Goal: Task Accomplishment & Management: Complete application form

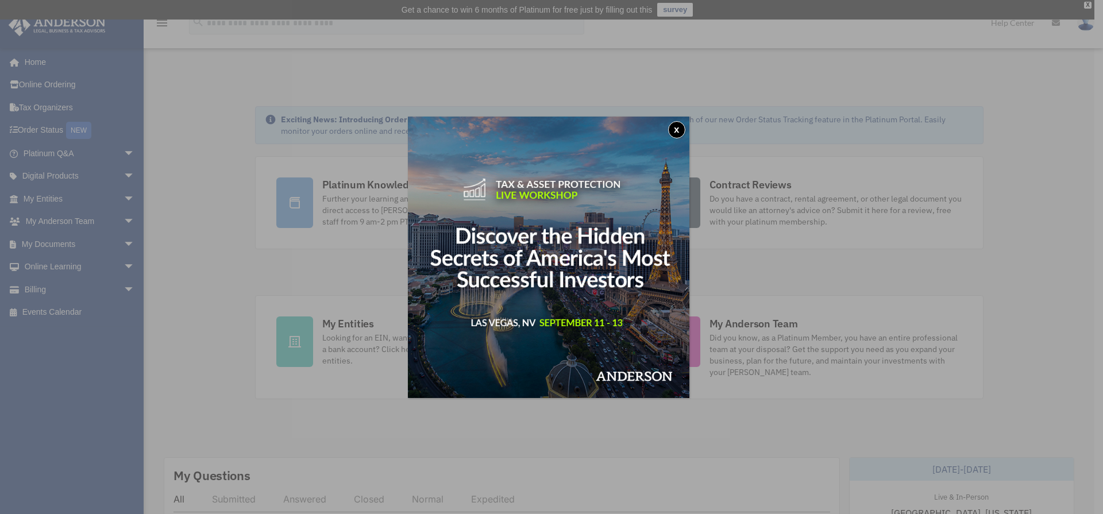
click at [675, 134] on button "x" at bounding box center [676, 129] width 17 height 17
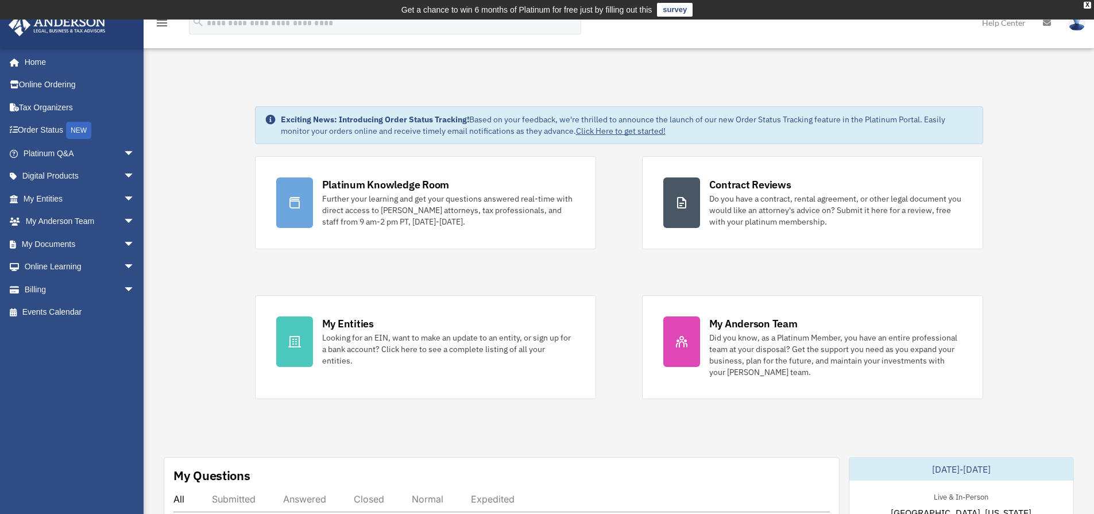
click at [78, 251] on link "My Documents arrow_drop_down" at bounding box center [80, 244] width 144 height 23
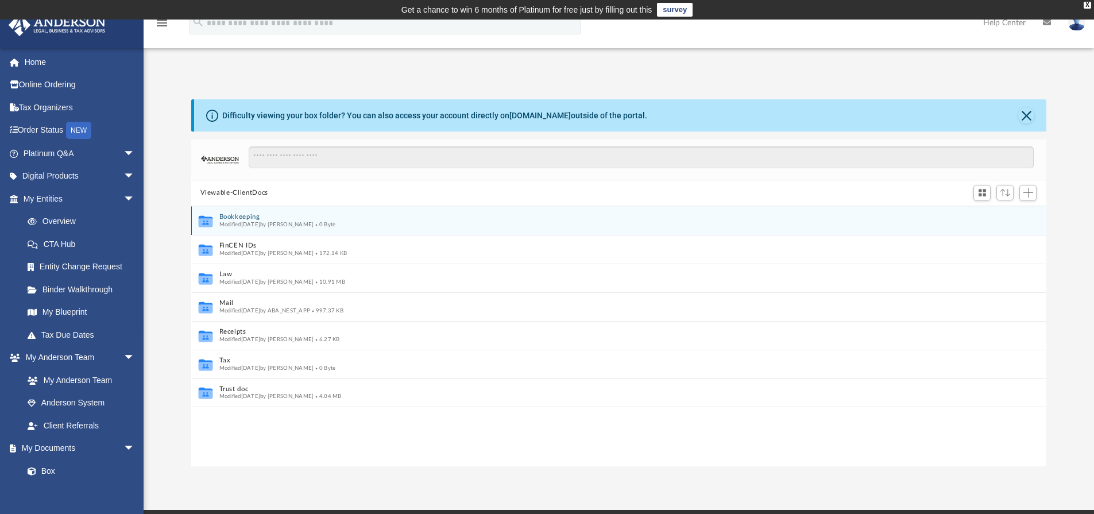
scroll to position [9, 9]
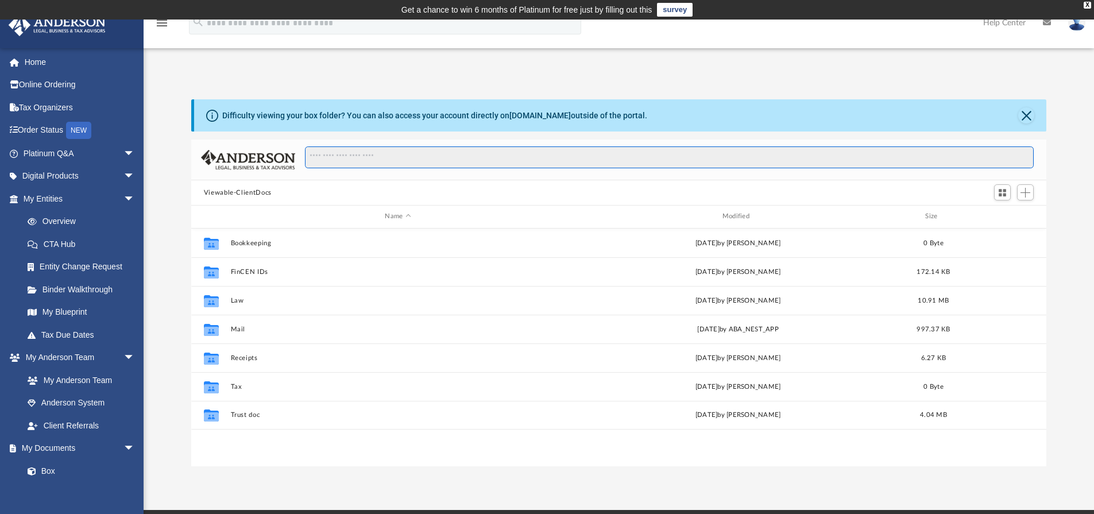
click at [635, 160] on input "Search files and folders" at bounding box center [669, 157] width 729 height 22
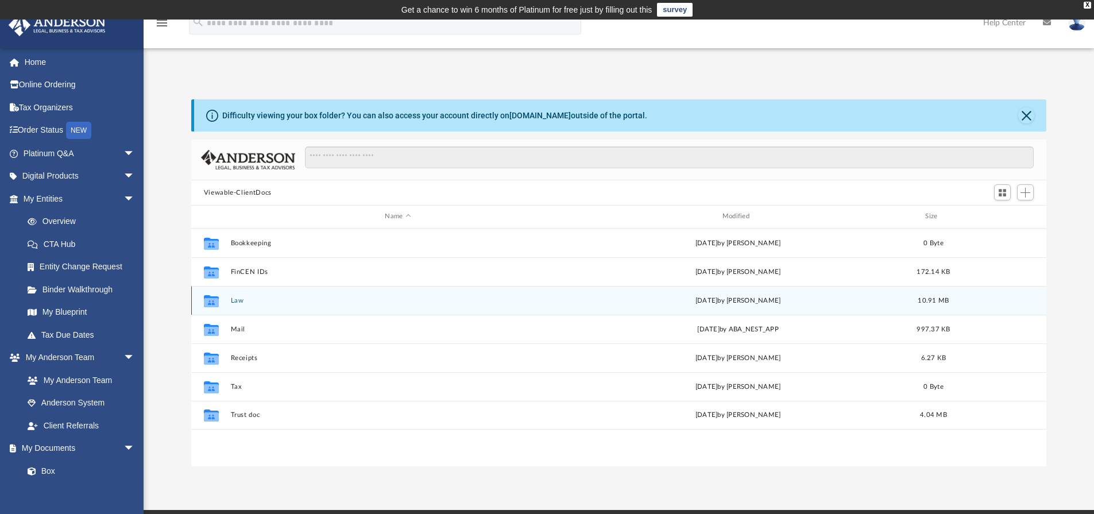
click at [237, 300] on button "Law" at bounding box center [397, 300] width 335 height 7
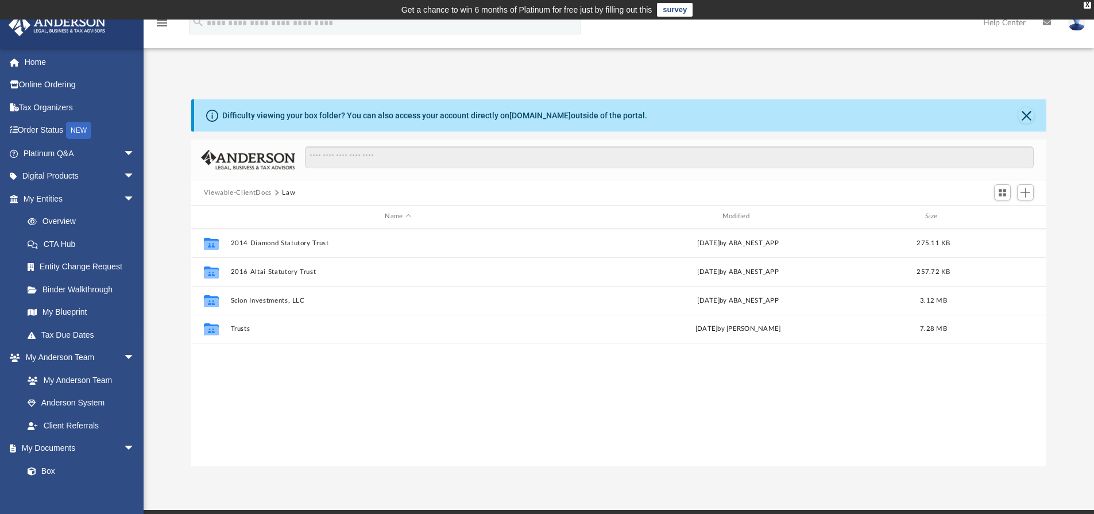
click at [256, 195] on button "Viewable-ClientDocs" at bounding box center [238, 193] width 68 height 10
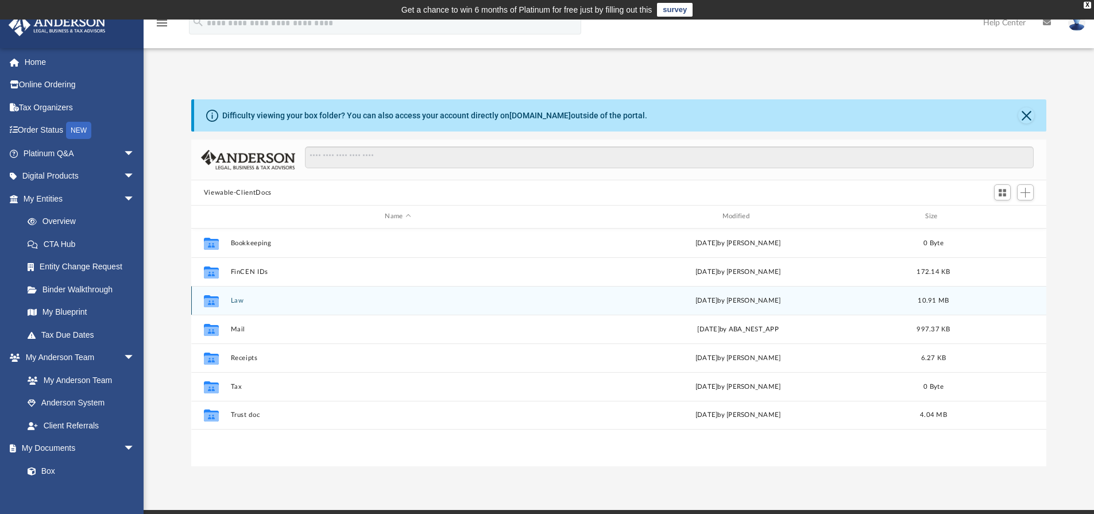
click at [237, 302] on button "Law" at bounding box center [397, 300] width 335 height 7
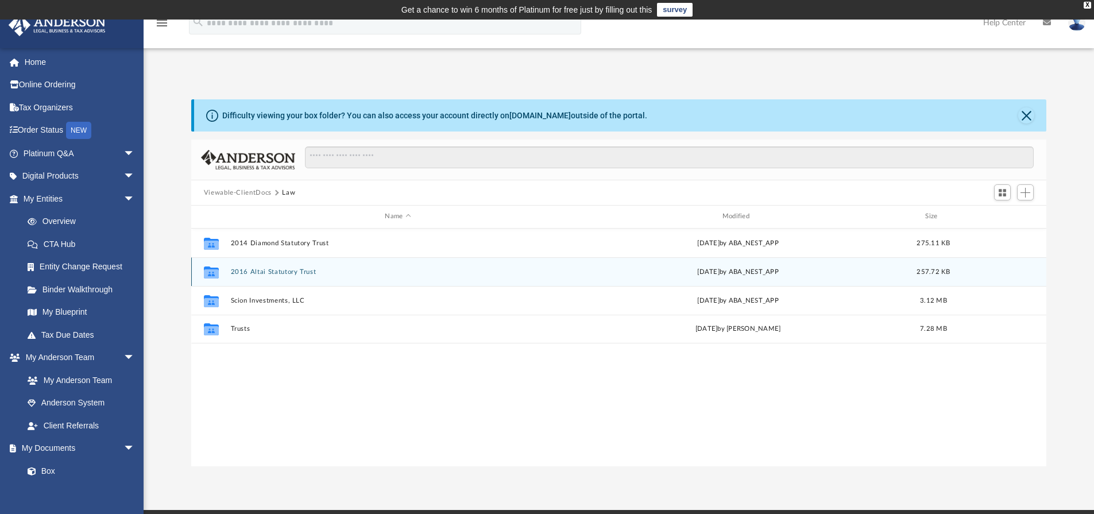
click at [289, 268] on button "2016 Altai Statutory Trust" at bounding box center [397, 271] width 335 height 7
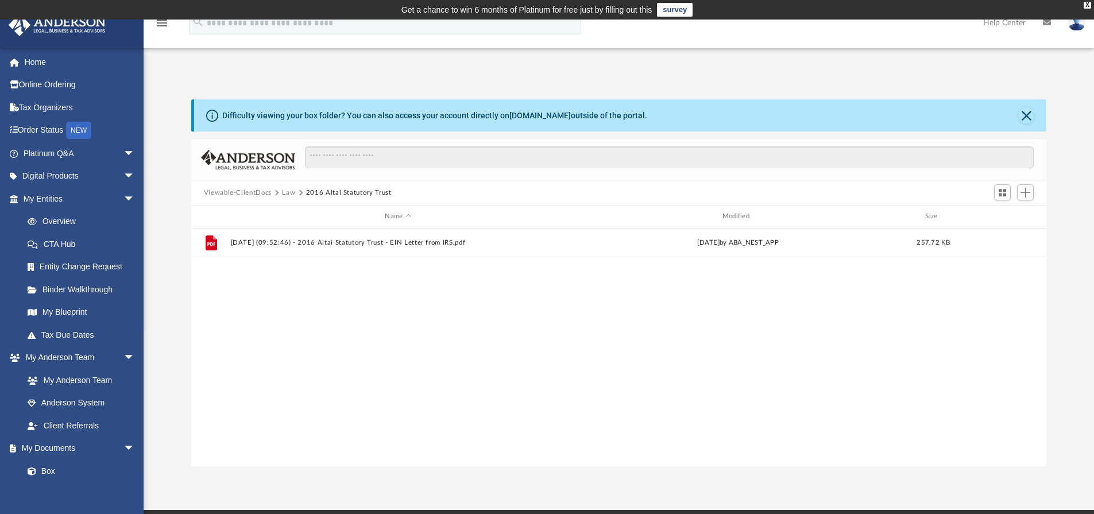
click at [270, 190] on button "Viewable-ClientDocs" at bounding box center [238, 193] width 68 height 10
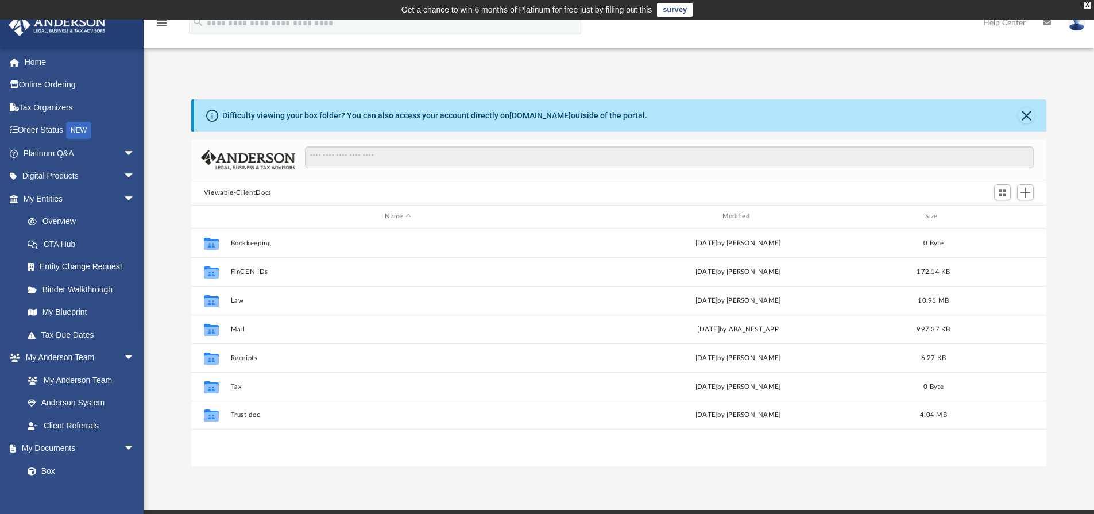
click at [283, 191] on div "Viewable-ClientDocs" at bounding box center [619, 192] width 856 height 25
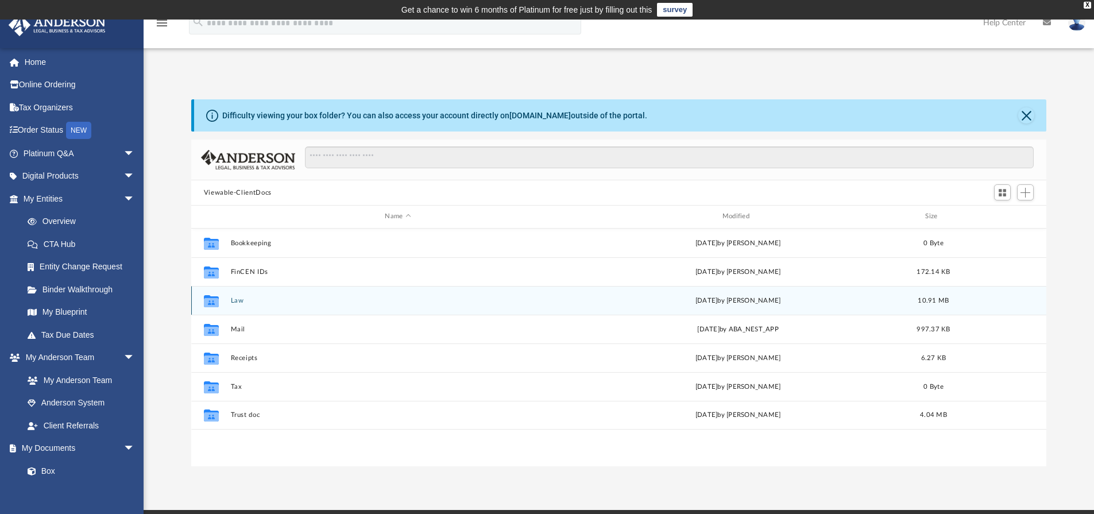
click at [239, 301] on button "Law" at bounding box center [397, 300] width 335 height 7
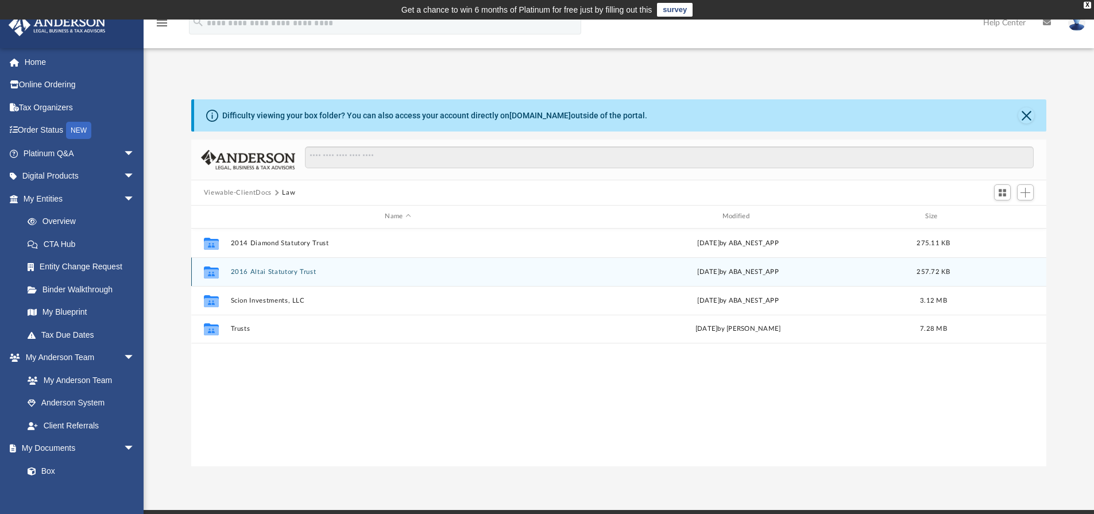
click at [295, 272] on button "2016 Altai Statutory Trust" at bounding box center [397, 271] width 335 height 7
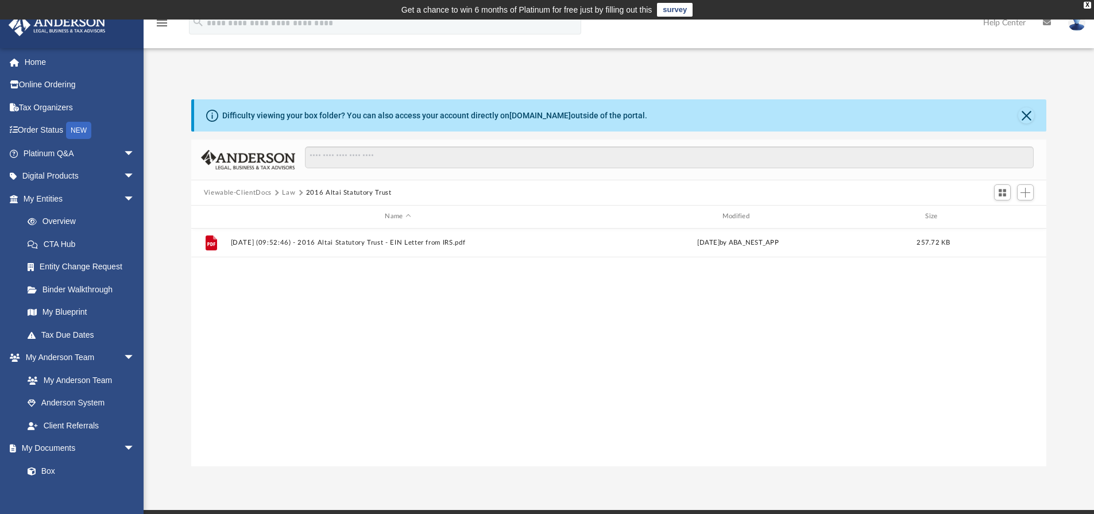
click at [287, 188] on button "Law" at bounding box center [288, 193] width 13 height 10
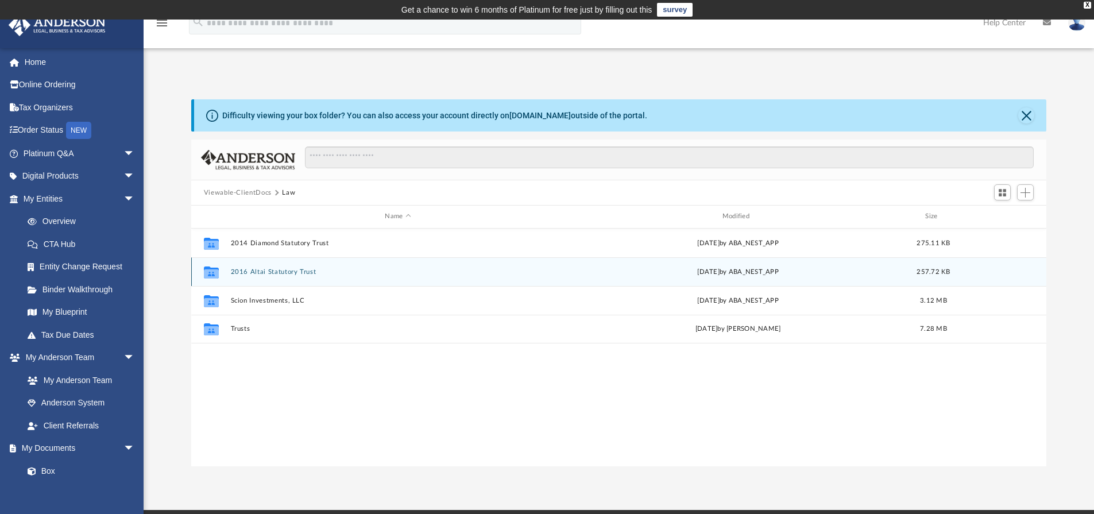
click at [277, 274] on button "2016 Altai Statutory Trust" at bounding box center [397, 271] width 335 height 7
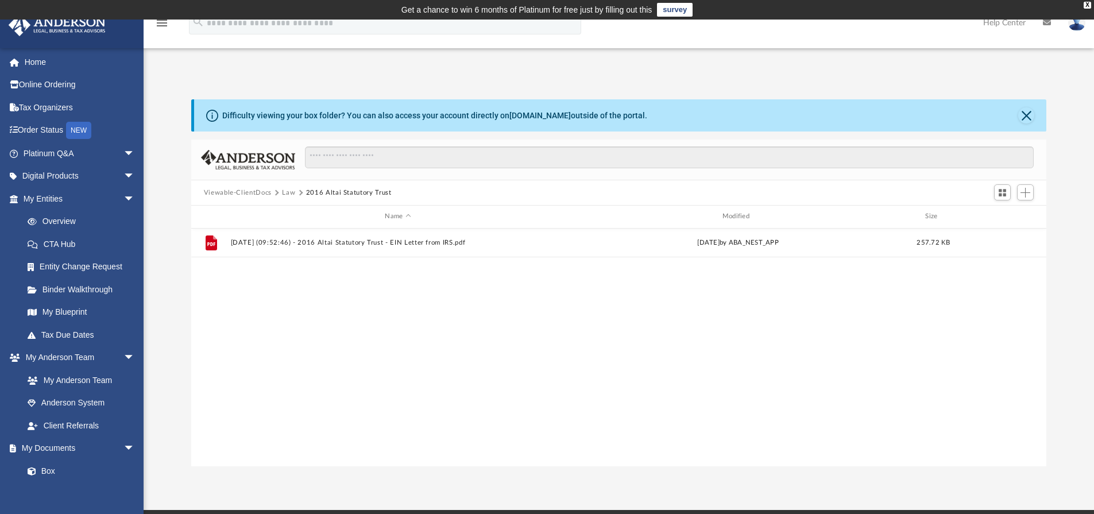
click at [403, 190] on div "Viewable-ClientDocs Law 2016 Altai Statutory Trust" at bounding box center [619, 192] width 856 height 25
click at [358, 187] on div "Viewable-ClientDocs Law 2016 Altai Statutory Trust" at bounding box center [619, 192] width 856 height 25
click at [357, 192] on button "2016 Altai Statutory Trust" at bounding box center [349, 193] width 86 height 10
click at [422, 196] on div "Viewable-ClientDocs Law 2016 Altai Statutory Trust" at bounding box center [619, 192] width 856 height 25
click at [276, 197] on span "Viewable-ClientDocs" at bounding box center [243, 193] width 79 height 10
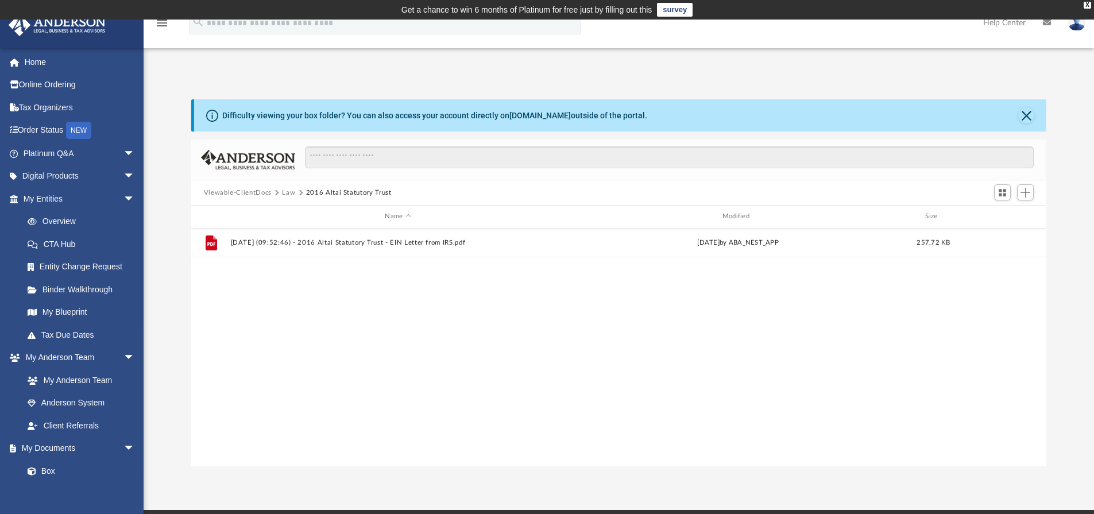
click at [283, 191] on button "Law" at bounding box center [288, 193] width 13 height 10
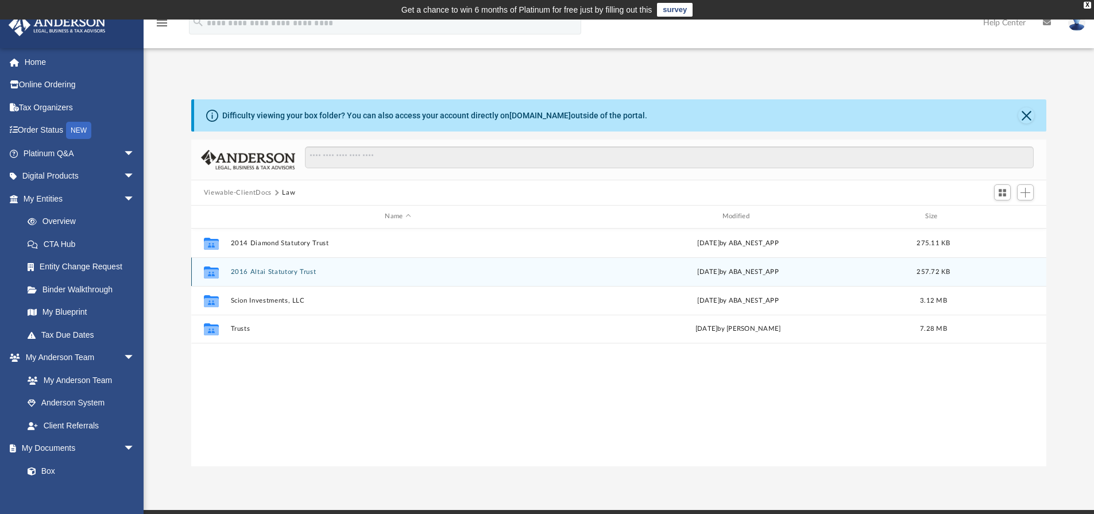
click at [280, 275] on button "2016 Altai Statutory Trust" at bounding box center [397, 271] width 335 height 7
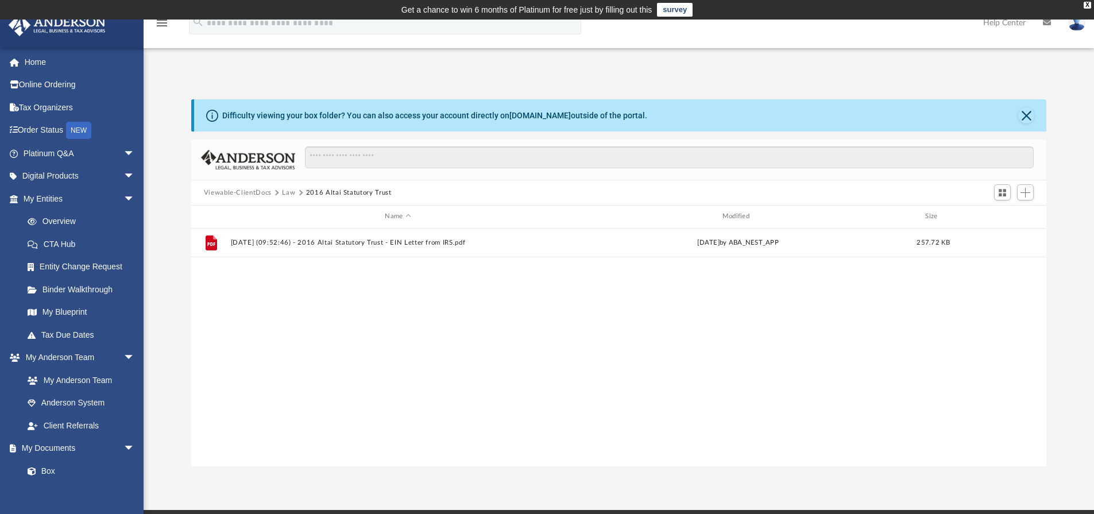
click at [284, 190] on button "Law" at bounding box center [288, 193] width 13 height 10
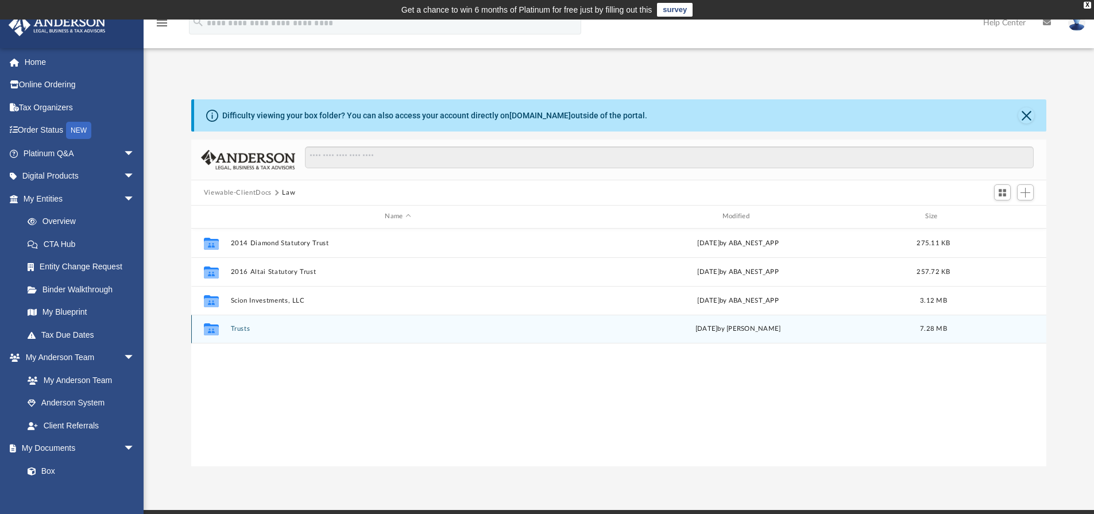
click at [241, 326] on button "Trusts" at bounding box center [397, 328] width 335 height 7
click at [241, 333] on button "WSTs" at bounding box center [397, 328] width 335 height 7
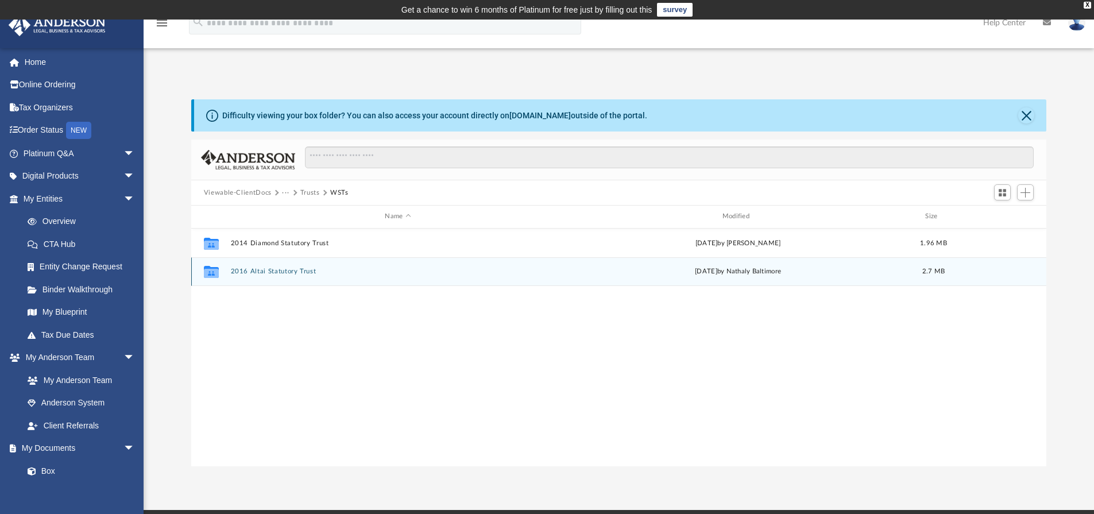
click at [281, 269] on button "2016 Altai Statutory Trust" at bounding box center [397, 271] width 335 height 7
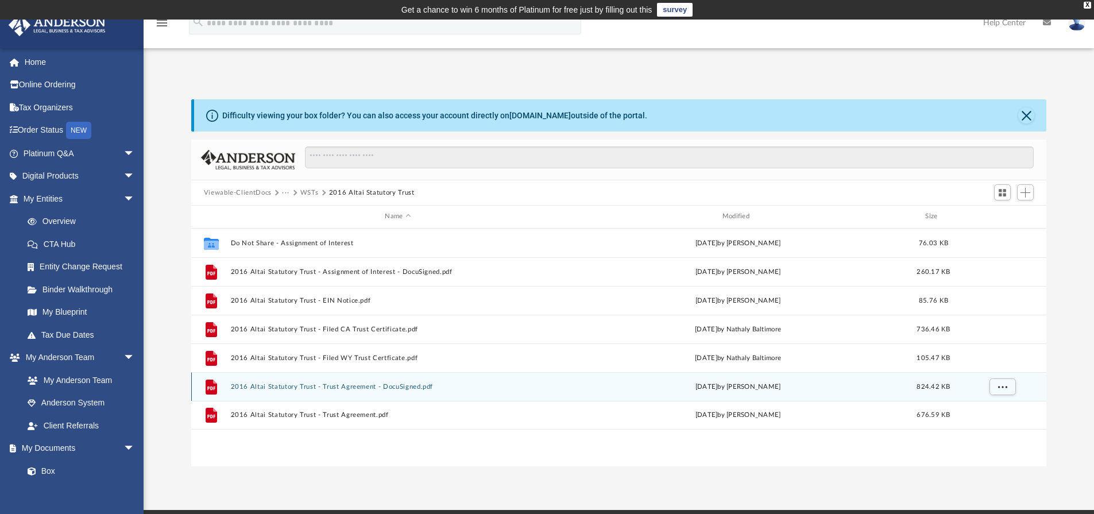
click at [395, 389] on button "2016 Altai Statutory Trust - Trust Agreement - DocuSigned.pdf" at bounding box center [397, 386] width 335 height 7
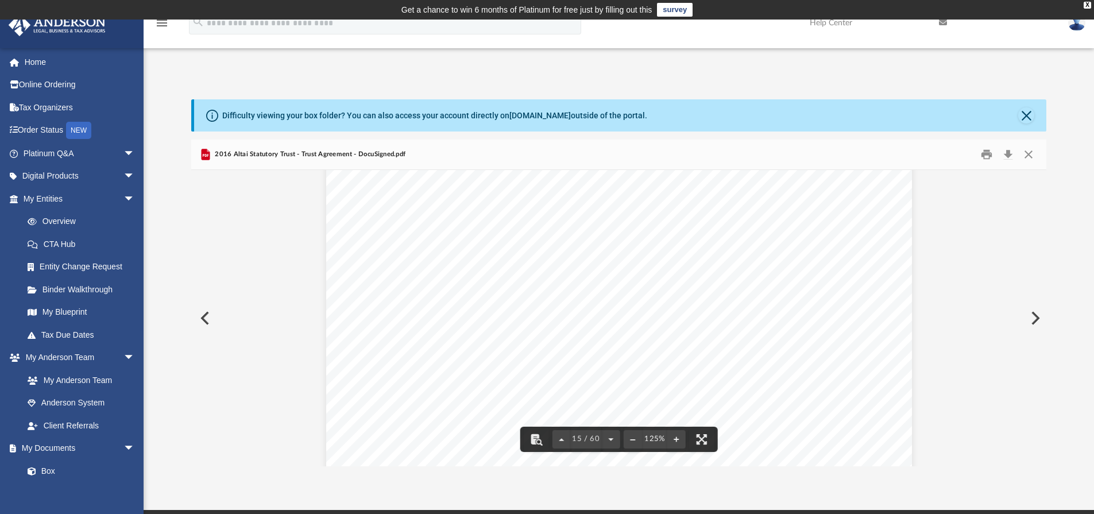
scroll to position [11026, 0]
click at [1025, 148] on button "Close" at bounding box center [1028, 155] width 21 height 18
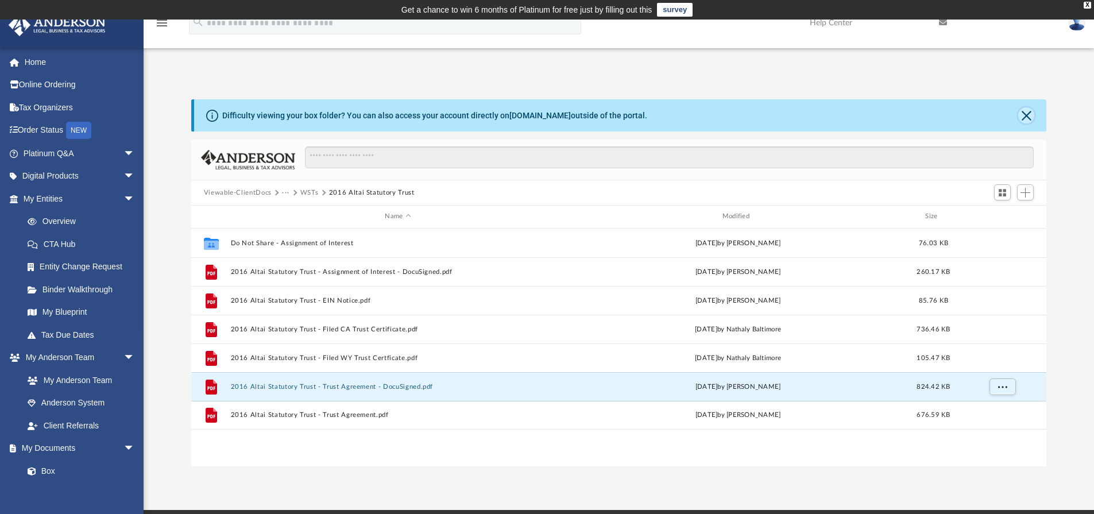
click at [1028, 117] on button "Close" at bounding box center [1026, 115] width 16 height 16
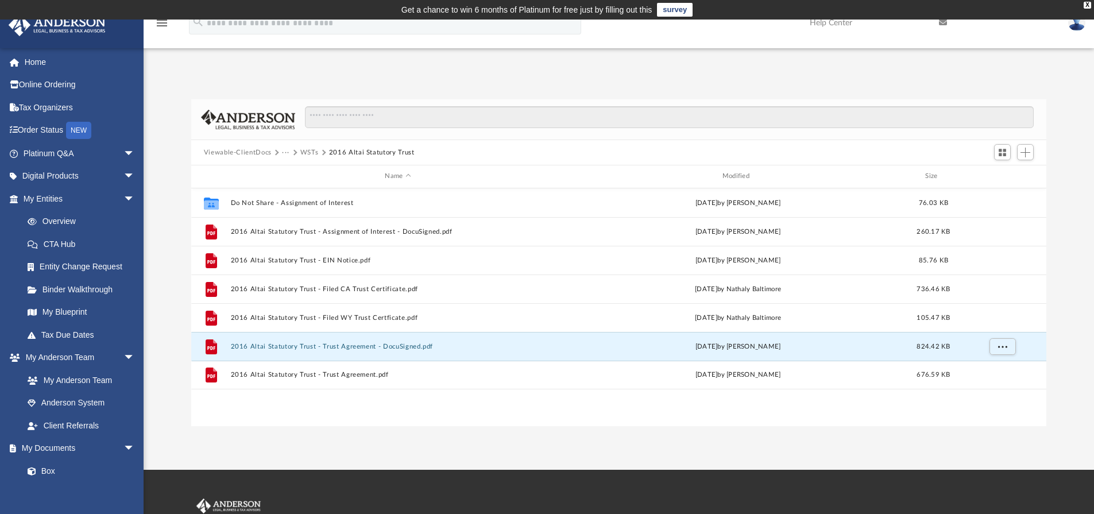
click at [312, 150] on button "WSTs" at bounding box center [309, 153] width 18 height 10
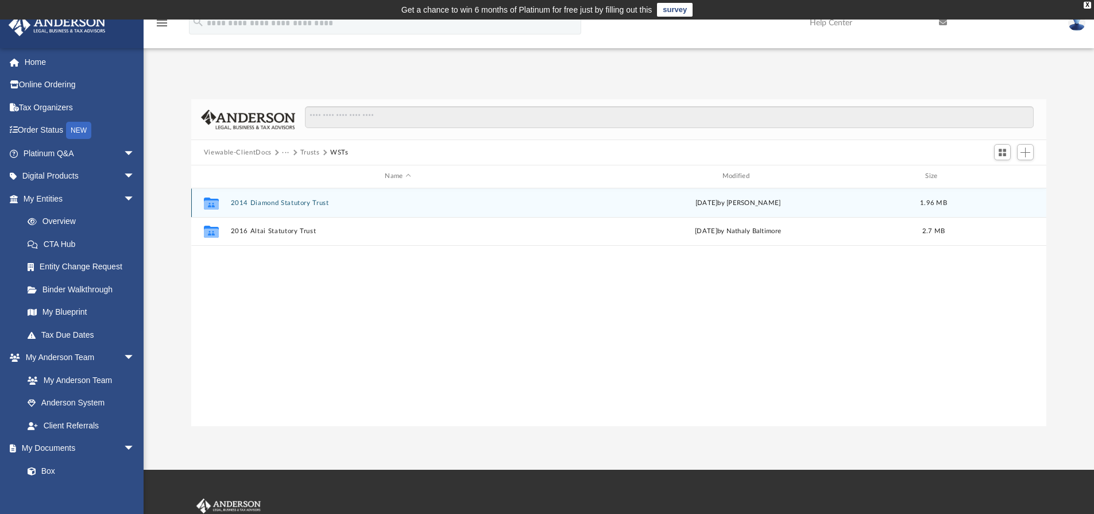
click at [293, 210] on div "Collaborated Folder 2014 Diamond Statutory Trust Tue May 27 2025 by Tomas Diaz-…" at bounding box center [619, 202] width 856 height 29
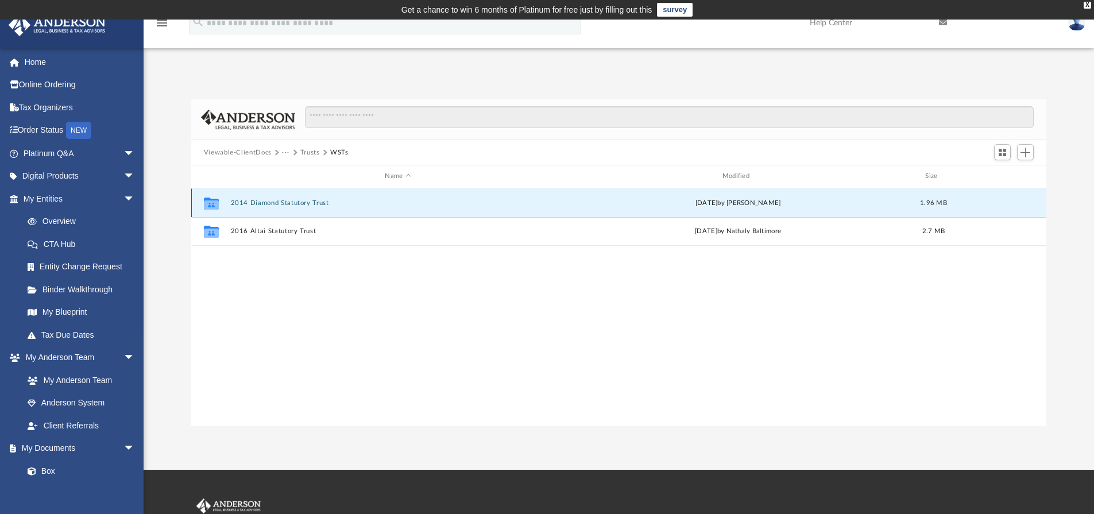
click at [295, 203] on button "2014 Diamond Statutory Trust" at bounding box center [397, 202] width 335 height 7
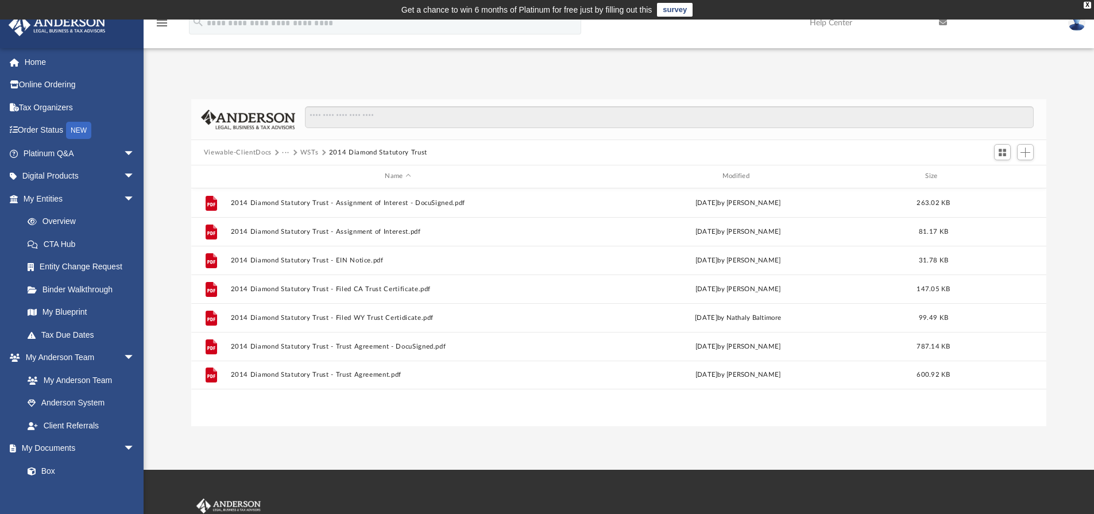
click at [307, 153] on button "WSTs" at bounding box center [309, 153] width 18 height 10
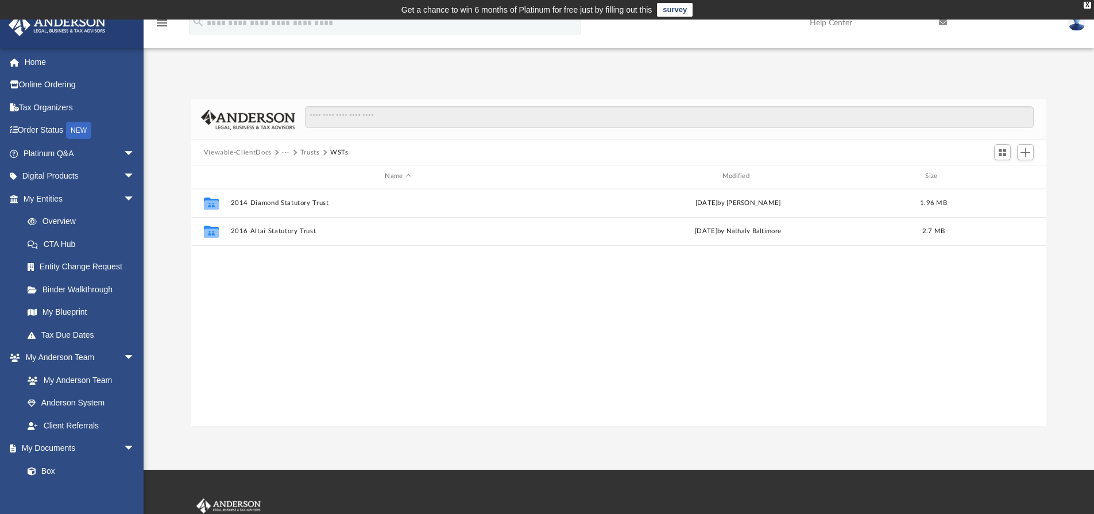
click at [307, 153] on button "Trusts" at bounding box center [310, 153] width 20 height 10
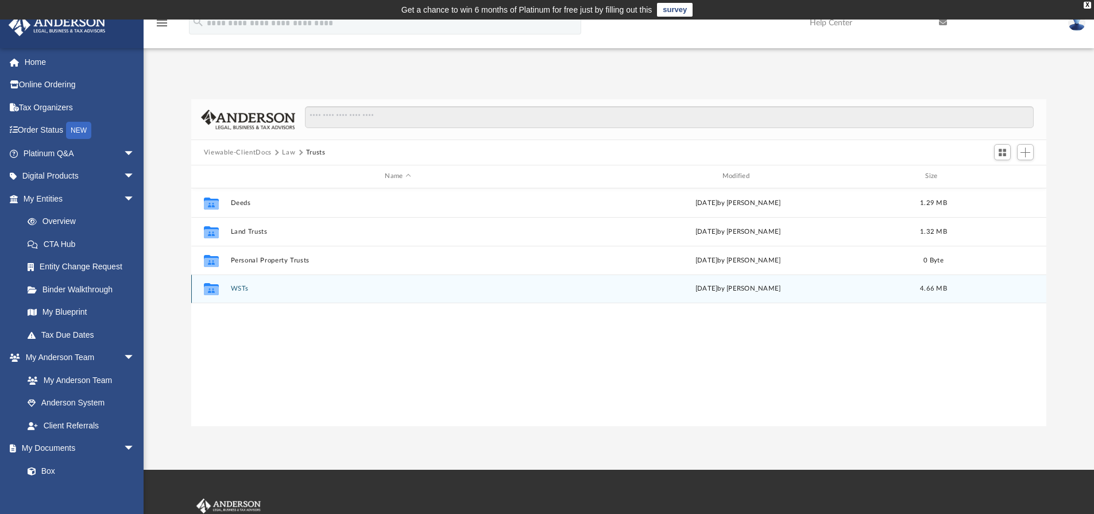
click at [239, 288] on button "WSTs" at bounding box center [397, 288] width 335 height 7
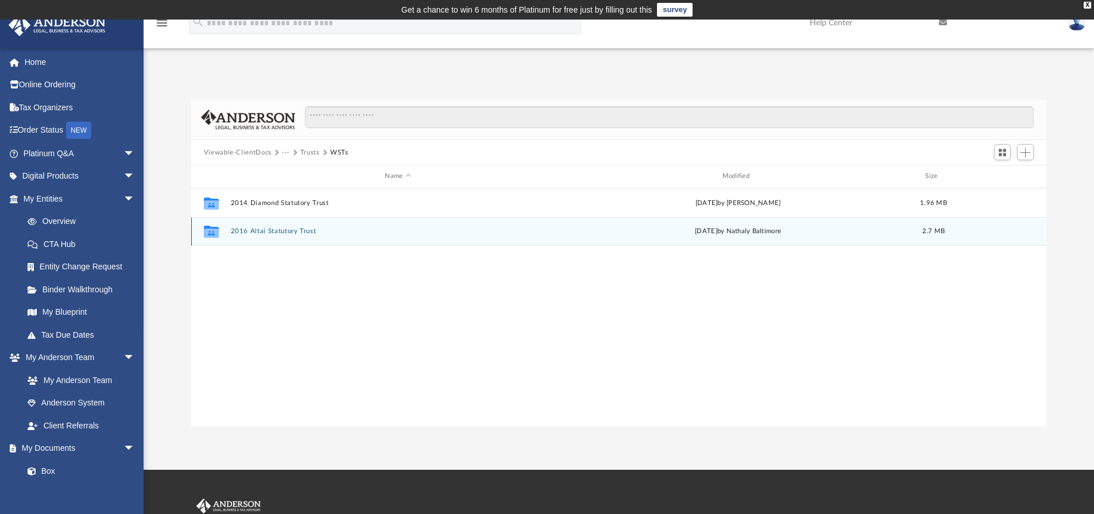
click at [262, 230] on button "2016 Altai Statutory Trust" at bounding box center [397, 230] width 335 height 7
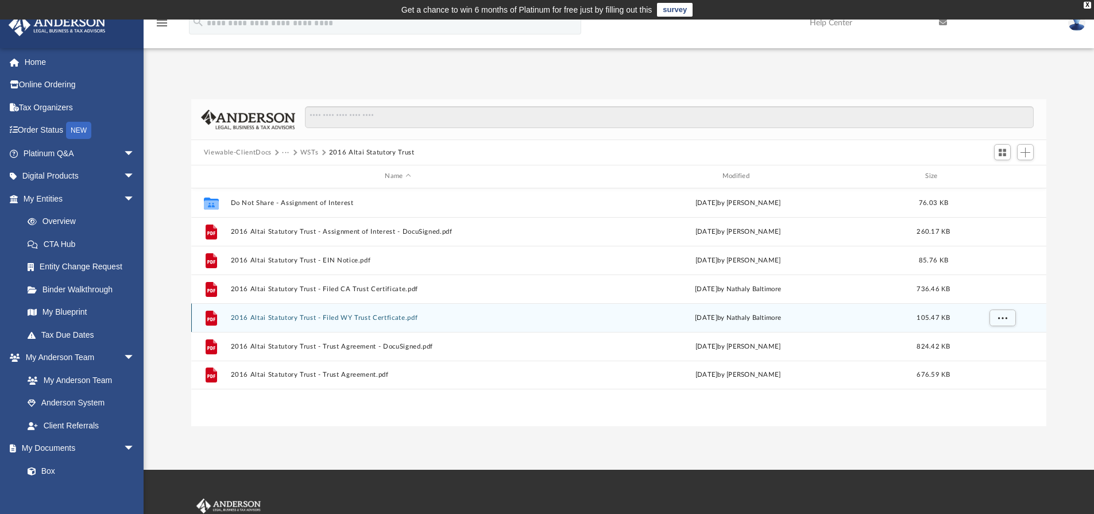
click at [373, 314] on button "2016 Altai Statutory Trust - Filed WY Trust Certficate.pdf" at bounding box center [397, 317] width 335 height 7
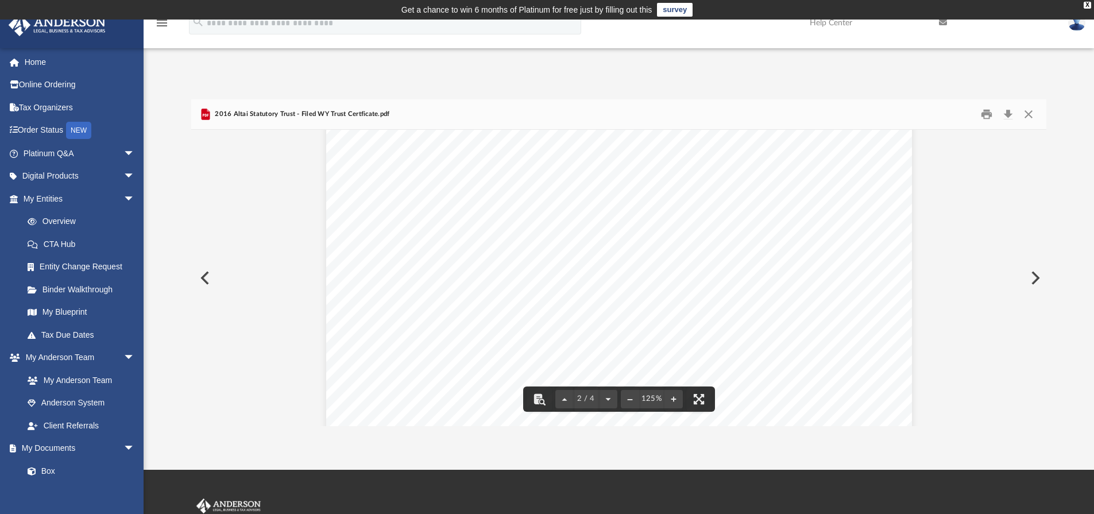
scroll to position [1091, 0]
click at [1034, 106] on button "Close" at bounding box center [1028, 115] width 21 height 18
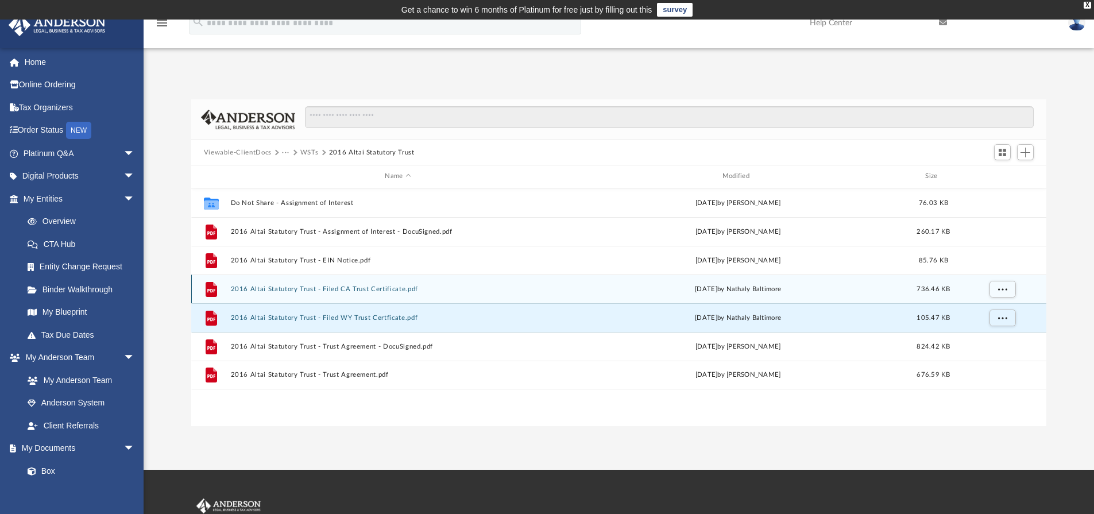
click at [369, 291] on button "2016 Altai Statutory Trust - Filed CA Trust Certificate.pdf" at bounding box center [397, 288] width 335 height 7
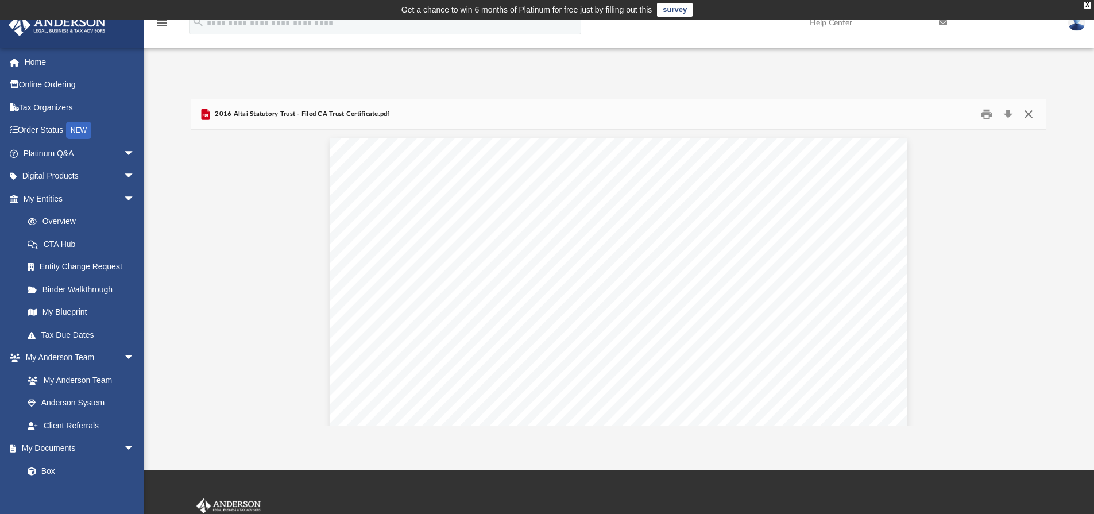
click at [1026, 111] on button "Close" at bounding box center [1028, 115] width 21 height 18
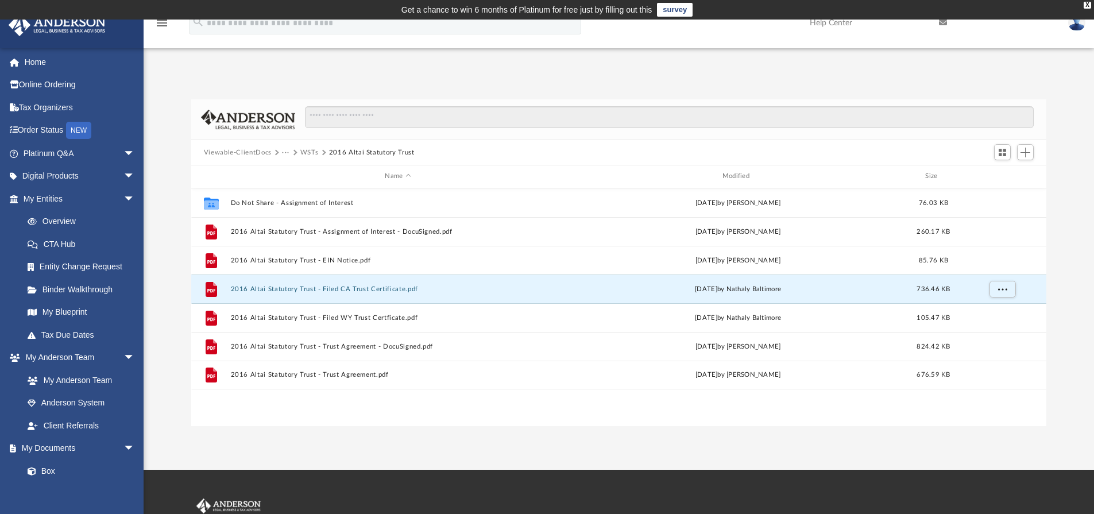
click at [491, 149] on div "Viewable-ClientDocs ··· WSTs 2016 Altai Statutory Trust" at bounding box center [619, 152] width 856 height 25
click at [453, 169] on div "Name Modified Size" at bounding box center [619, 176] width 856 height 23
click at [451, 158] on div "Viewable-ClientDocs ··· WSTs 2016 Altai Statutory Trust" at bounding box center [619, 152] width 856 height 25
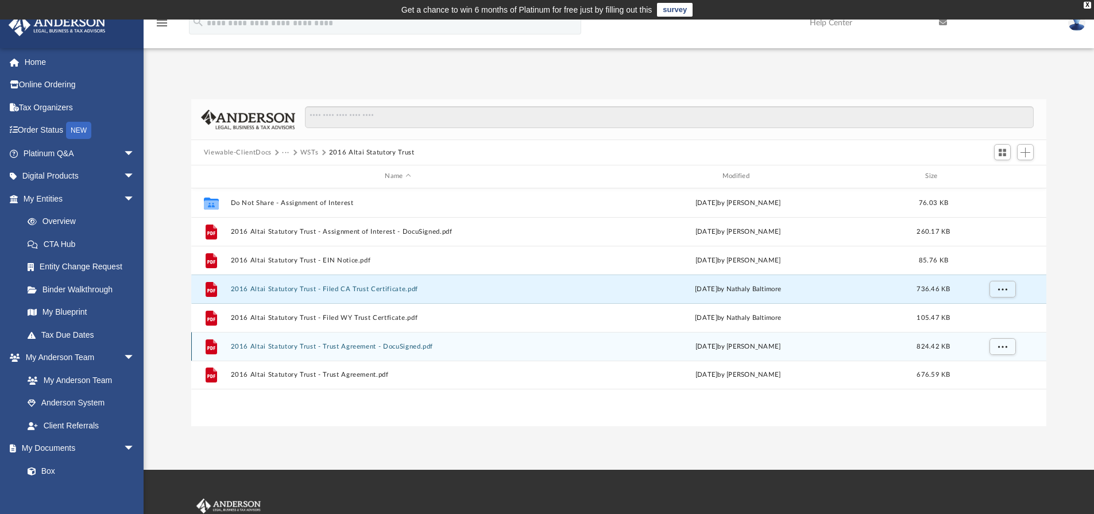
click at [388, 350] on button "2016 Altai Statutory Trust - Trust Agreement - DocuSigned.pdf" at bounding box center [397, 346] width 335 height 7
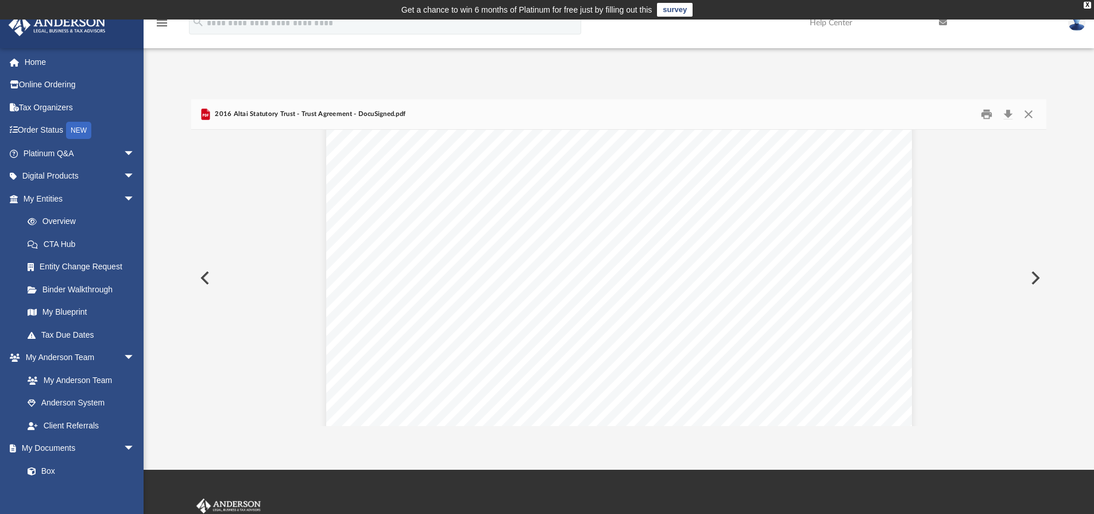
scroll to position [0, 0]
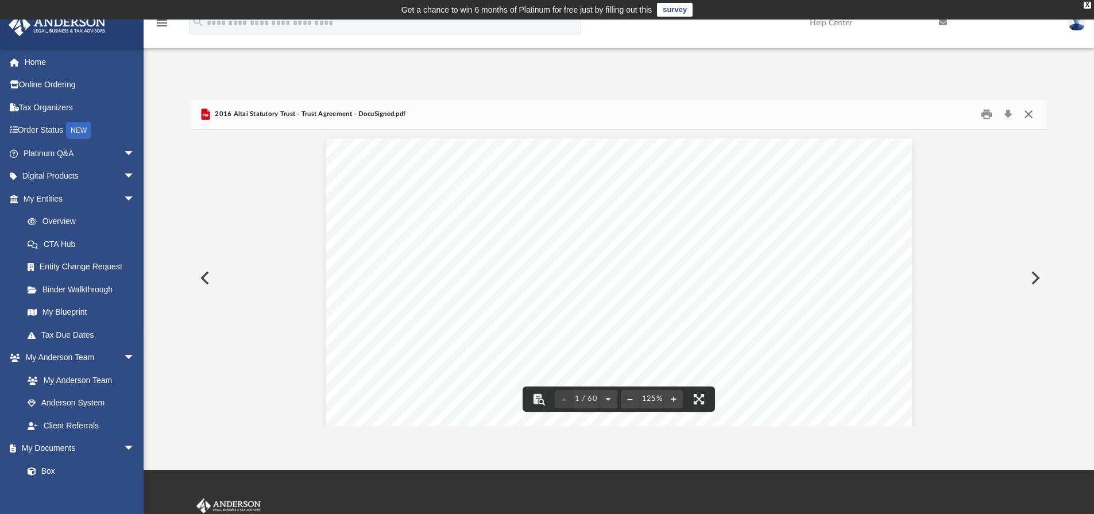
click at [1029, 110] on button "Close" at bounding box center [1028, 115] width 21 height 18
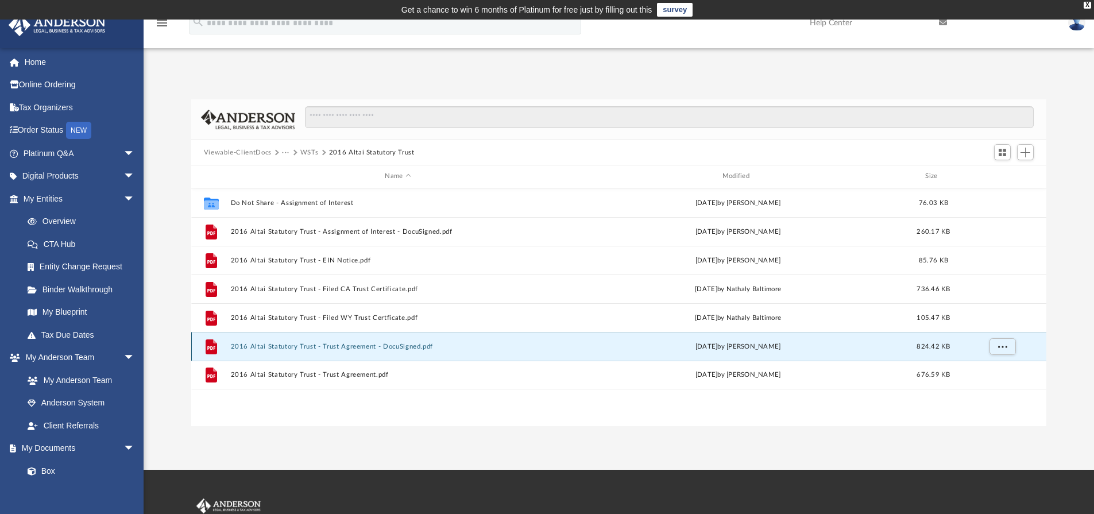
click at [366, 347] on button "2016 Altai Statutory Trust - Trust Agreement - DocuSigned.pdf" at bounding box center [397, 346] width 335 height 7
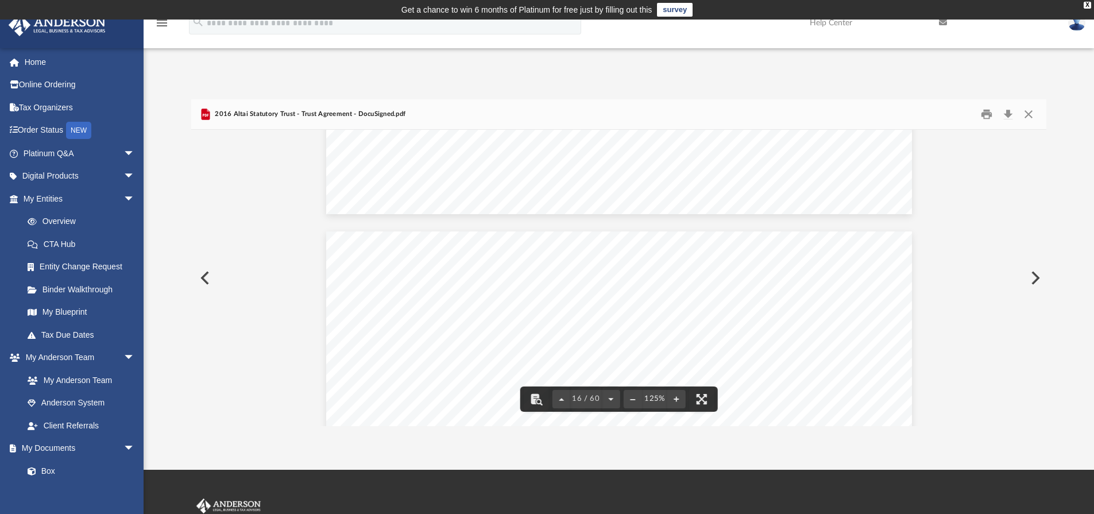
scroll to position [11967, 0]
drag, startPoint x: 616, startPoint y: 319, endPoint x: 474, endPoint y: 319, distance: 142.4
click at [474, 319] on div "Agreement of 2016 Altai Statutory Trust Page 13 of 20 shall be bound by all ter…" at bounding box center [619, 180] width 586 height 758
drag, startPoint x: 458, startPoint y: 319, endPoint x: 635, endPoint y: 322, distance: 177.5
click at [635, 322] on div "Agreement of 2016 Altai Statutory Trust Page 13 of 20 shall be bound by all ter…" at bounding box center [619, 180] width 586 height 758
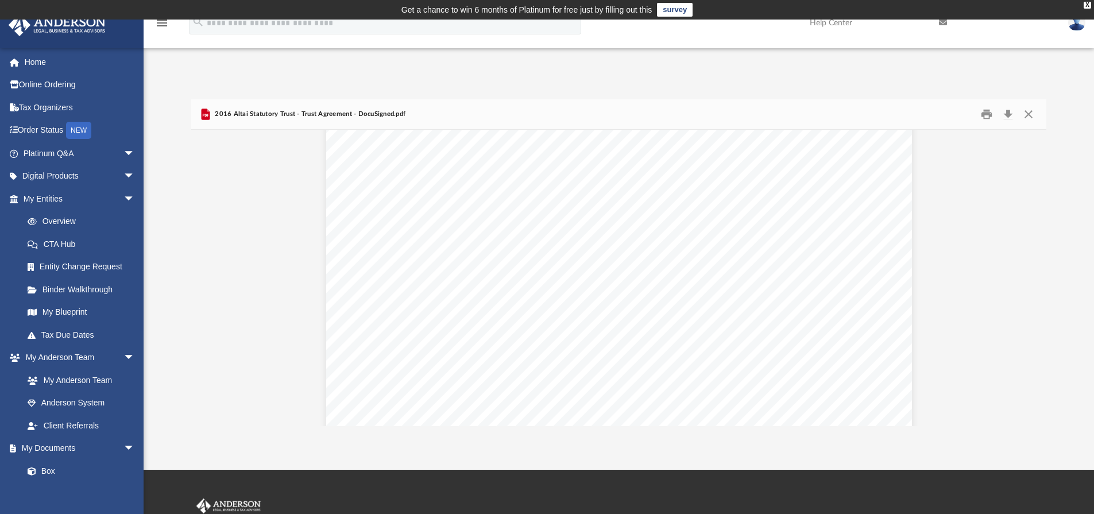
scroll to position [10359, 0]
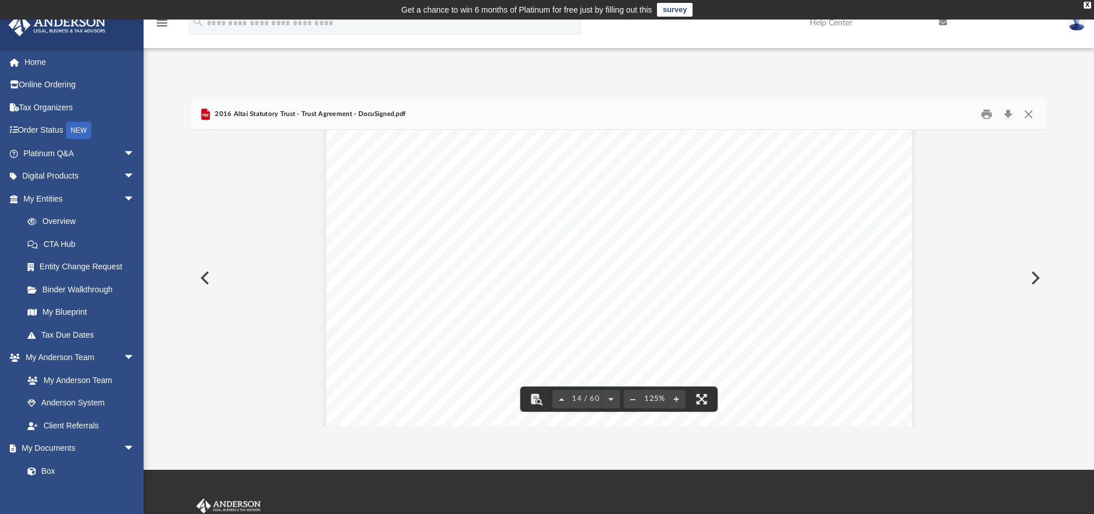
drag, startPoint x: 570, startPoint y: 289, endPoint x: 396, endPoint y: 242, distance: 180.3
click at [396, 242] on div "Agreement of 2016 Altai Statutory Trust Page 11 of 20 purporting to be made by …" at bounding box center [619, 237] width 586 height 758
drag, startPoint x: 388, startPoint y: 246, endPoint x: 547, endPoint y: 280, distance: 162.5
click at [547, 280] on div "Agreement of 2016 Altai Statutory Trust Page 11 of 20 purporting to be made by …" at bounding box center [619, 237] width 586 height 758
drag, startPoint x: 565, startPoint y: 281, endPoint x: 370, endPoint y: 257, distance: 196.2
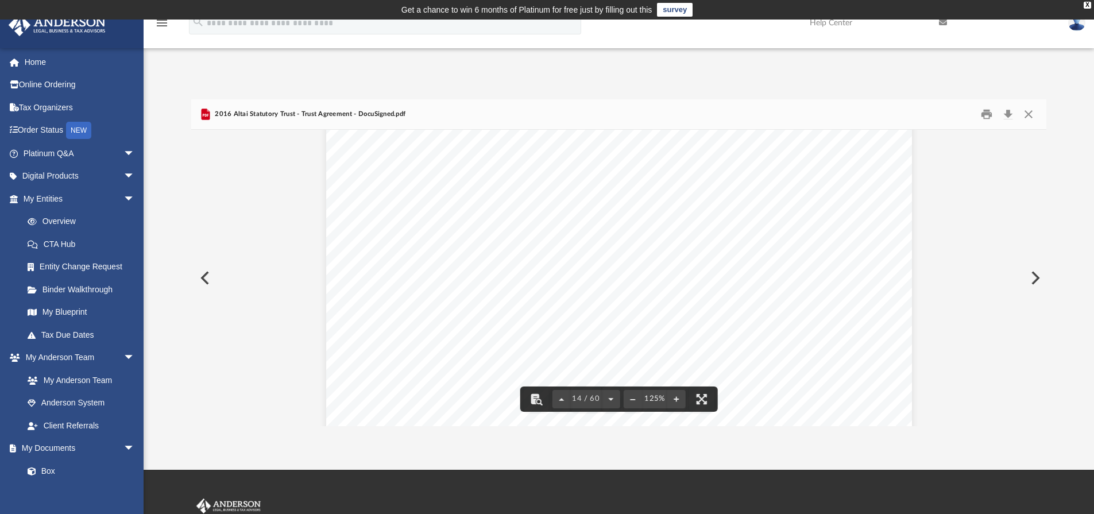
click at [370, 257] on div "Agreement of 2016 Altai Statutory Trust Page 11 of 20 purporting to be made by …" at bounding box center [619, 237] width 586 height 758
click at [594, 293] on div "Agreement of 2016 Altai Statutory Trust Page 11 of 20 purporting to be made by …" at bounding box center [619, 237] width 586 height 758
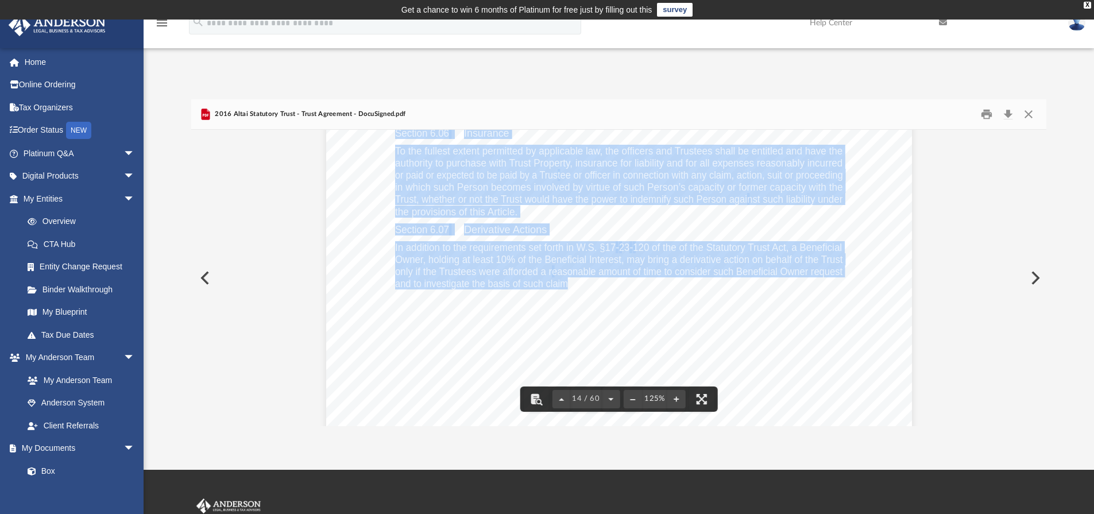
click at [596, 293] on div "Agreement of 2016 Altai Statutory Trust Page 11 of 20 purporting to be made by …" at bounding box center [619, 237] width 586 height 758
click at [619, 289] on div "Agreement of 2016 Altai Statutory Trust Page 11 of 20 purporting to be made by …" at bounding box center [619, 237] width 586 height 758
click at [894, 295] on div "Agreement of 2016 Altai Statutory Trust Page 11 of 20 purporting to be made by …" at bounding box center [619, 237] width 586 height 758
click at [860, 303] on div "Agreement of 2016 Altai Statutory Trust Page 11 of 20 purporting to be made by …" at bounding box center [619, 237] width 586 height 758
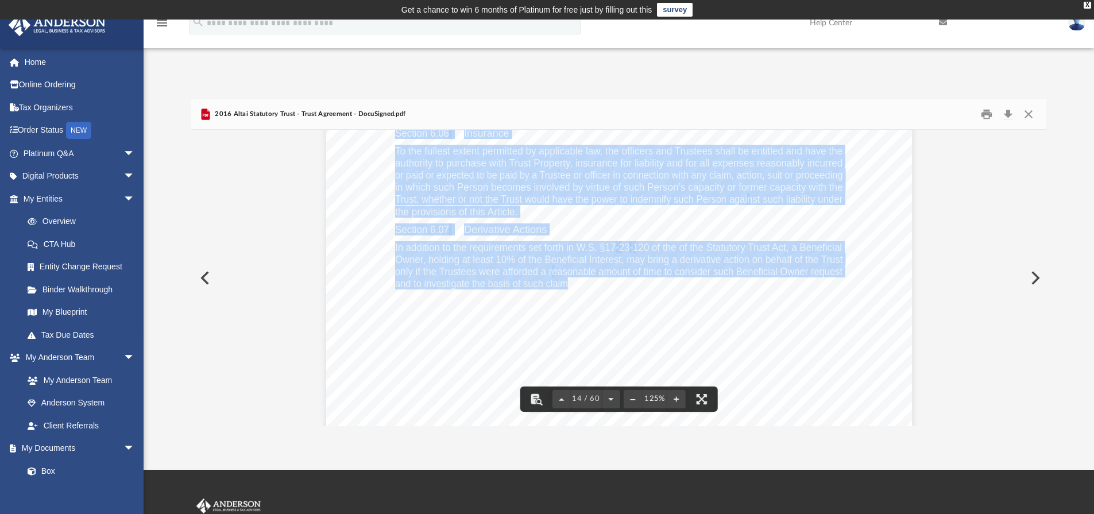
click at [728, 290] on div "Agreement of 2016 Altai Statutory Trust Page 11 of 20 purporting to be made by …" at bounding box center [619, 237] width 586 height 758
click at [745, 346] on div "Agreement of 2016 Altai Statutory Trust Page 11 of 20 purporting to be made by …" at bounding box center [619, 237] width 586 height 758
drag, startPoint x: 1003, startPoint y: 229, endPoint x: 1020, endPoint y: 208, distance: 26.9
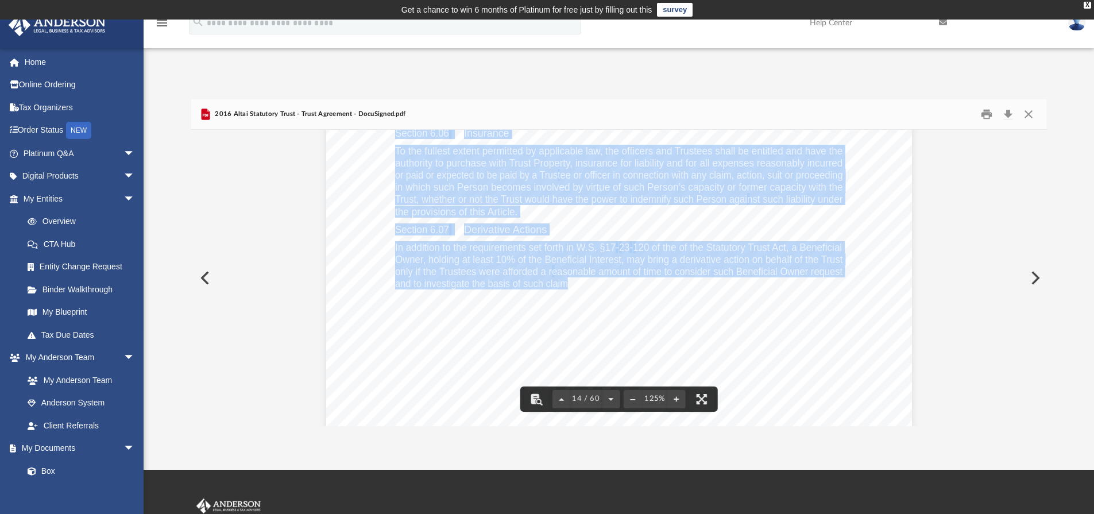
scroll to position [9900, 0]
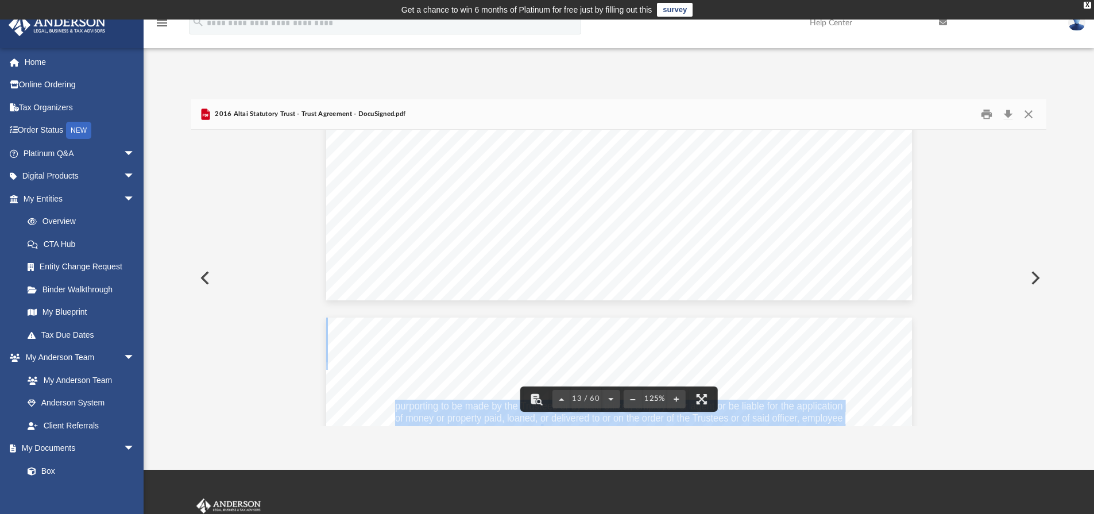
drag, startPoint x: 786, startPoint y: 237, endPoint x: 786, endPoint y: 231, distance: 6.3
drag, startPoint x: 786, startPoint y: 231, endPoint x: 793, endPoint y: 210, distance: 21.8
click at [793, 210] on span "No purchaser, lender, transfer agent or other person dealing with the Trustees …" at bounding box center [619, 209] width 448 height 10
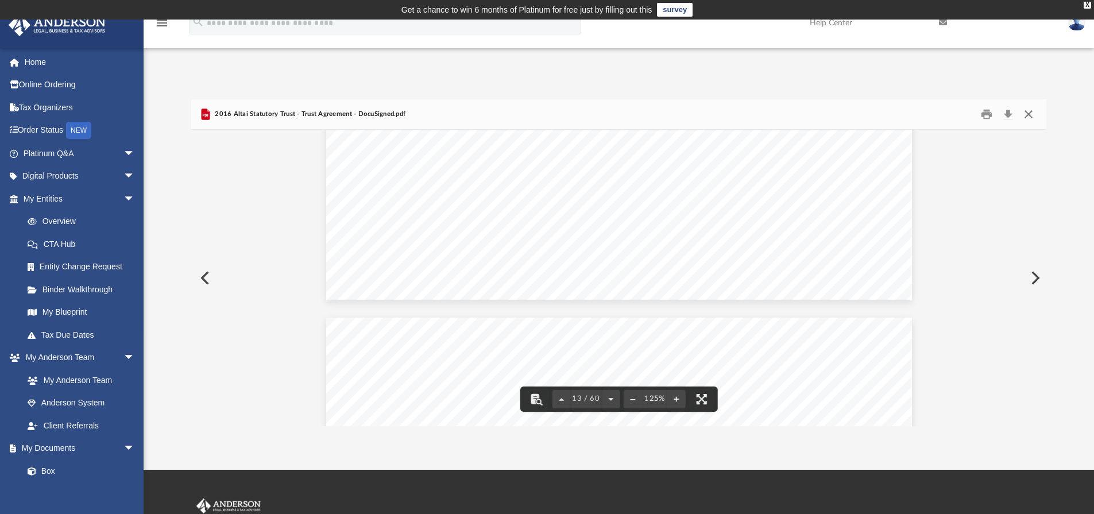
click at [1023, 109] on button "Close" at bounding box center [1028, 115] width 21 height 18
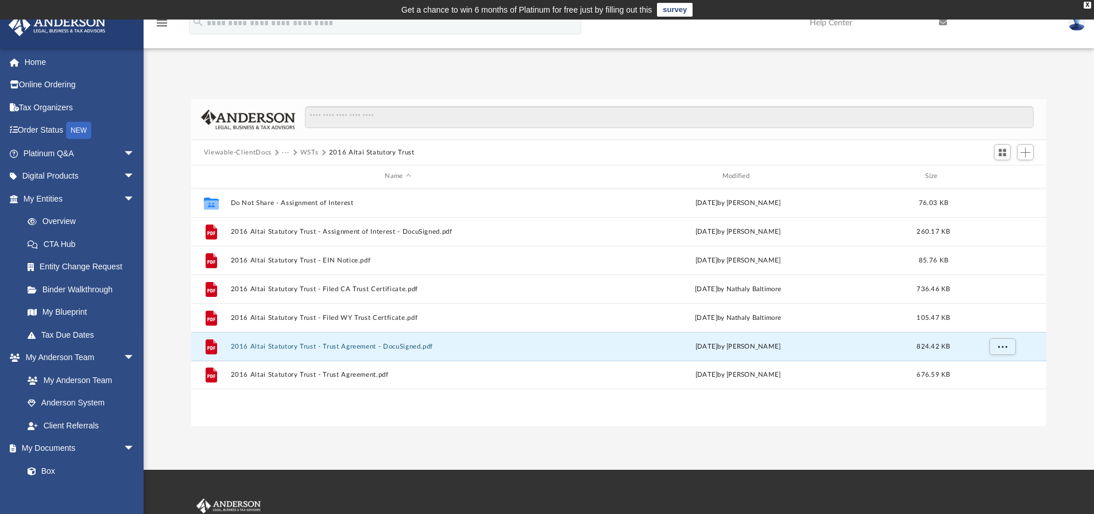
click at [594, 416] on div "Collaborated Folder Do Not Share - Assignment of Interest Mon May 12 2025 by Sk…" at bounding box center [619, 307] width 856 height 238
click at [905, 115] on input "Search files and folders" at bounding box center [669, 117] width 729 height 22
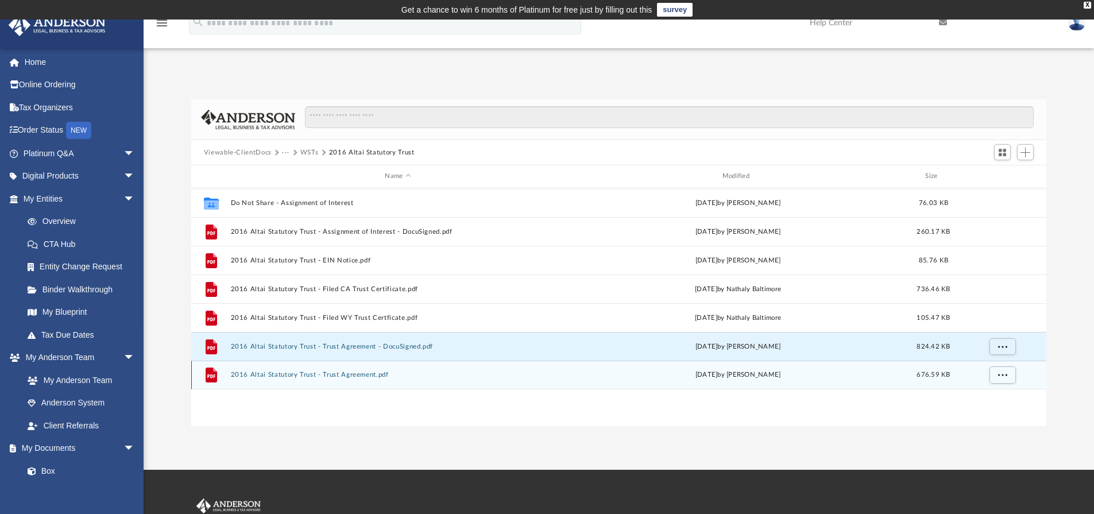
click at [767, 378] on div "Mon May 12 2025 by Skye Lovelace" at bounding box center [737, 375] width 335 height 10
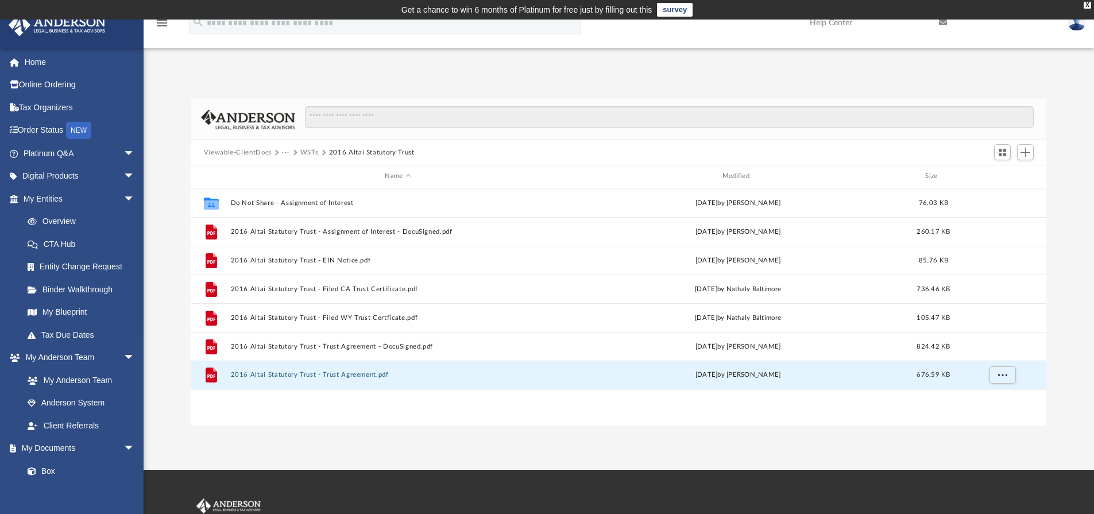
click at [722, 411] on div "Collaborated Folder Do Not Share - Assignment of Interest Mon May 12 2025 by Sk…" at bounding box center [619, 307] width 856 height 238
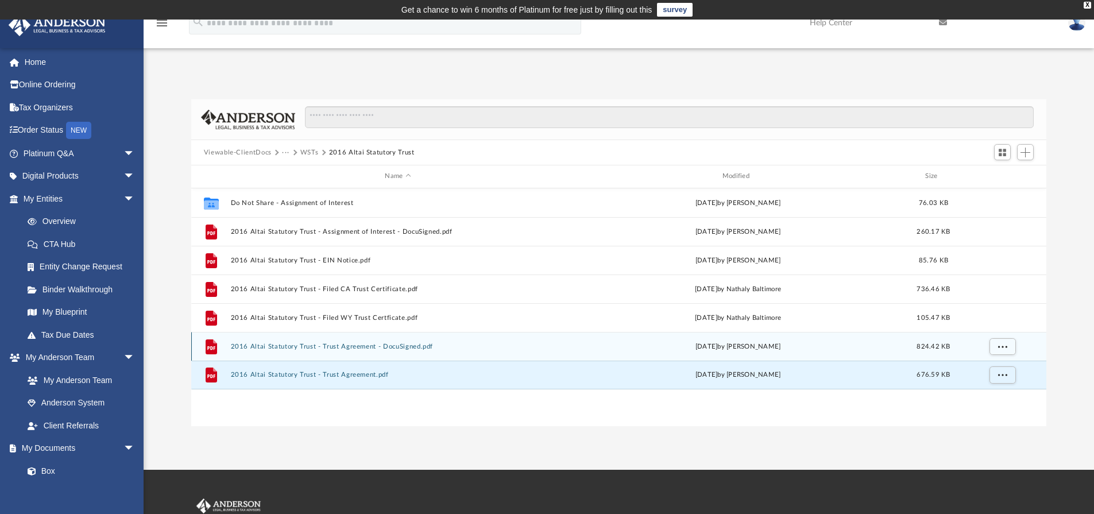
click at [724, 348] on div "Mon May 12 2025 by Skye Lovelace" at bounding box center [737, 346] width 335 height 10
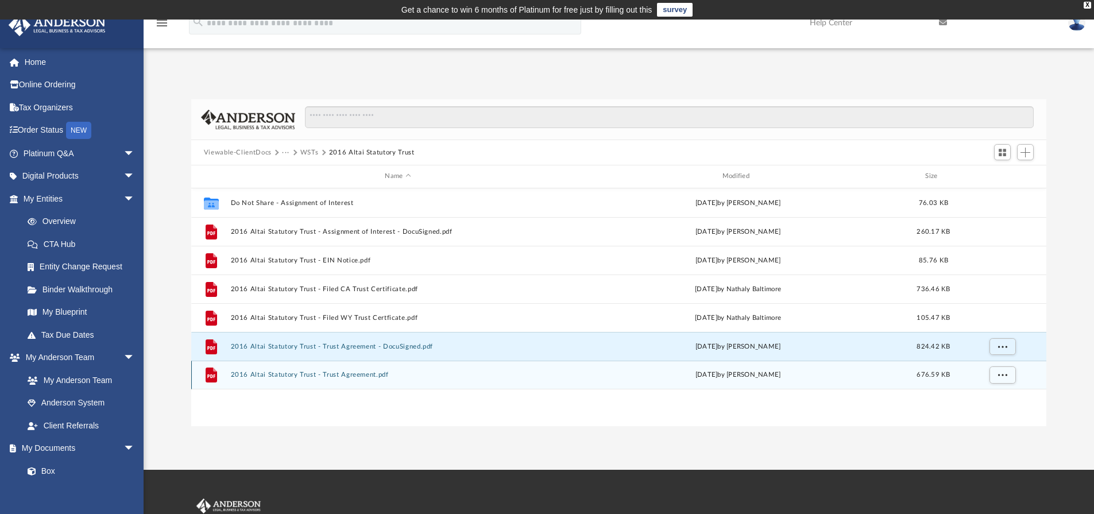
click at [725, 378] on div "Mon May 12 2025 by Skye Lovelace" at bounding box center [737, 375] width 335 height 10
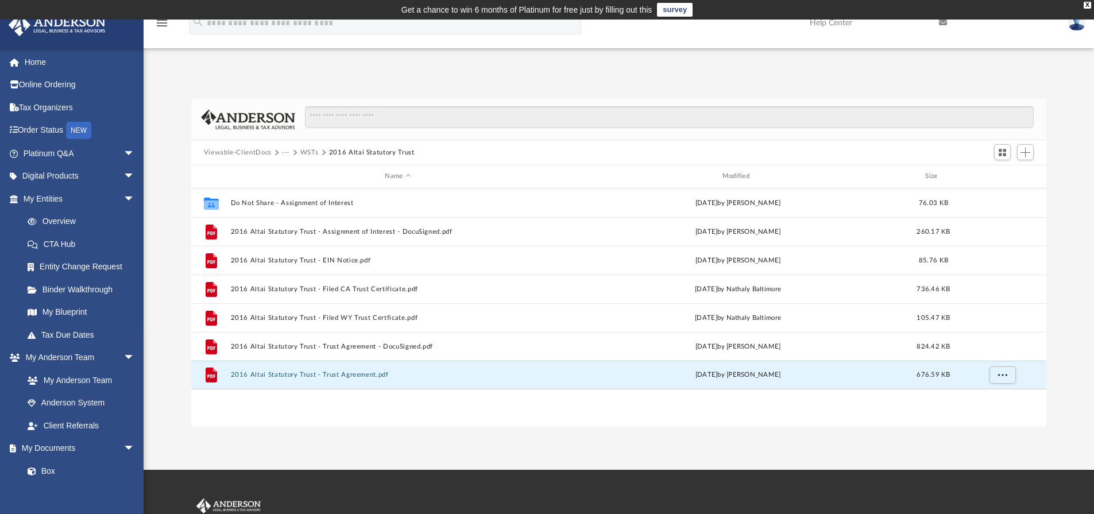
click at [722, 423] on div "Collaborated Folder Do Not Share - Assignment of Interest Mon May 12 2025 by Sk…" at bounding box center [619, 307] width 856 height 238
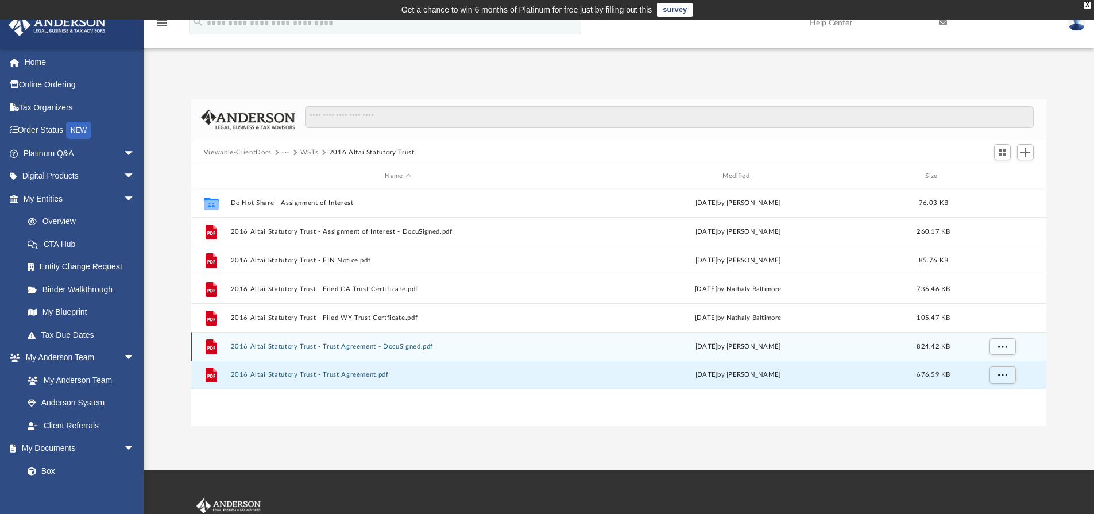
click at [763, 353] on div "File 2016 Altai Statutory Trust - Trust Agreement - DocuSigned.pdf Mon May 12 2…" at bounding box center [619, 346] width 856 height 29
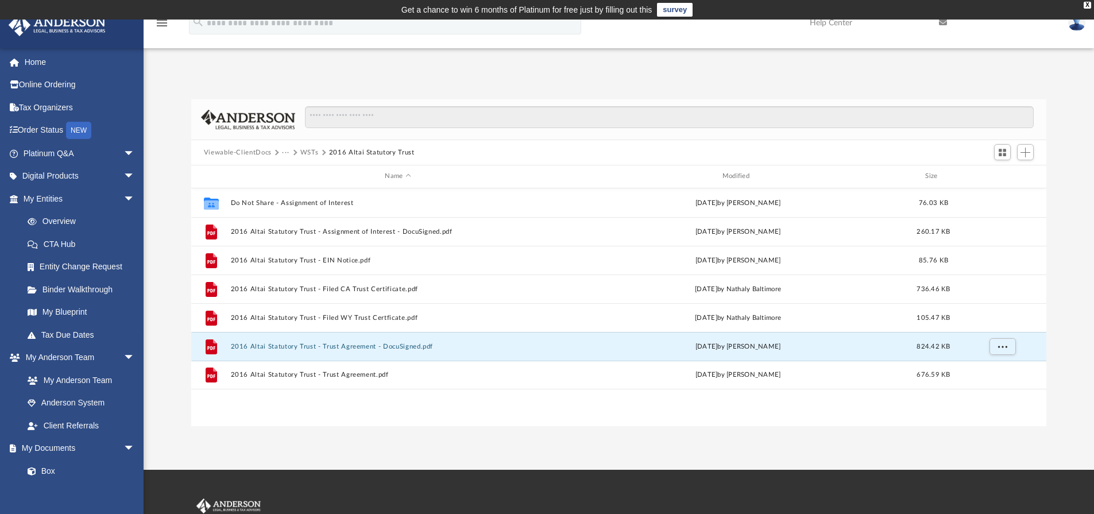
click at [757, 408] on div "Collaborated Folder Do Not Share - Assignment of Interest Mon May 12 2025 by Sk…" at bounding box center [619, 307] width 856 height 238
click at [937, 415] on div "Collaborated Folder Do Not Share - Assignment of Interest Mon May 12 2025 by Sk…" at bounding box center [619, 307] width 856 height 238
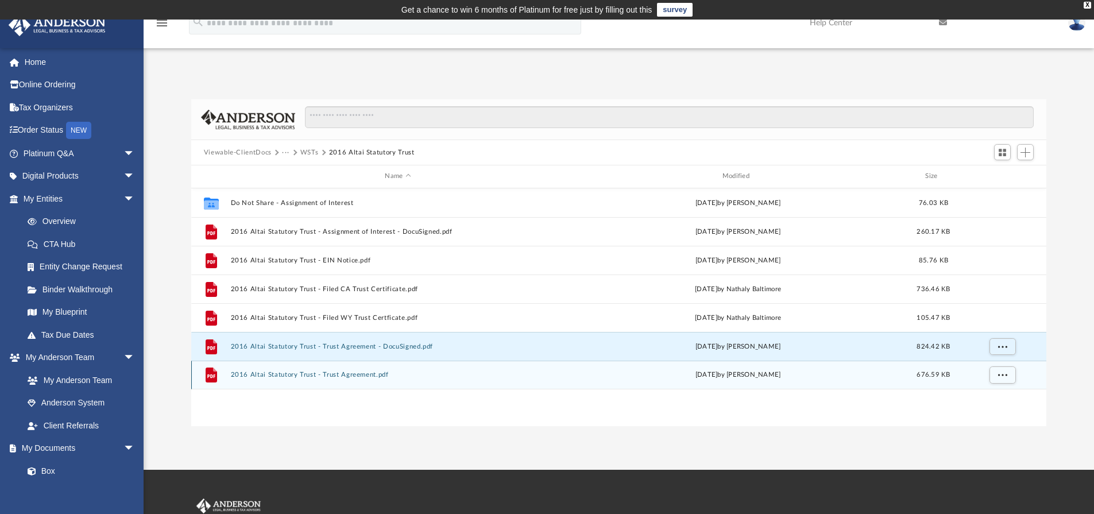
click at [770, 386] on div "File 2016 Altai Statutory Trust - Trust Agreement.pdf Mon May 12 2025 by Skye L…" at bounding box center [619, 375] width 856 height 29
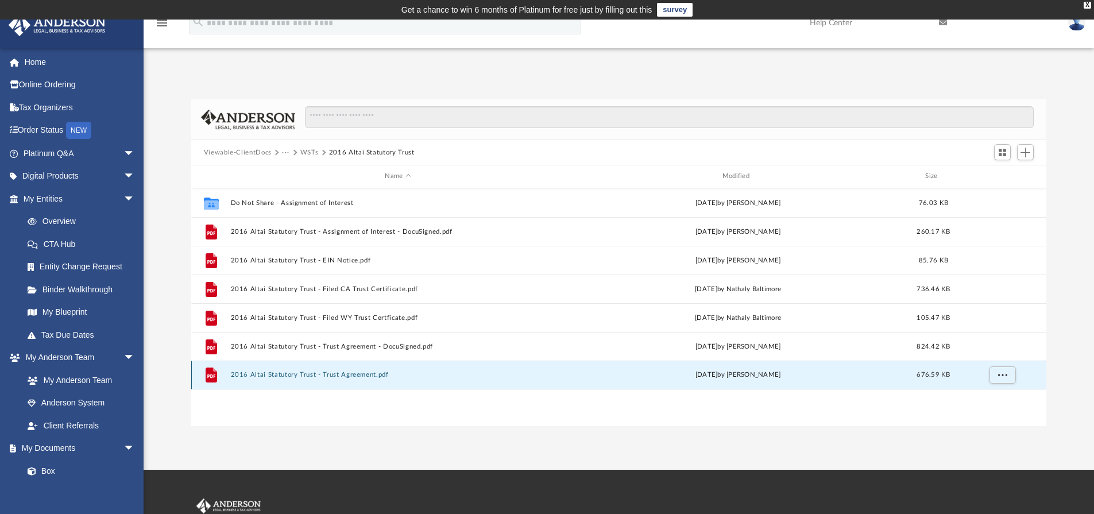
click at [770, 376] on div "Mon May 12 2025 by Skye Lovelace" at bounding box center [737, 375] width 335 height 10
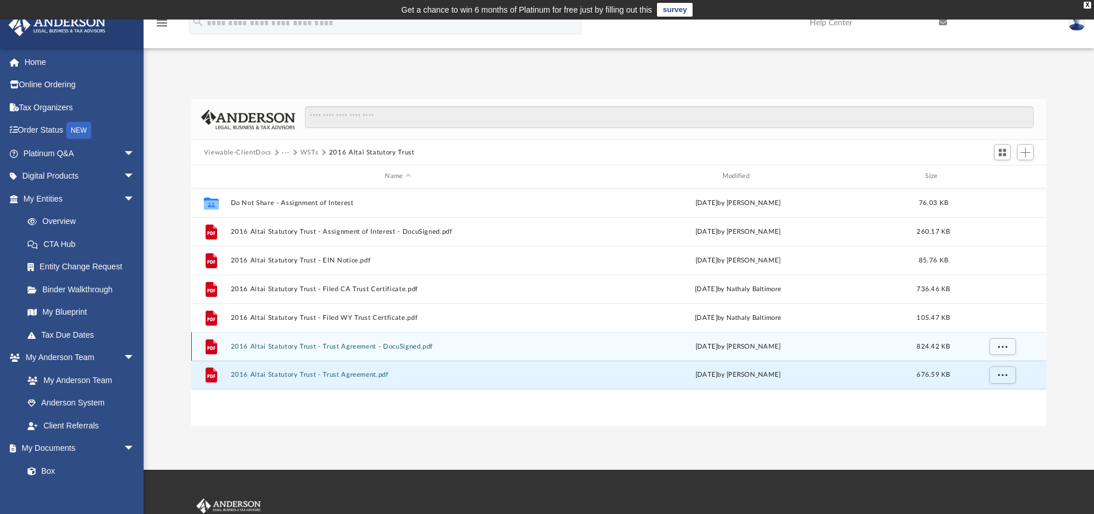
click at [770, 347] on div "Mon May 12 2025 by Skye Lovelace" at bounding box center [737, 346] width 335 height 10
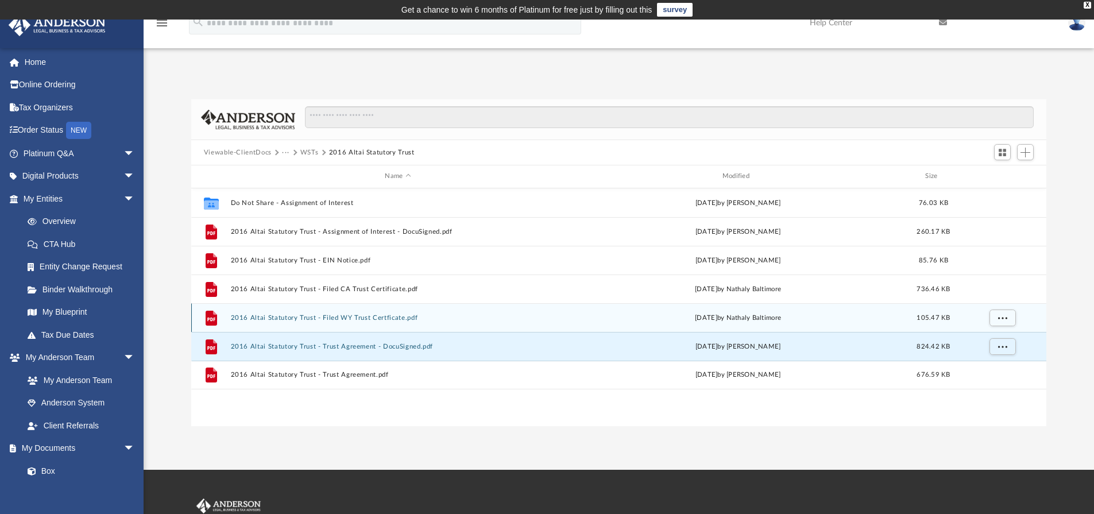
click at [778, 318] on div "Wed Apr 16 2025 by Nathaly Baltimore" at bounding box center [737, 317] width 335 height 10
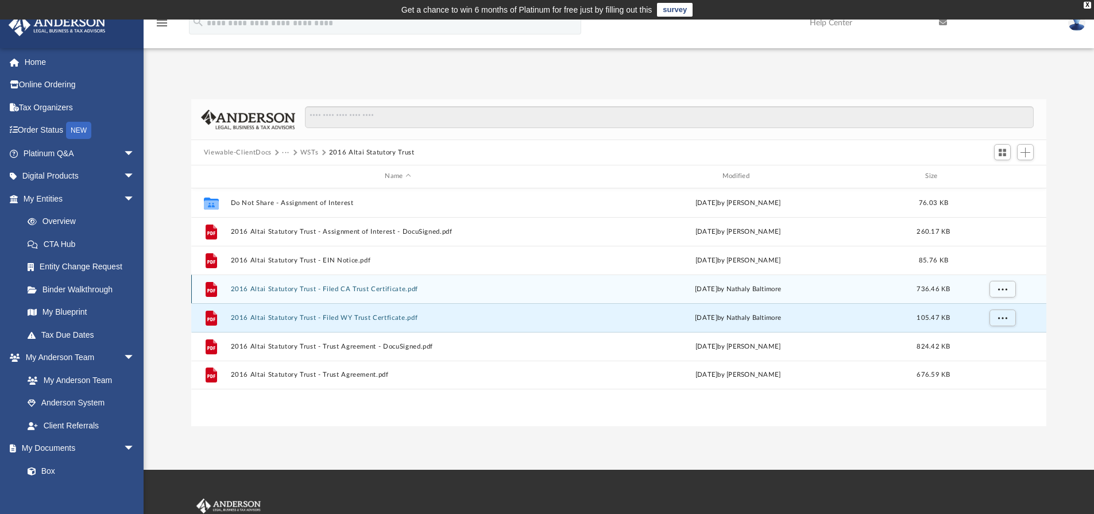
click at [783, 281] on div "File 2016 Altai Statutory Trust - Filed CA Trust Certificate.pdf Wed May 21 202…" at bounding box center [619, 289] width 856 height 29
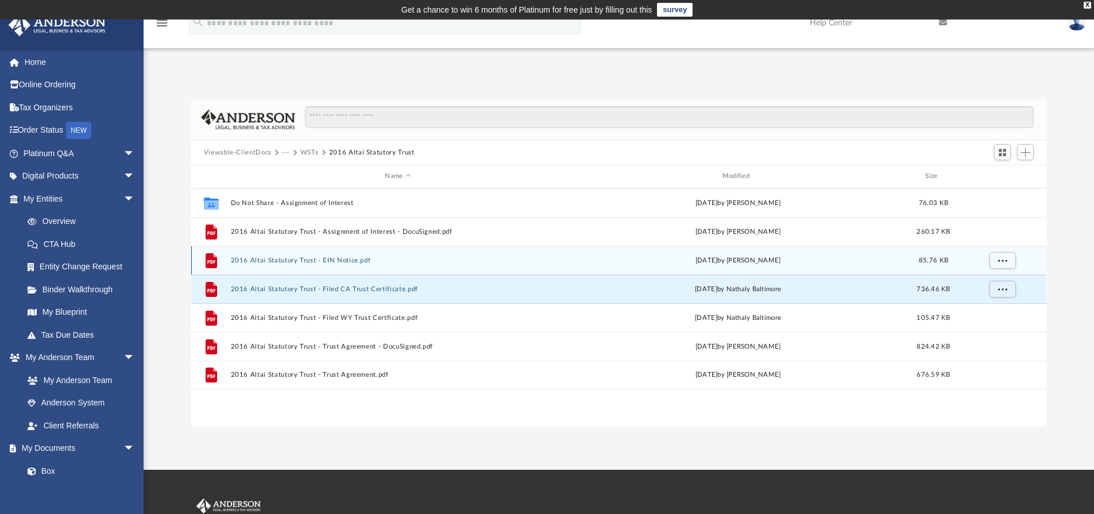
click at [783, 256] on div "Mon May 12 2025 by Skye Lovelace" at bounding box center [737, 260] width 335 height 10
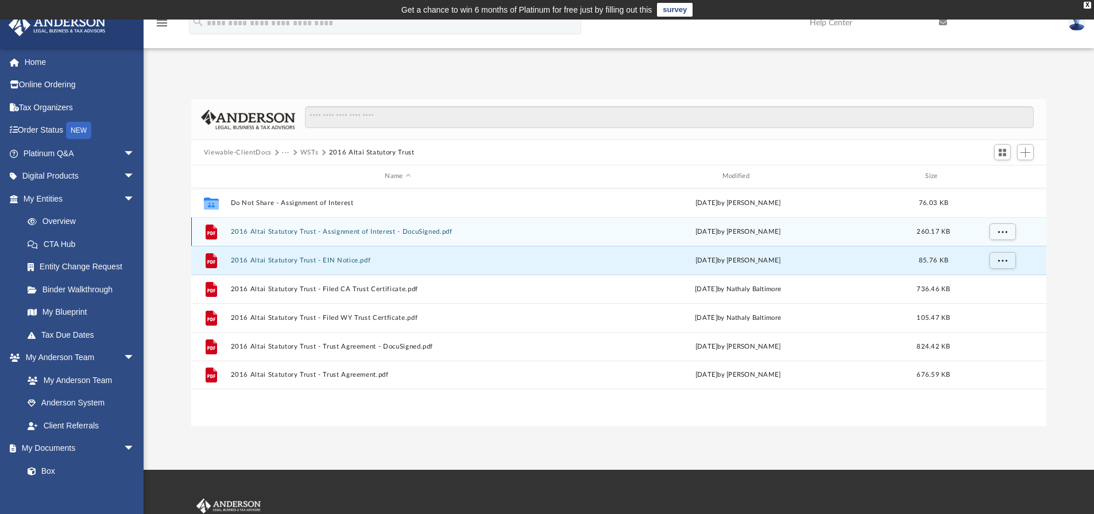
click at [783, 241] on div "File 2016 Altai Statutory Trust - Assignment of Interest - DocuSigned.pdf Mon M…" at bounding box center [619, 231] width 856 height 29
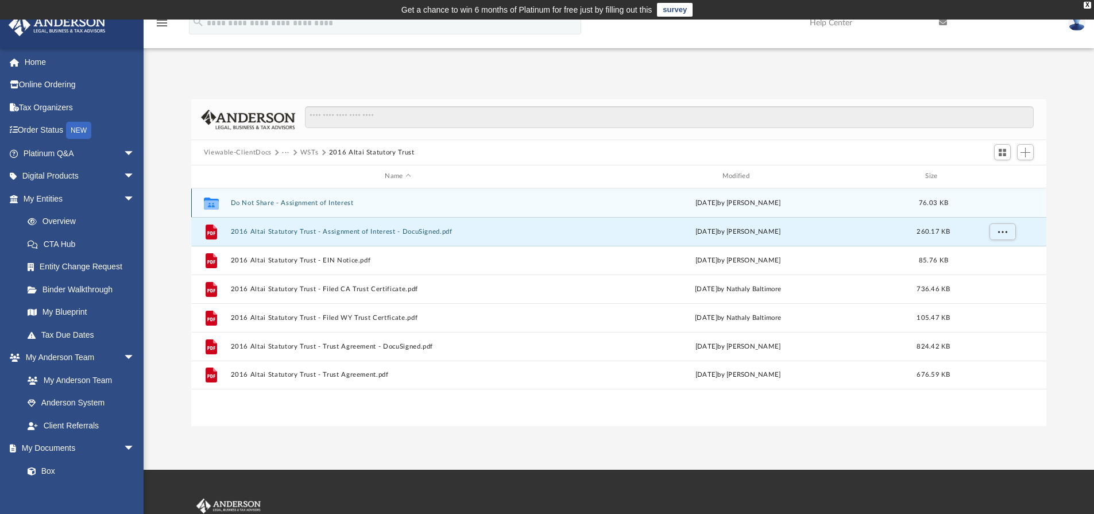
click at [786, 210] on div "Collaborated Folder Do Not Share - Assignment of Interest Mon May 12 2025 by Sk…" at bounding box center [619, 202] width 856 height 29
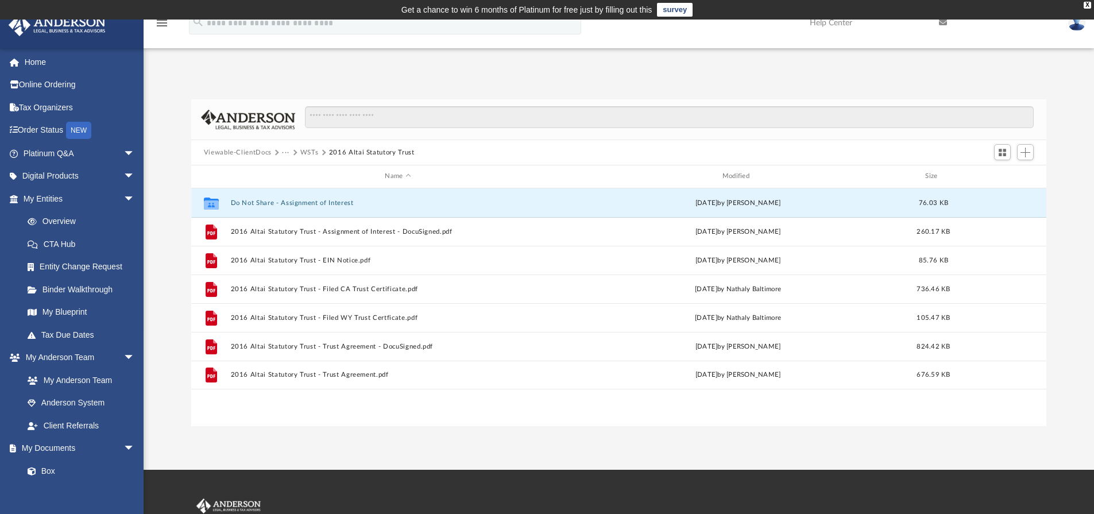
click at [811, 390] on div "Collaborated Folder Do Not Share - Assignment of Interest Mon May 12 2025 by Sk…" at bounding box center [619, 307] width 856 height 238
click at [859, 115] on input "Search files and folders" at bounding box center [669, 117] width 729 height 22
click at [698, 146] on div "Viewable-ClientDocs ··· WSTs 2016 Altai Statutory Trust" at bounding box center [619, 152] width 856 height 25
click at [437, 122] on input "Search files and folders" at bounding box center [669, 117] width 729 height 22
click at [427, 110] on input "Search files and folders" at bounding box center [669, 117] width 729 height 22
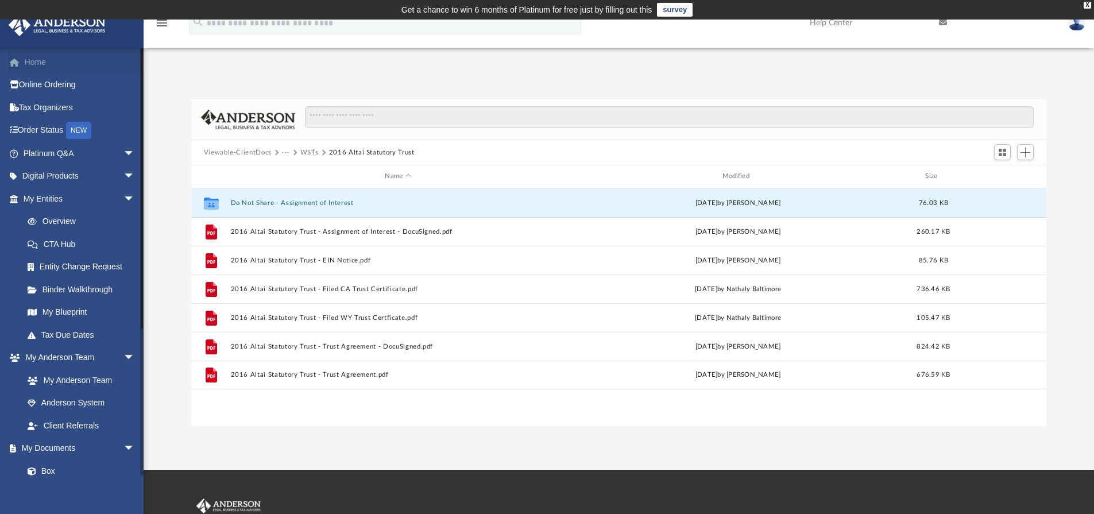
click at [61, 68] on link "Home" at bounding box center [80, 62] width 144 height 23
click at [1077, 29] on img at bounding box center [1076, 22] width 17 height 17
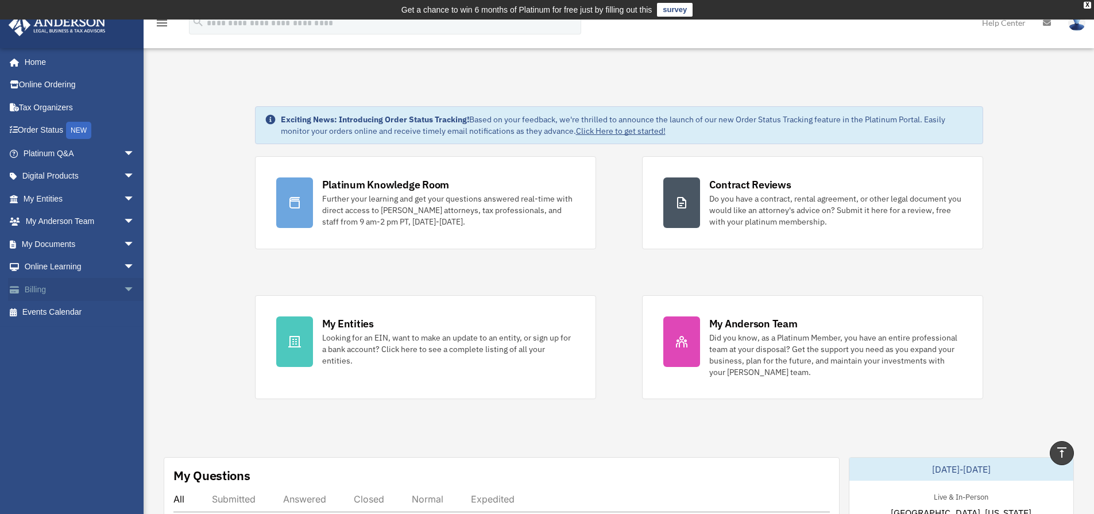
click at [123, 288] on span "arrow_drop_down" at bounding box center [134, 290] width 23 height 24
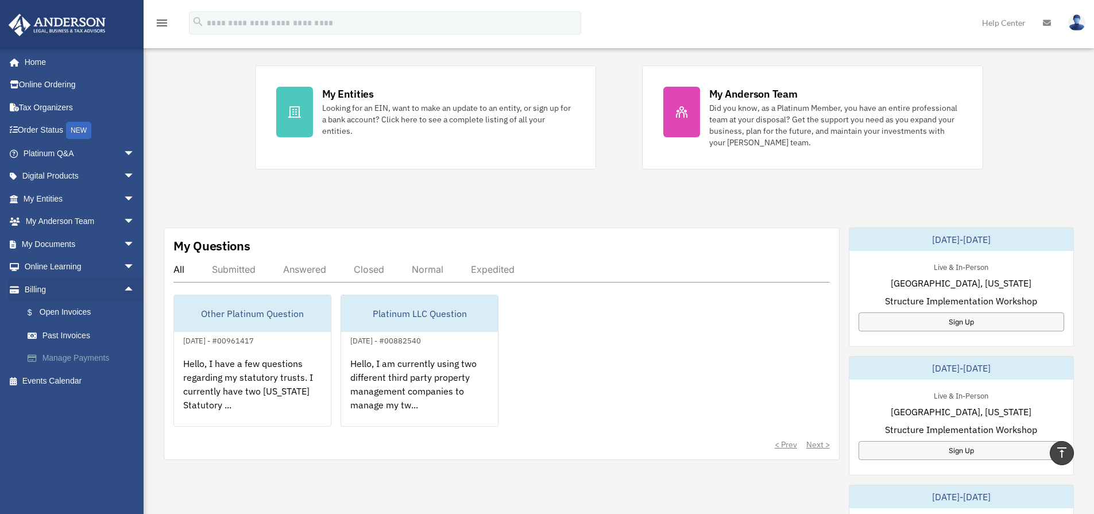
click at [74, 357] on link "Manage Payments" at bounding box center [84, 358] width 136 height 23
click at [87, 360] on link "Manage Payments" at bounding box center [84, 358] width 136 height 23
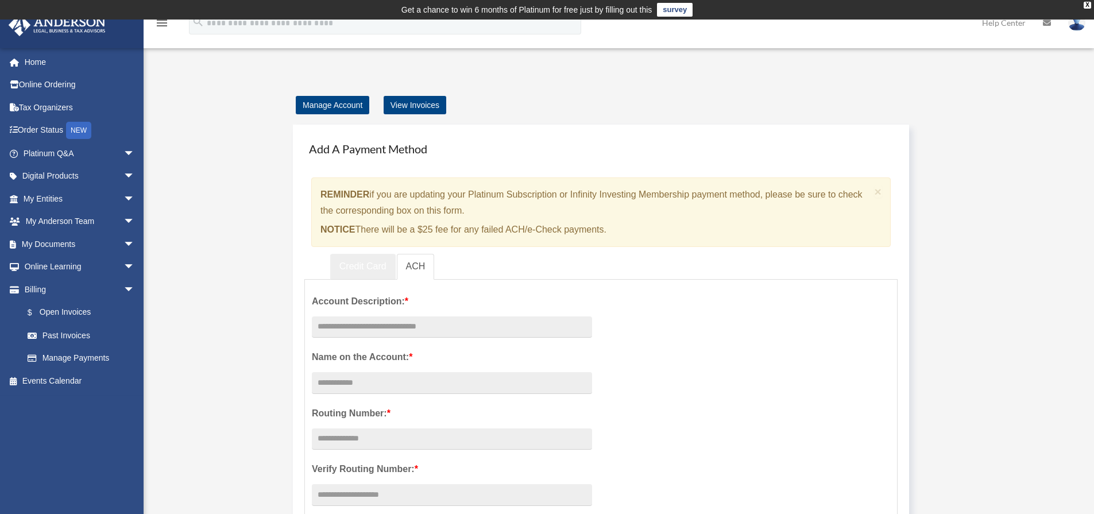
click at [360, 270] on link "Credit Card" at bounding box center [362, 267] width 65 height 26
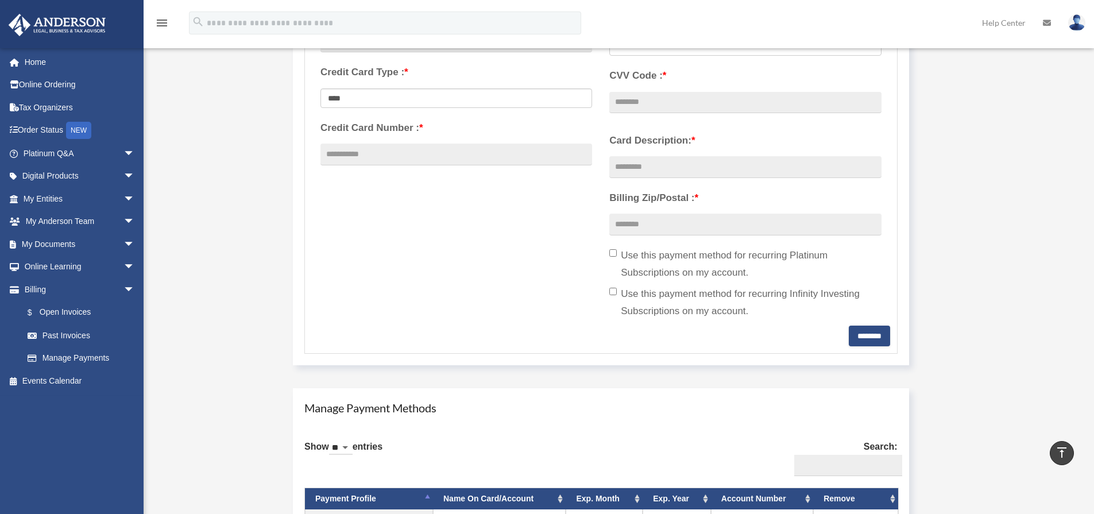
scroll to position [574, 0]
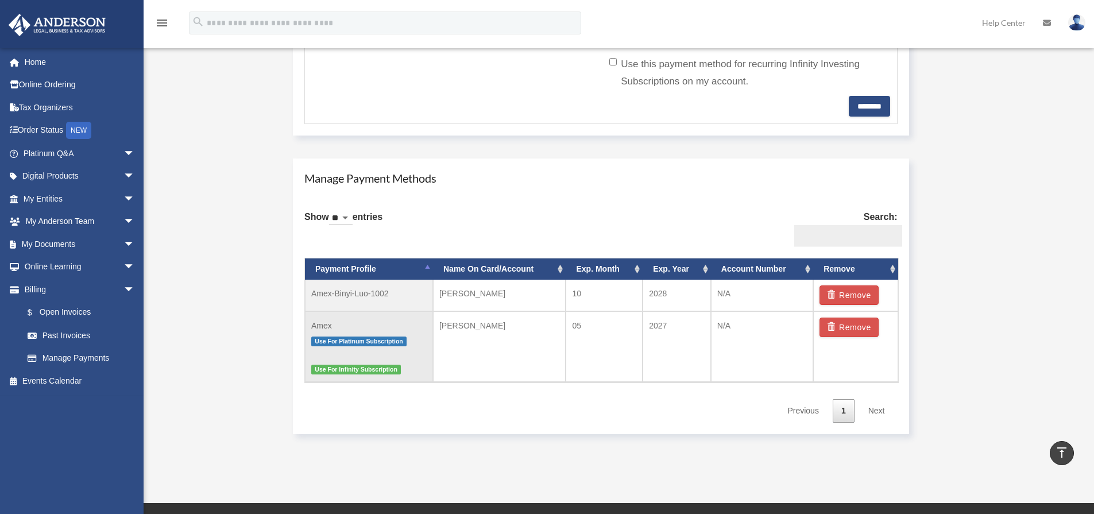
click at [388, 316] on td "Amex Use For Platinum Subscription Use For Infinity Subscription" at bounding box center [369, 346] width 128 height 71
click at [384, 301] on td "Amex-Binyi-Luo-1002" at bounding box center [369, 296] width 128 height 32
click at [380, 326] on td "Amex Use For Platinum Subscription Use For Infinity Subscription" at bounding box center [369, 346] width 128 height 71
click at [844, 229] on input "Search:" at bounding box center [848, 236] width 108 height 22
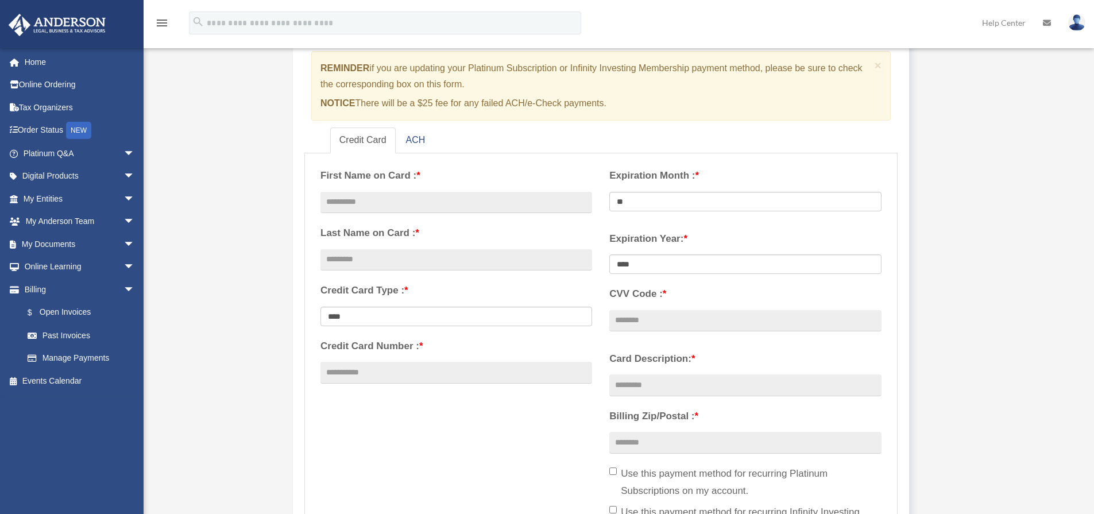
scroll to position [0, 0]
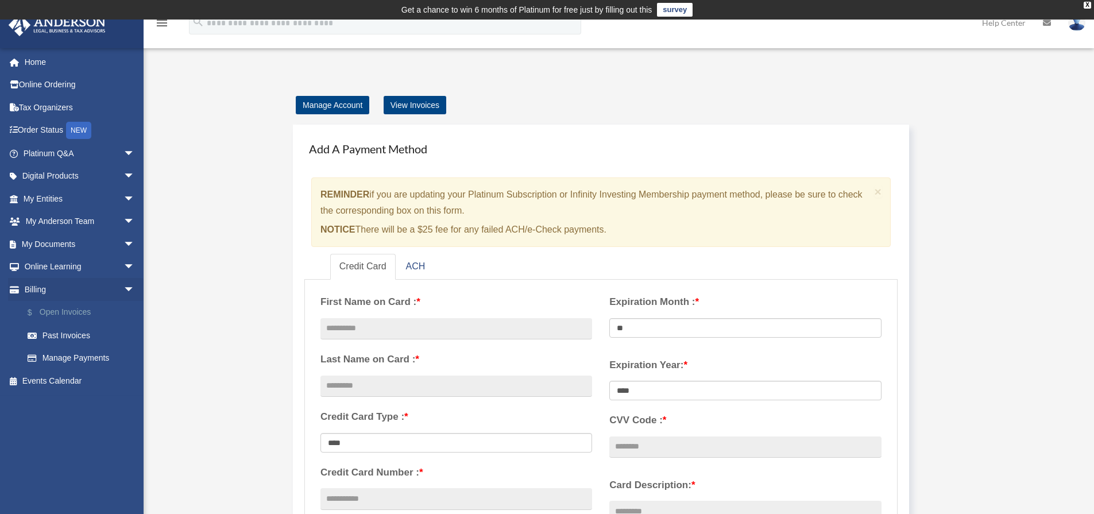
click at [72, 313] on link "$ Open Invoices" at bounding box center [84, 313] width 136 height 24
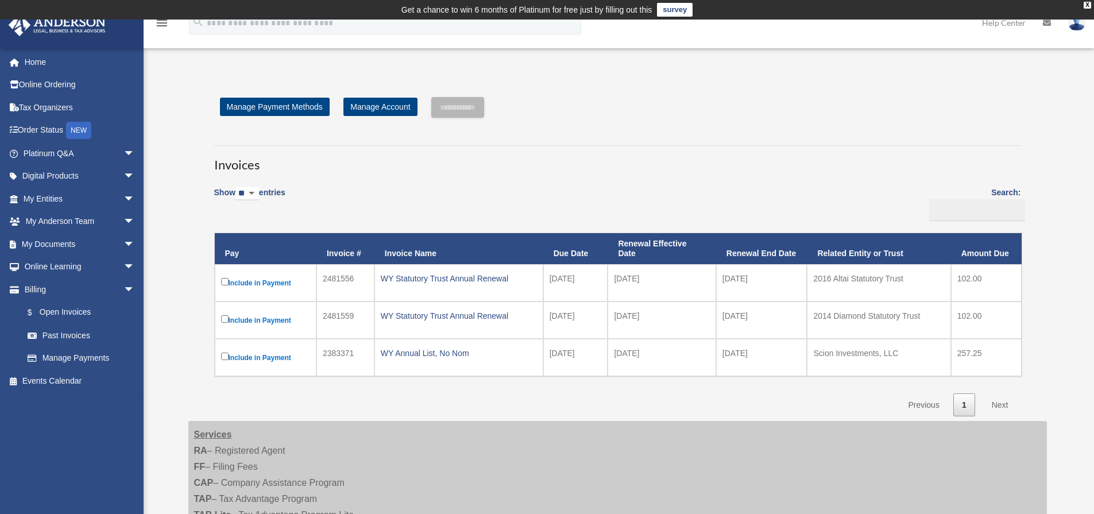
scroll to position [57, 0]
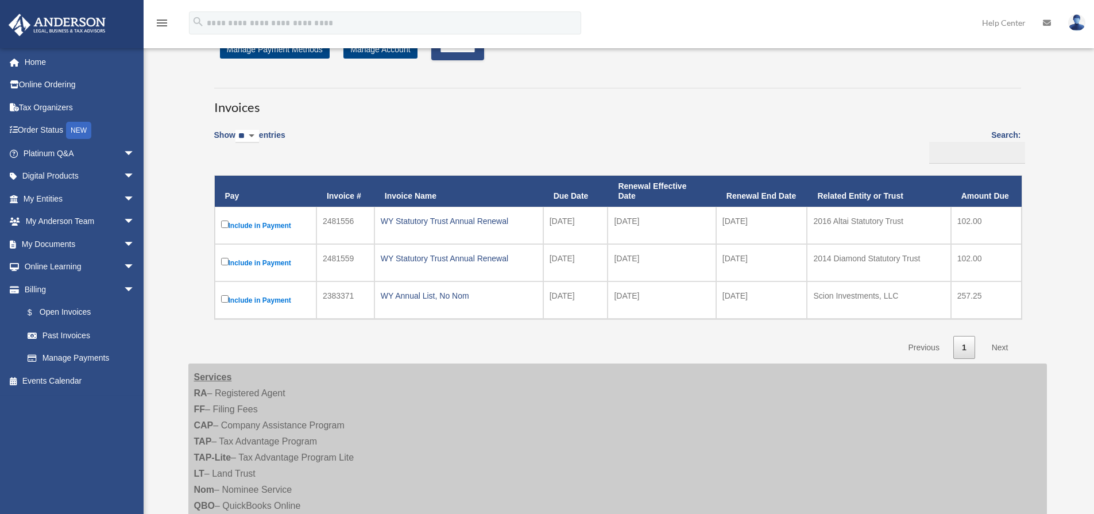
click at [226, 254] on td "Include in Payment" at bounding box center [266, 262] width 102 height 37
click at [225, 307] on td "Include in Payment" at bounding box center [266, 299] width 102 height 37
click at [225, 306] on label "Include in Payment" at bounding box center [265, 300] width 89 height 14
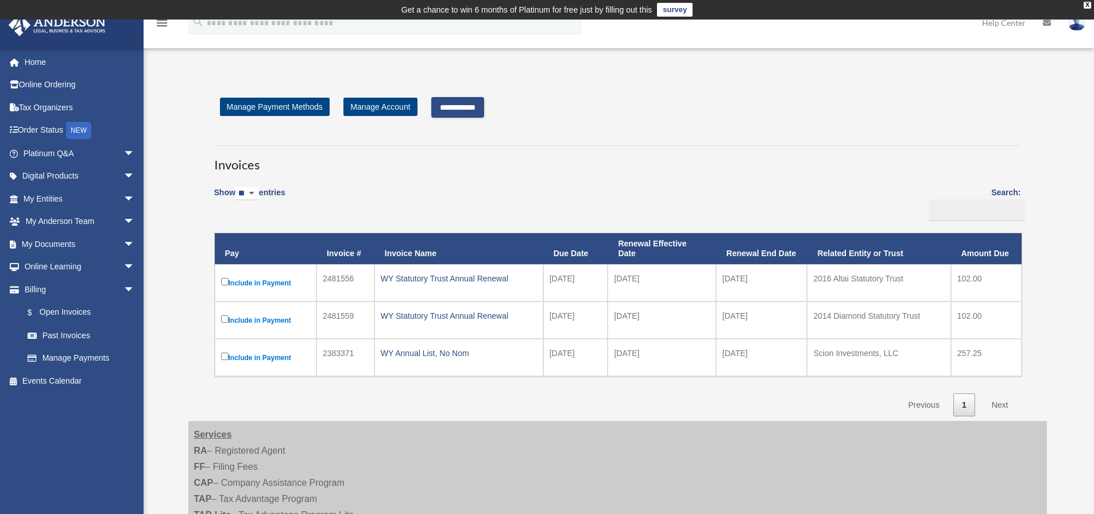
select select "***"
click at [562, 217] on div "Show ** ** ** *** entries Search: Pay Invoice # Invoice Name Due Date Renewal E…" at bounding box center [617, 297] width 807 height 237
click at [66, 357] on link "Manage Payments" at bounding box center [84, 358] width 136 height 23
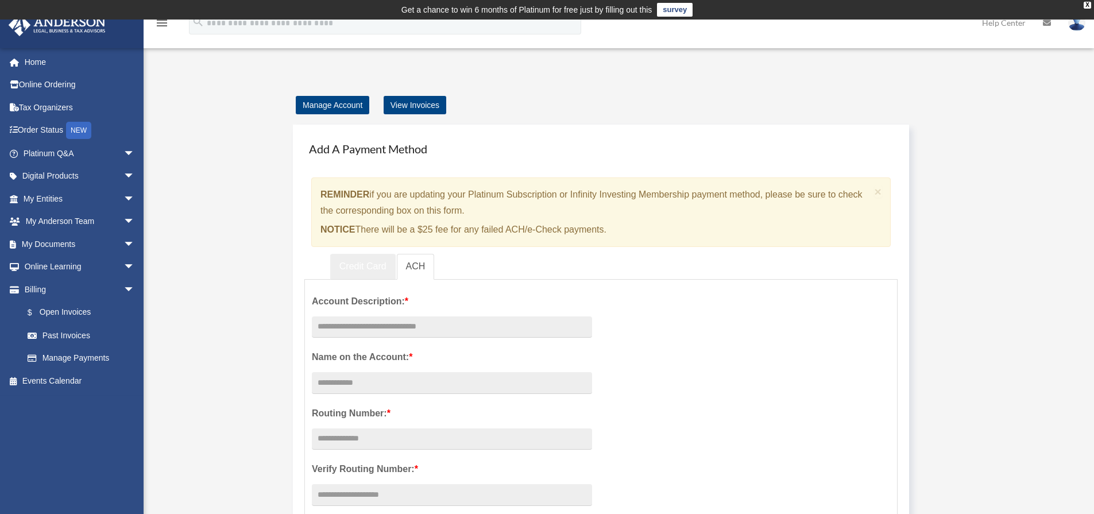
click at [363, 268] on link "Credit Card" at bounding box center [362, 267] width 65 height 26
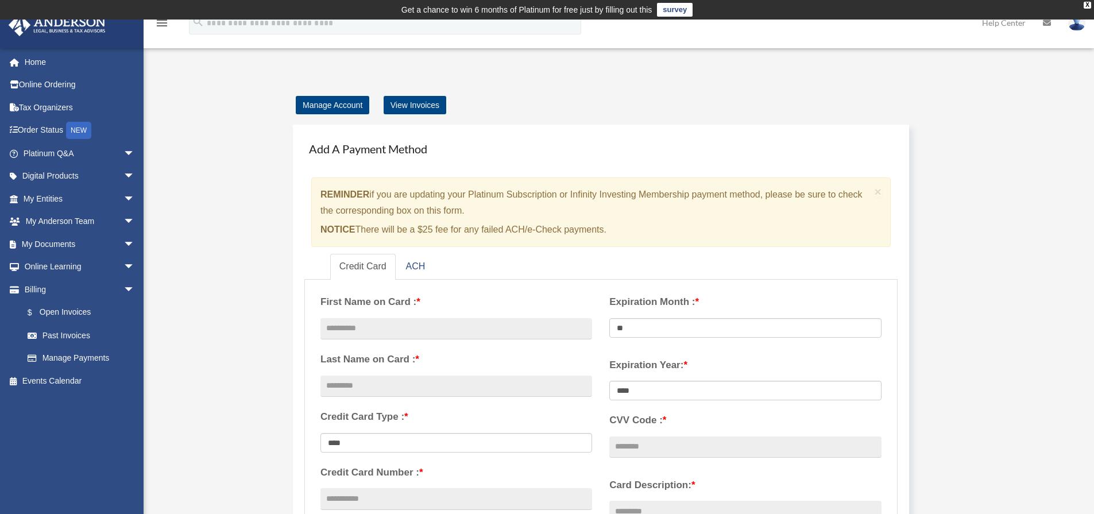
scroll to position [172, 0]
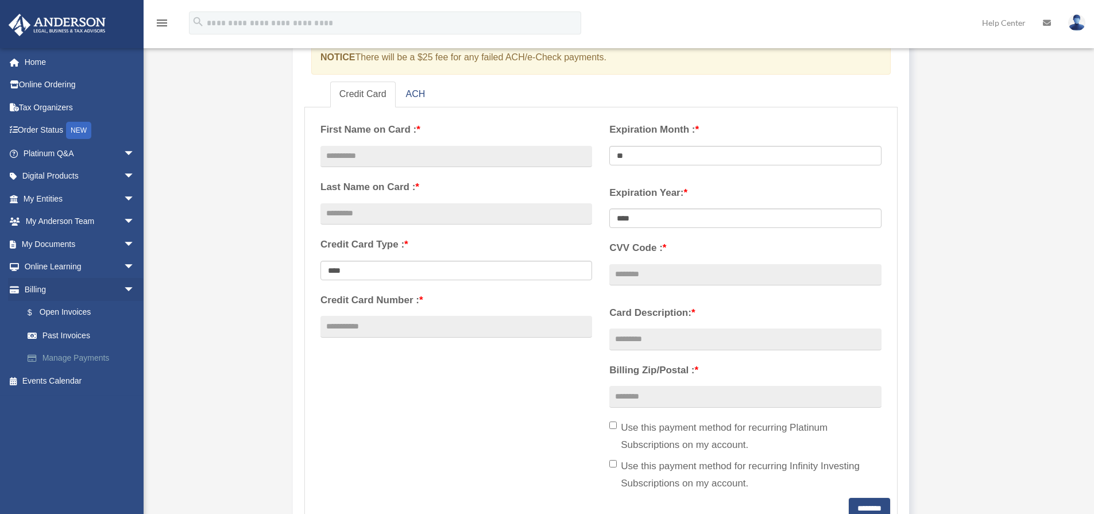
click at [56, 362] on link "Manage Payments" at bounding box center [84, 358] width 136 height 23
click at [58, 339] on link "Past Invoices" at bounding box center [84, 335] width 136 height 23
click at [58, 314] on link "$ Open Invoices" at bounding box center [84, 313] width 136 height 24
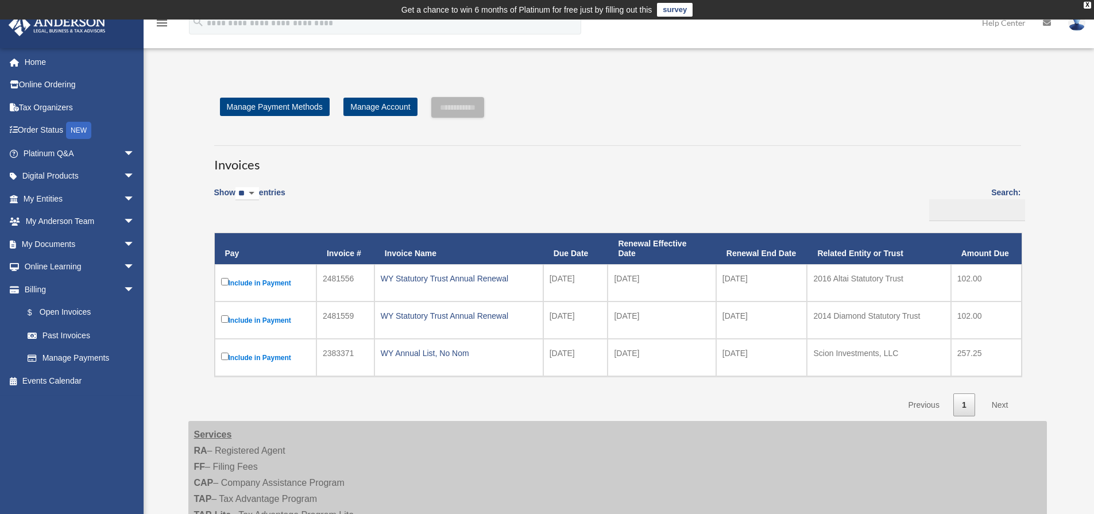
click at [221, 288] on label "Include in Payment" at bounding box center [265, 283] width 89 height 14
click at [220, 314] on td "Include in Payment" at bounding box center [266, 320] width 102 height 37
click at [220, 317] on td "Include in Payment" at bounding box center [266, 320] width 102 height 37
click at [455, 111] on input "**********" at bounding box center [457, 107] width 53 height 21
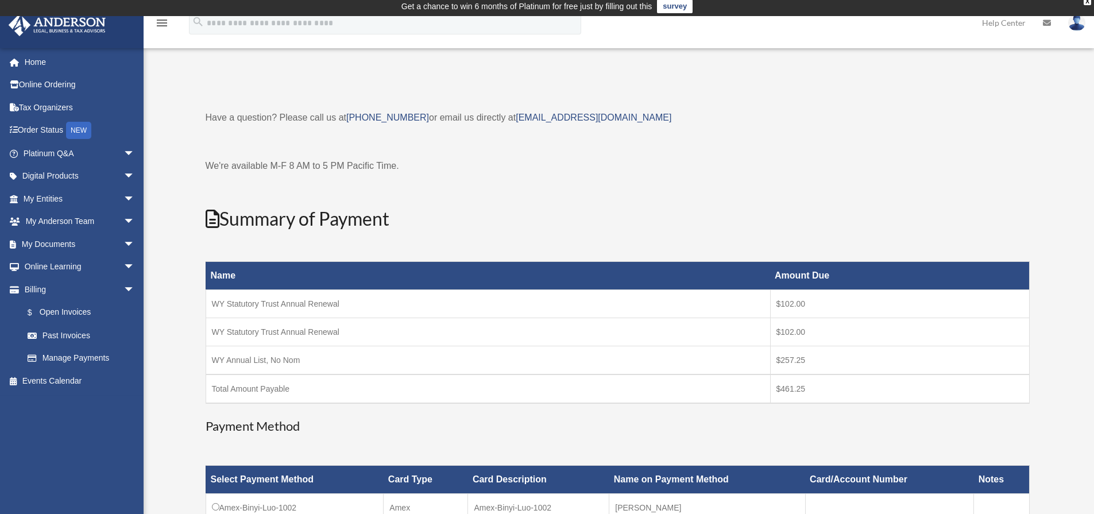
scroll to position [115, 0]
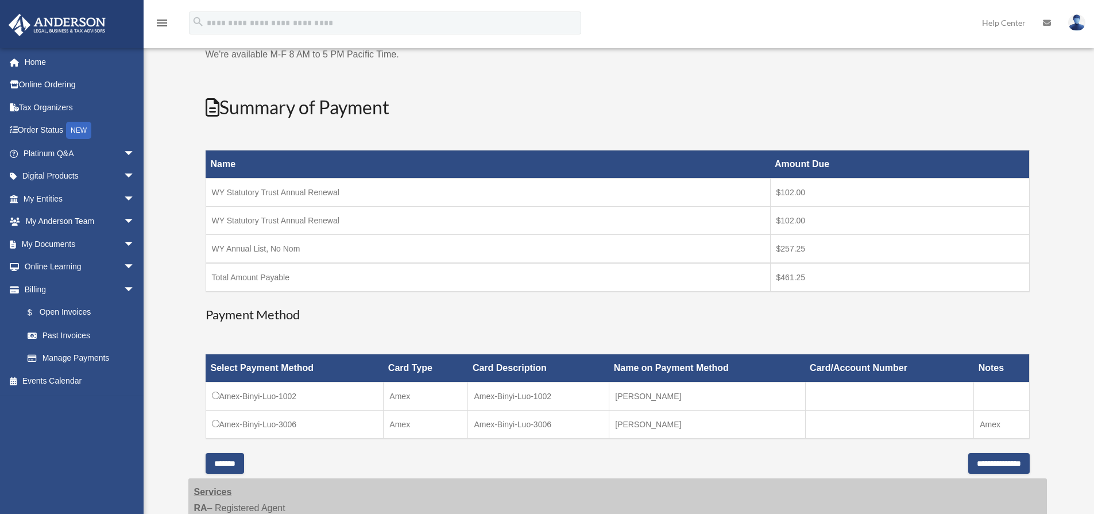
click at [520, 306] on div "Name Amount Due WY Statutory Trust Annual Renewal $102.00 WY Statutory Trust An…" at bounding box center [618, 221] width 824 height 170
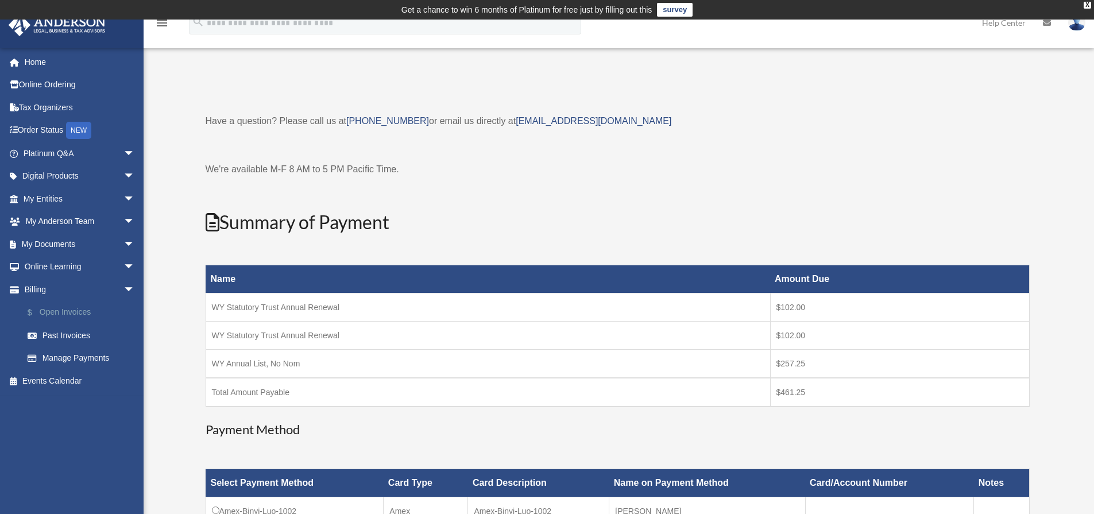
click at [65, 312] on link "$ Open Invoices" at bounding box center [84, 313] width 136 height 24
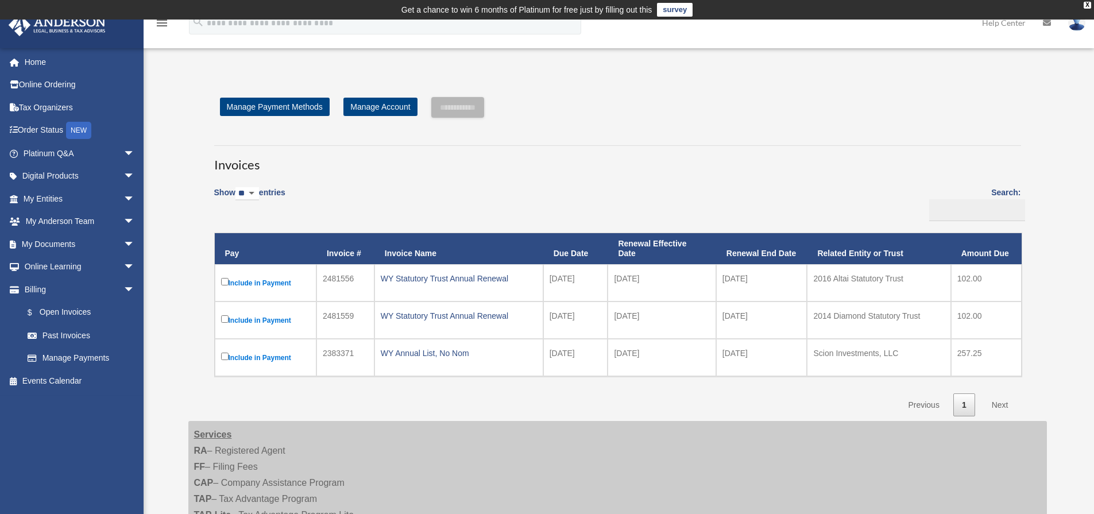
scroll to position [172, 0]
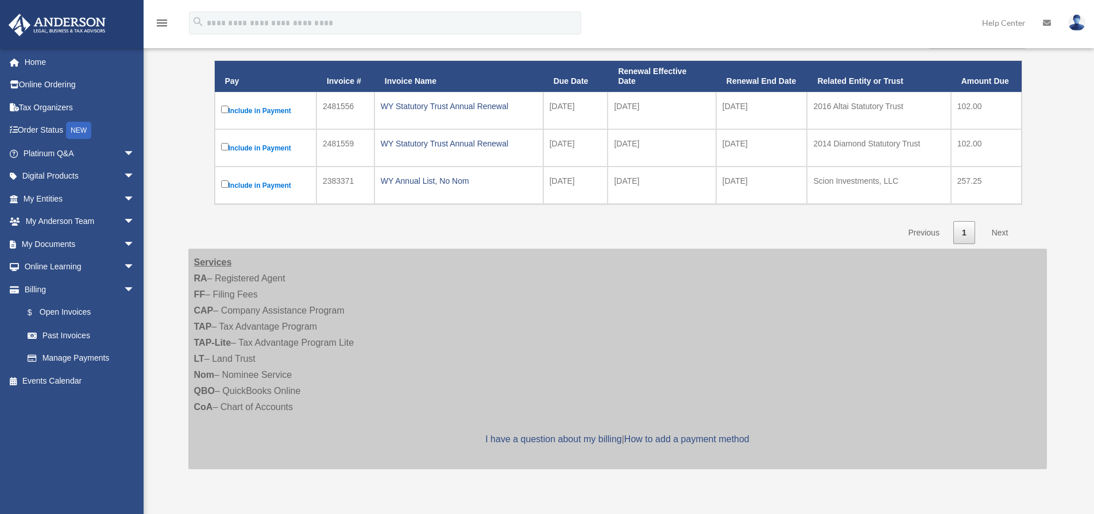
click at [378, 235] on div "Show ** ** ** *** entries Search: Pay Invoice # Invoice Name Due Date Renewal E…" at bounding box center [617, 125] width 807 height 237
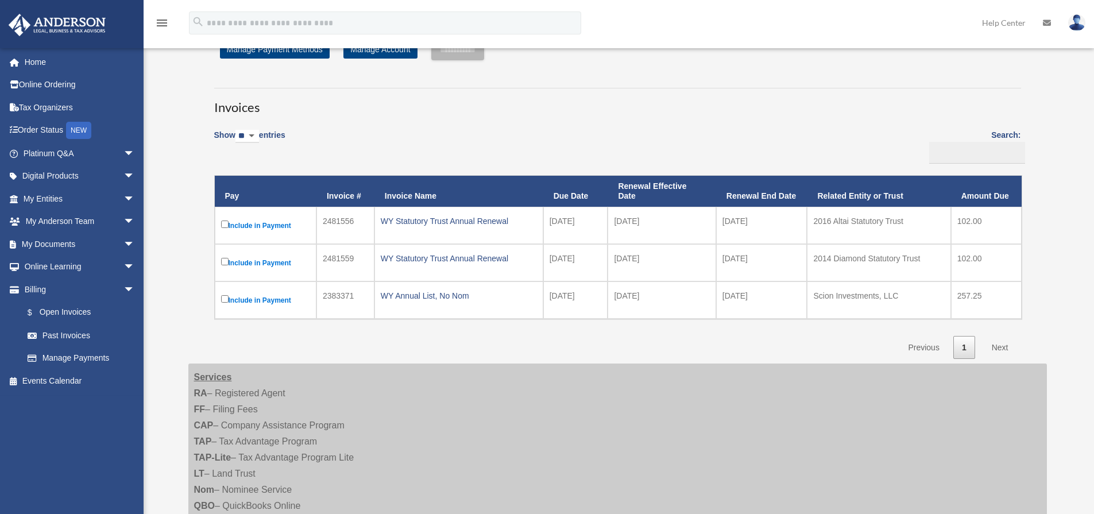
scroll to position [0, 0]
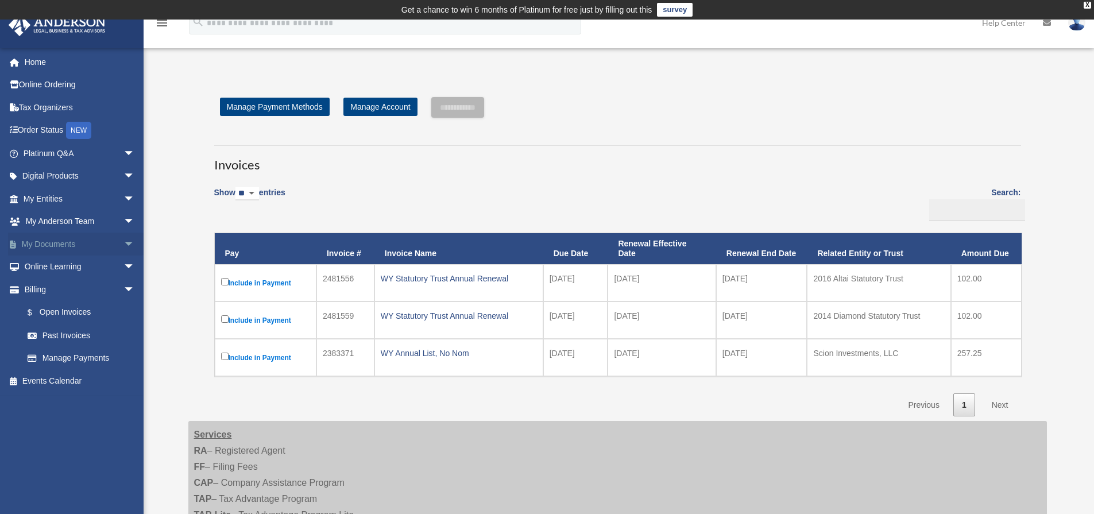
click at [60, 242] on link "My Documents arrow_drop_down" at bounding box center [80, 244] width 144 height 23
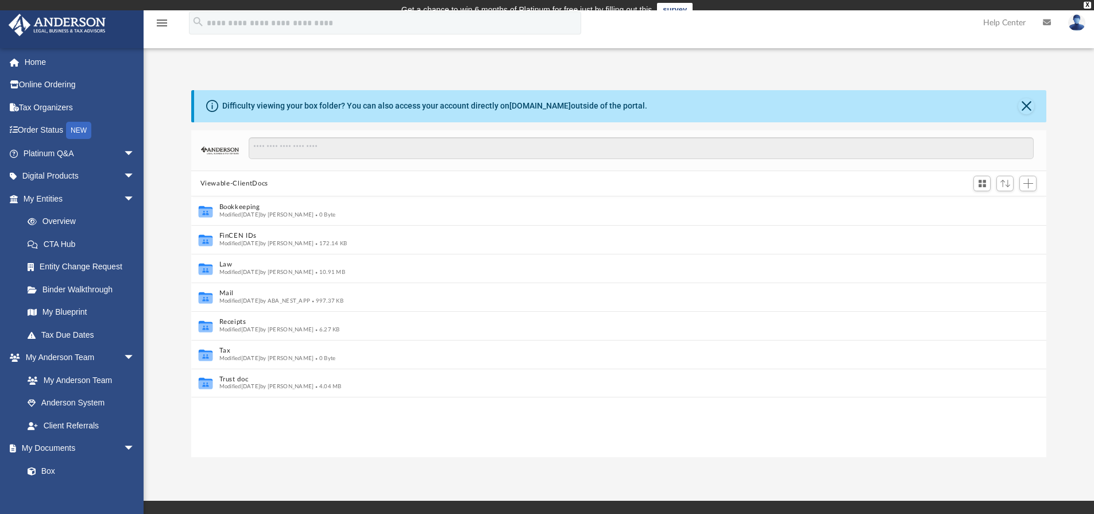
scroll to position [9, 9]
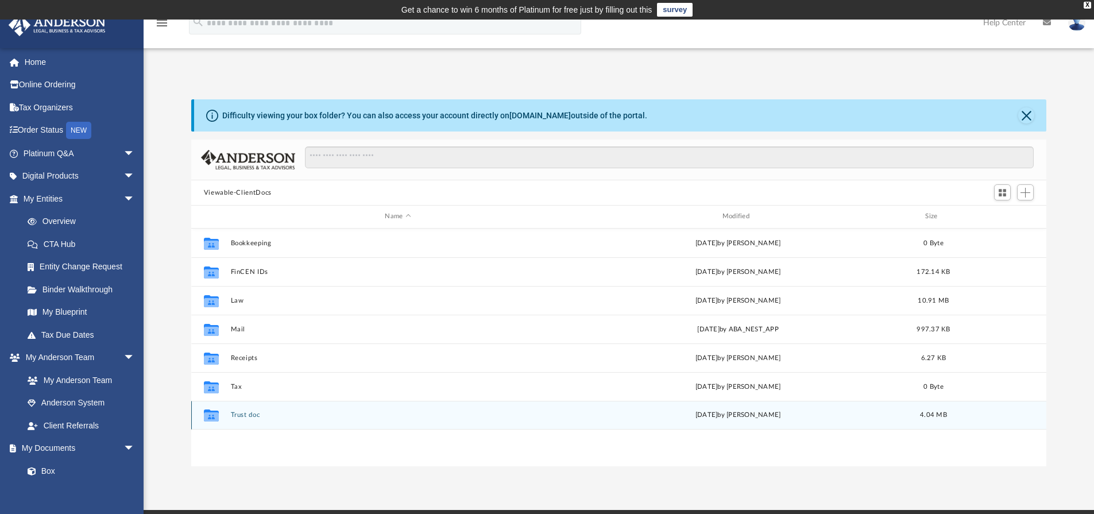
click at [233, 416] on button "Trust doc" at bounding box center [397, 414] width 335 height 7
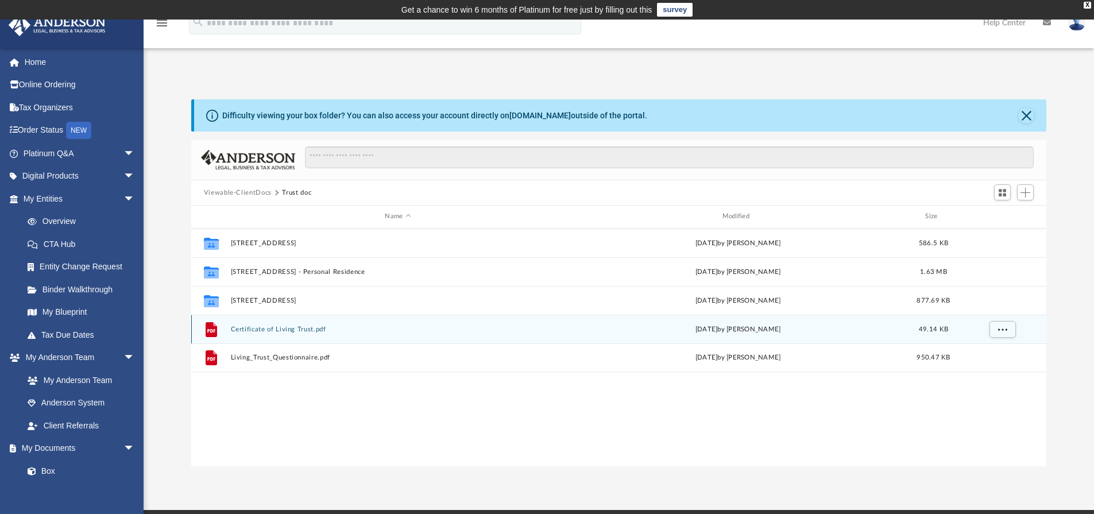
click at [295, 336] on div "File Certificate of Living Trust.pdf Thu Mar 13 2025 by Binyi Luo 49.14 KB" at bounding box center [619, 329] width 856 height 29
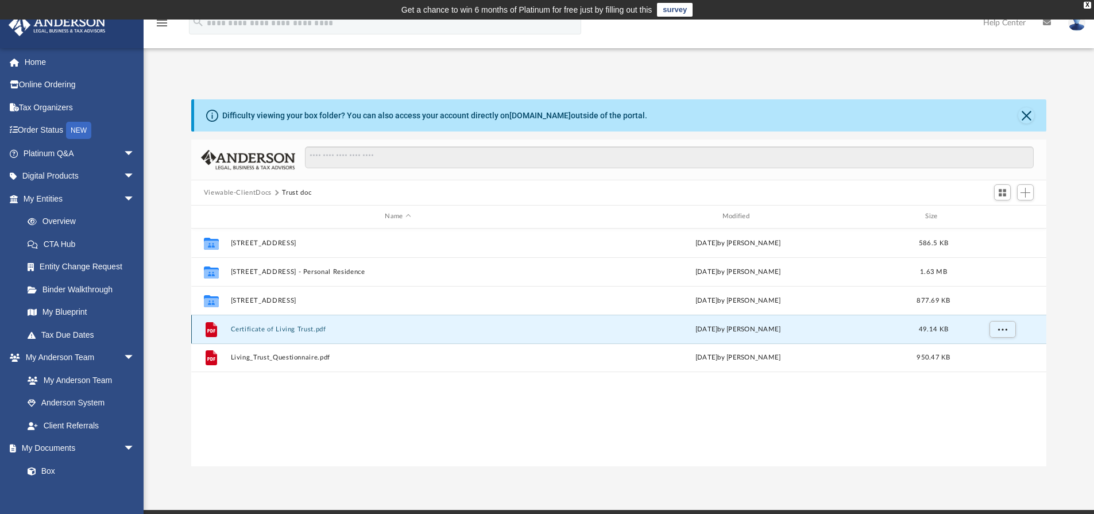
click at [296, 334] on div "File Certificate of Living Trust.pdf Thu Mar 13 2025 by Binyi Luo 49.14 KB" at bounding box center [619, 329] width 856 height 29
click at [297, 328] on button "Certificate of Living Trust.pdf" at bounding box center [397, 329] width 335 height 7
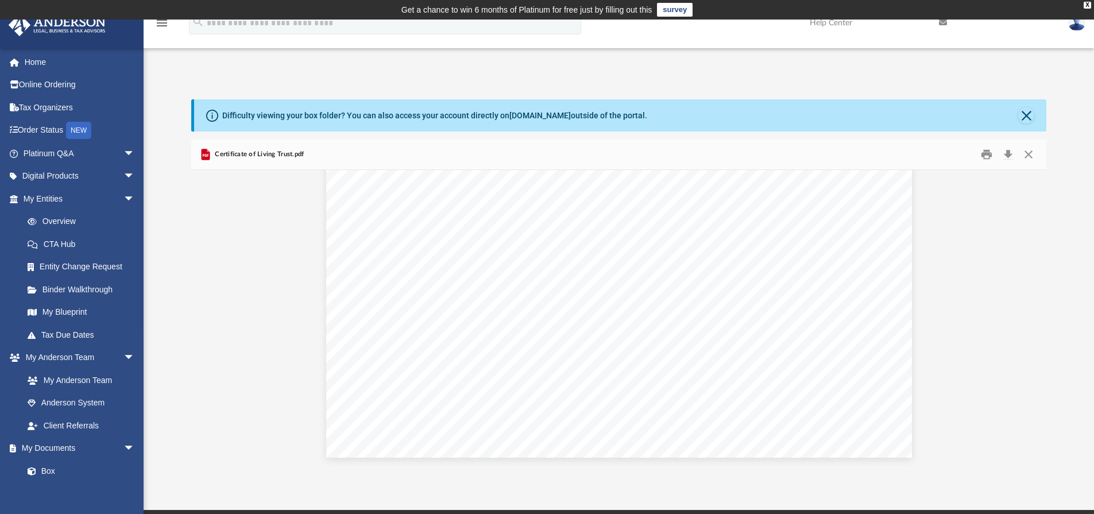
scroll to position [0, 0]
drag, startPoint x: 1021, startPoint y: 78, endPoint x: 1014, endPoint y: 69, distance: 11.0
click at [1014, 69] on div "App scionbenz@gmail.com Sign Out scionbenz@gmail.com Home Online Ordering Tax O…" at bounding box center [547, 264] width 1094 height 403
click at [1031, 110] on button "Close" at bounding box center [1026, 115] width 16 height 16
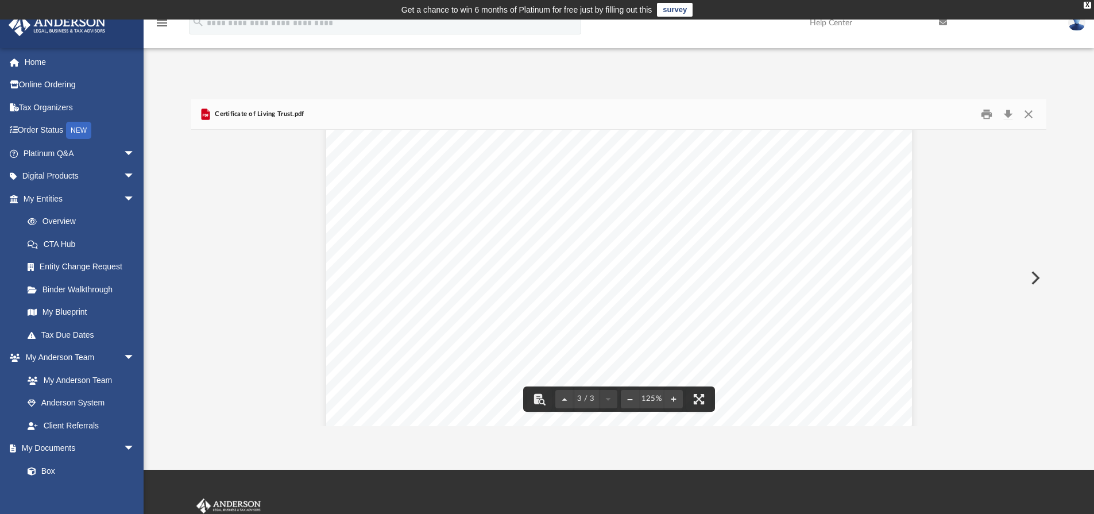
scroll to position [1153, 0]
click at [1071, 135] on div "Difficulty viewing your box folder? You can also access your account directly o…" at bounding box center [619, 262] width 950 height 327
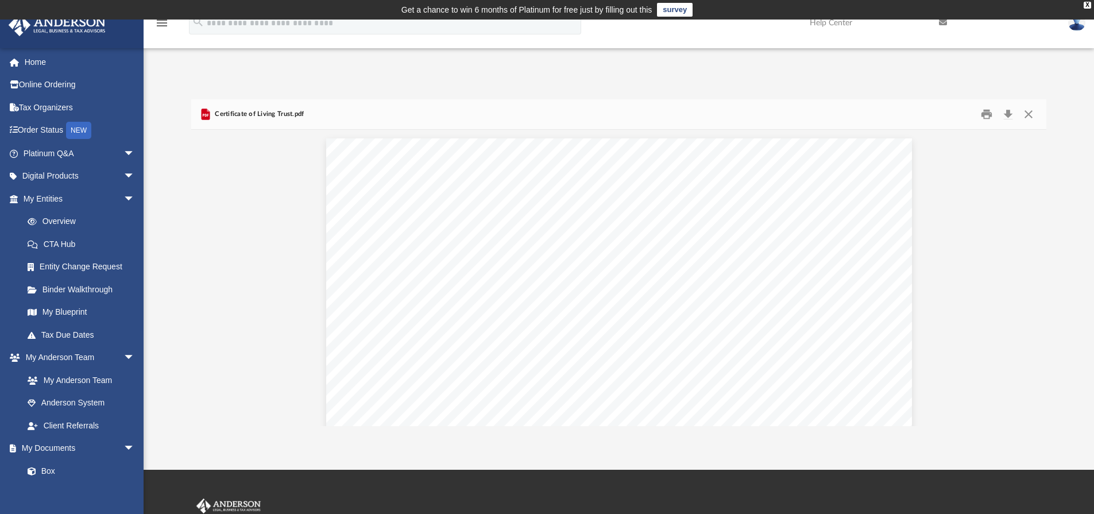
click at [1007, 81] on div "Difficulty viewing your box folder? You can also access your account directly o…" at bounding box center [619, 250] width 950 height 351
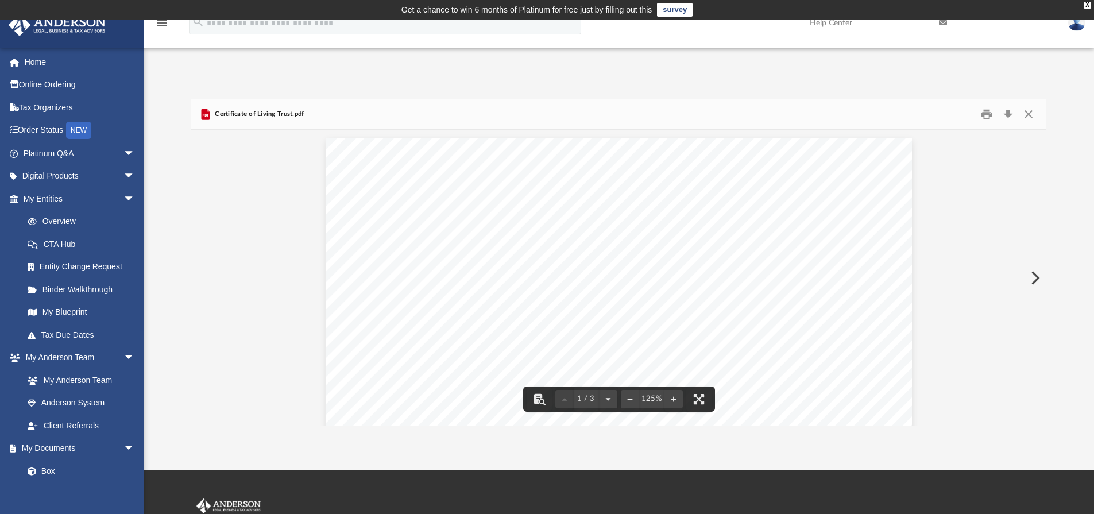
click at [821, 74] on div "App scionbenz@gmail.com Sign Out scionbenz@gmail.com Home Online Ordering Tax O…" at bounding box center [547, 244] width 1094 height 363
drag, startPoint x: 1046, startPoint y: 399, endPoint x: 1045, endPoint y: 332, distance: 67.2
click at [1045, 332] on div "Document Viewer" at bounding box center [619, 278] width 856 height 296
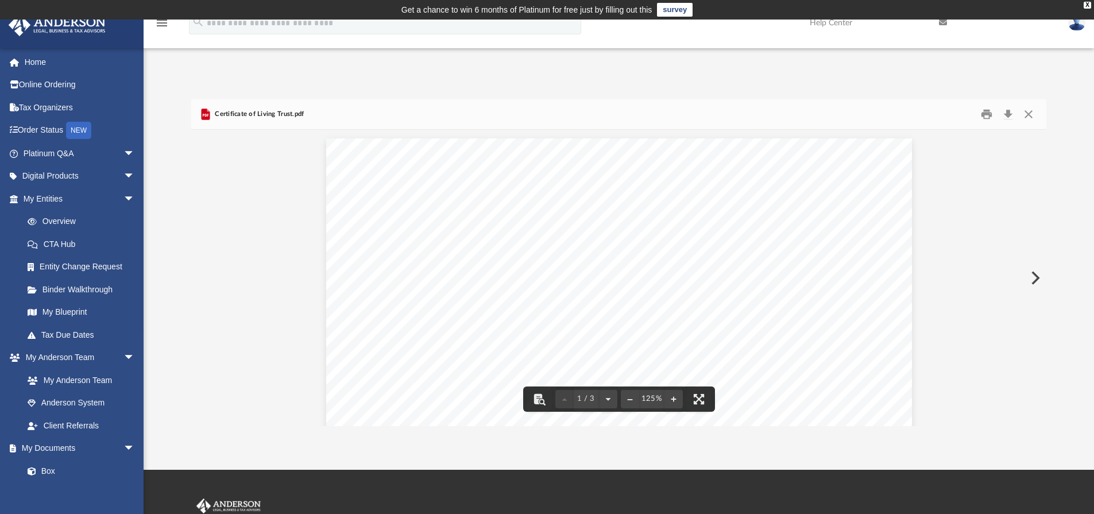
click at [548, 83] on div "Difficulty viewing your box folder? You can also access your account directly o…" at bounding box center [619, 250] width 950 height 351
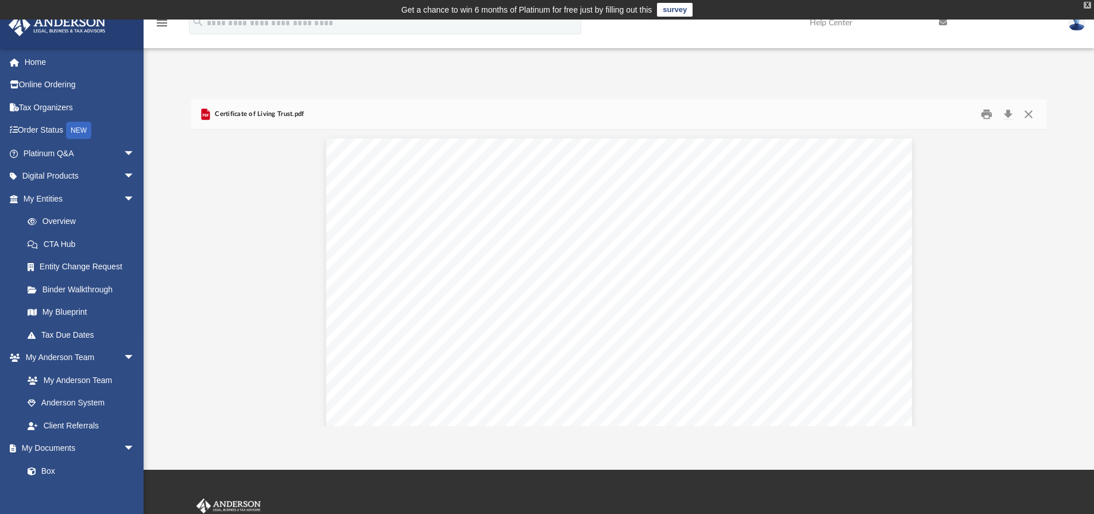
click at [1088, 7] on div "X" at bounding box center [1087, 5] width 7 height 7
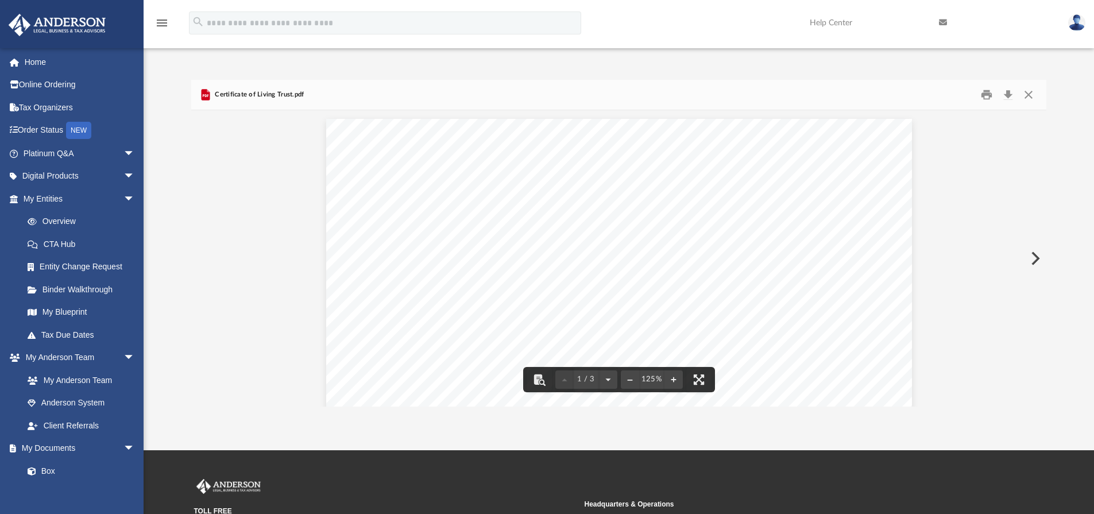
click at [946, 57] on div "Difficulty viewing your box folder? You can also access your account directly o…" at bounding box center [619, 231] width 950 height 351
drag, startPoint x: 1041, startPoint y: 145, endPoint x: 1042, endPoint y: 363, distance: 217.7
click at [1044, 360] on div "Viewable-ClientDocs Trust doc Name Modified Size Collaborated Folder 203 Diamon…" at bounding box center [619, 243] width 856 height 327
click at [1039, 146] on div at bounding box center [619, 146] width 856 height 1
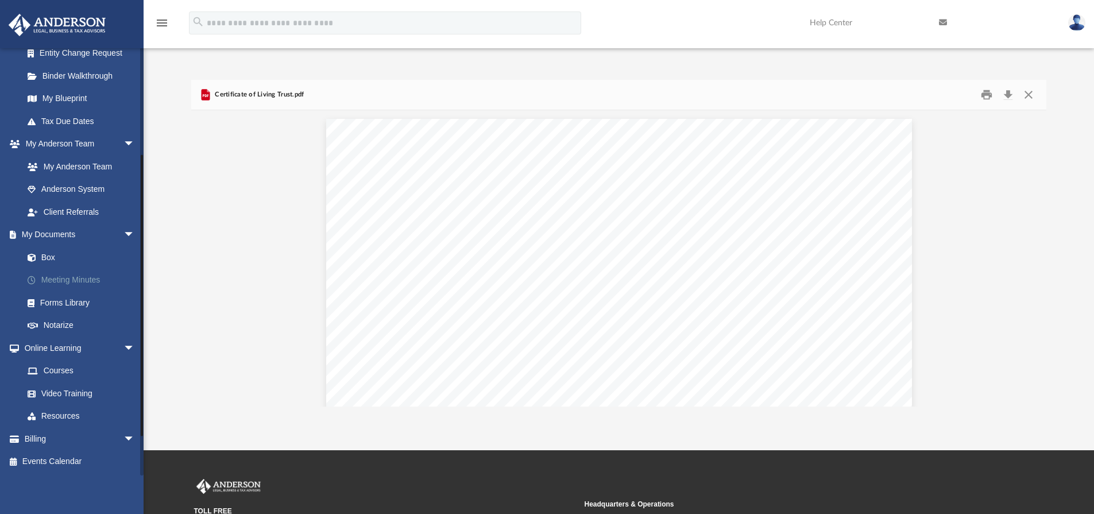
scroll to position [156, 0]
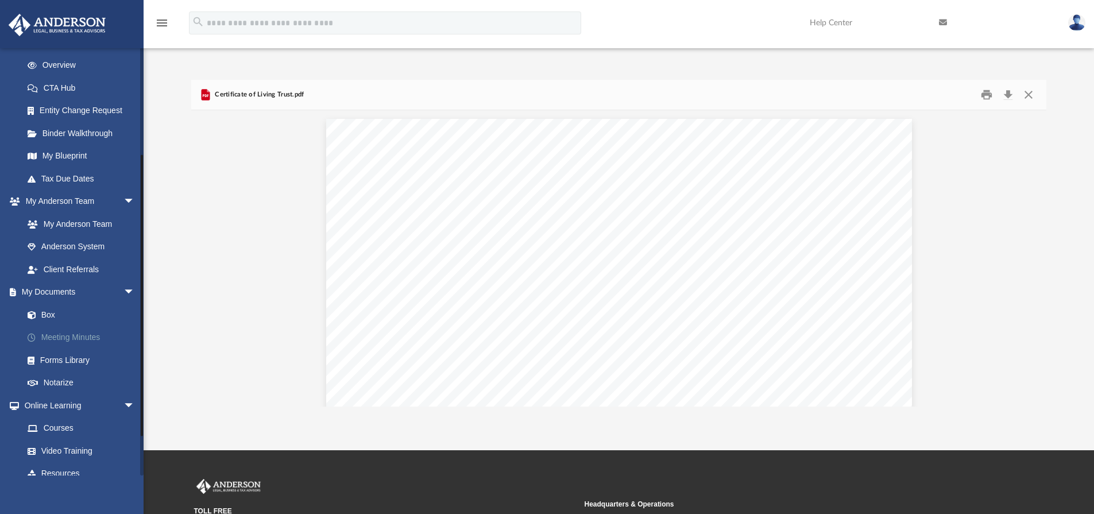
click at [94, 342] on link "Meeting Minutes" at bounding box center [84, 337] width 136 height 23
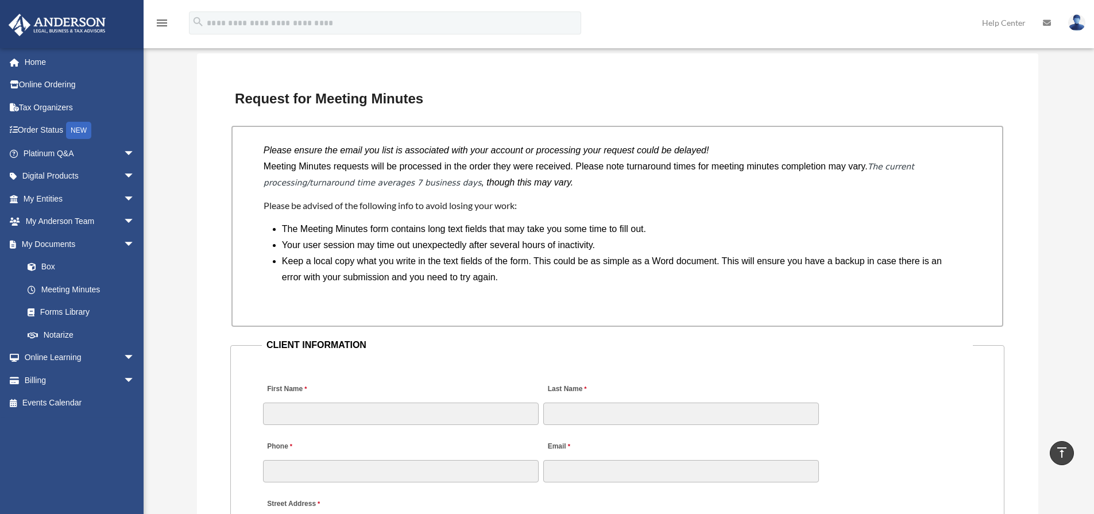
scroll to position [1034, 0]
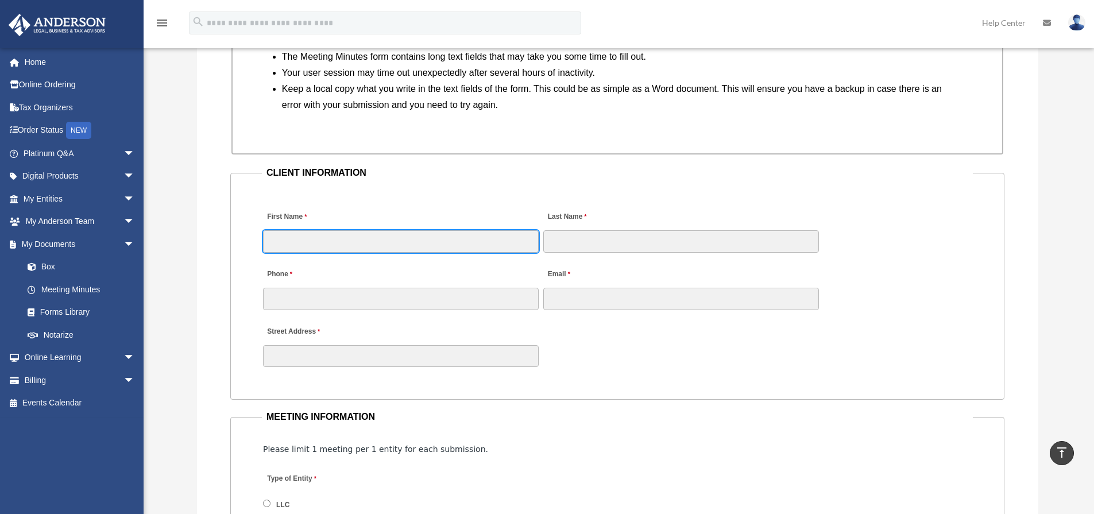
click at [441, 247] on input "First Name" at bounding box center [401, 241] width 276 height 22
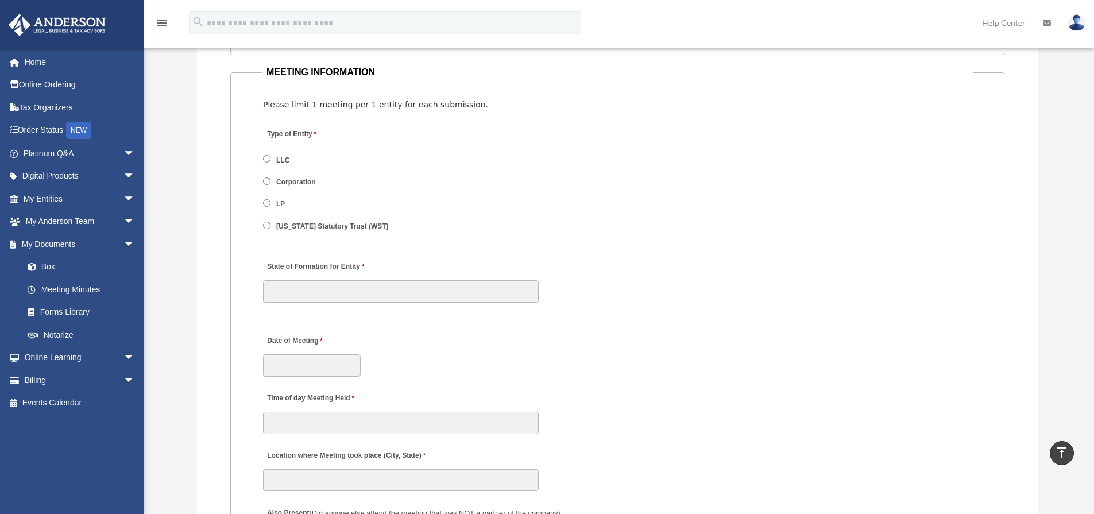
scroll to position [1149, 0]
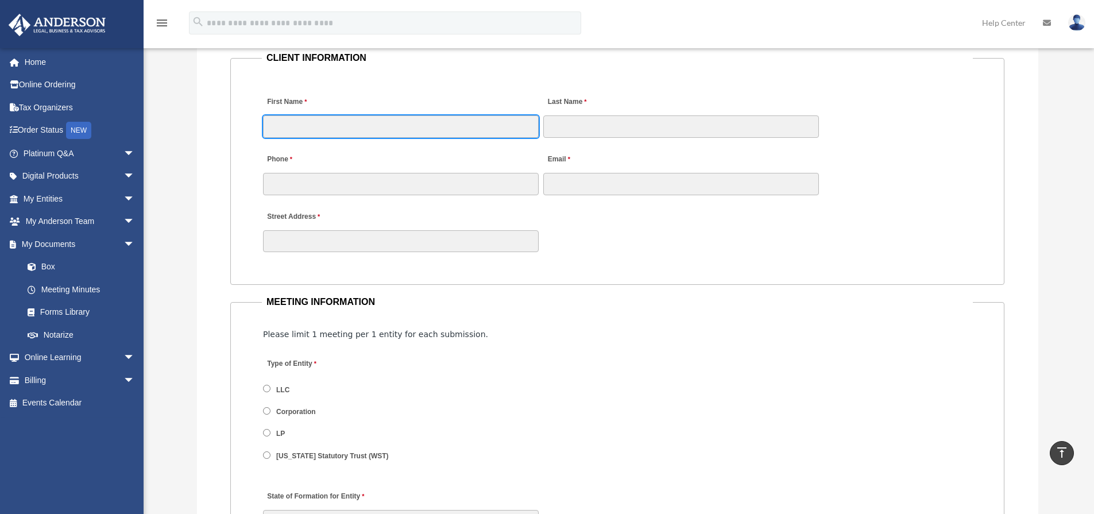
click at [346, 127] on input "First Name" at bounding box center [401, 126] width 276 height 22
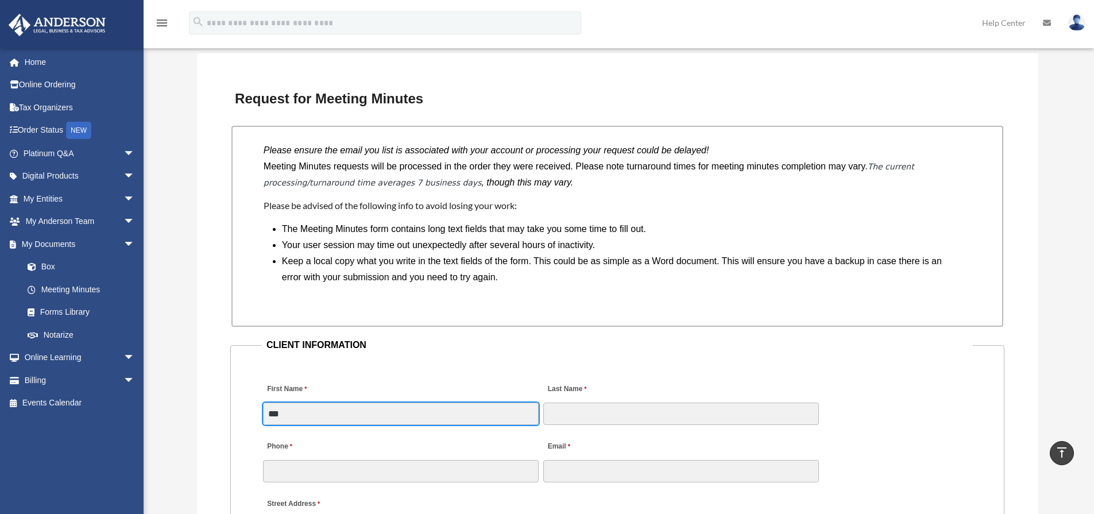
type input "***"
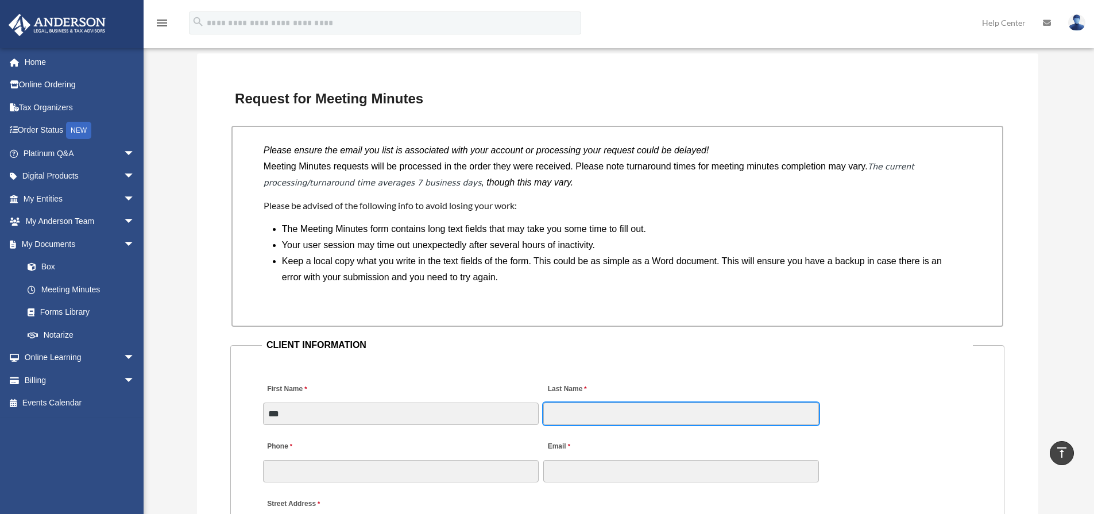
click at [695, 420] on input "Last Name" at bounding box center [681, 414] width 276 height 22
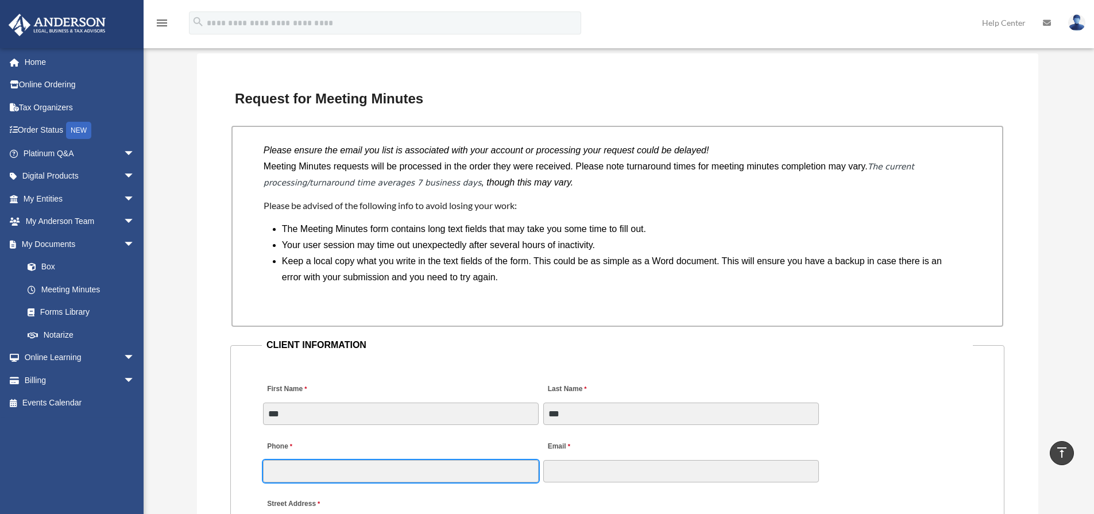
click at [332, 473] on input "Phone" at bounding box center [401, 471] width 276 height 22
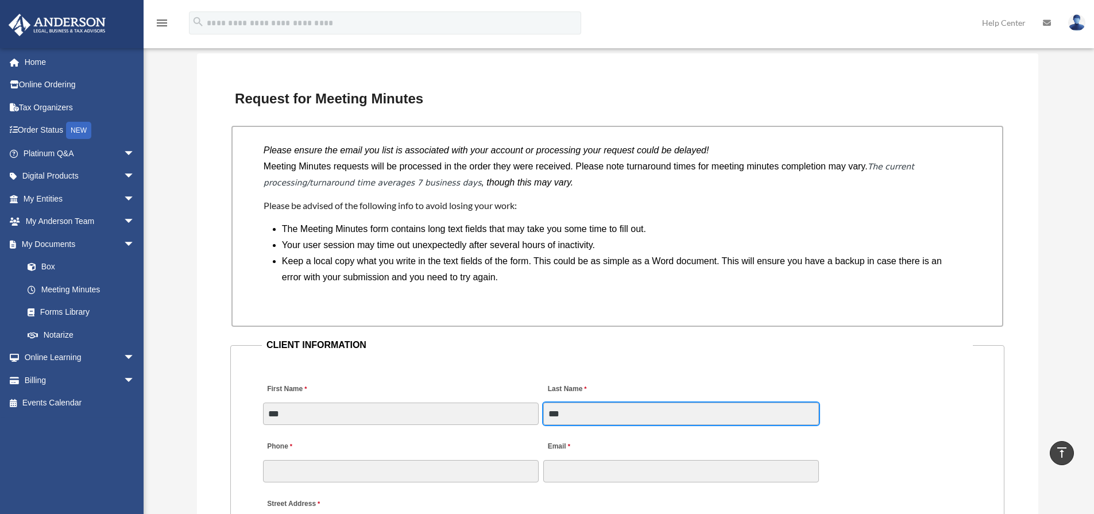
click at [585, 416] on input "***" at bounding box center [681, 414] width 276 height 22
type input "***"
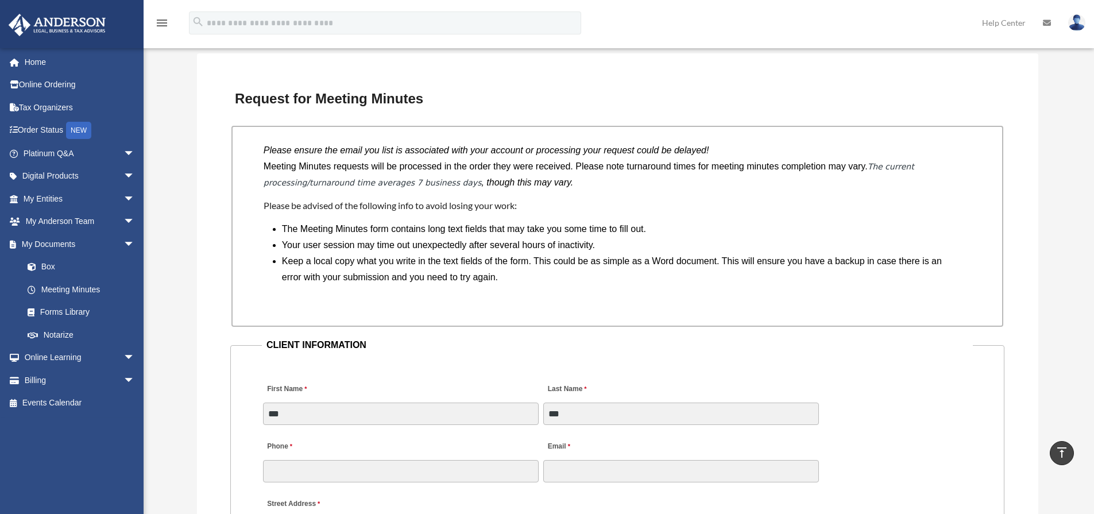
click at [381, 486] on fieldset "CLIENT INFORMATION First Name *** Last Name *** Phone Email Street Address" at bounding box center [617, 454] width 774 height 235
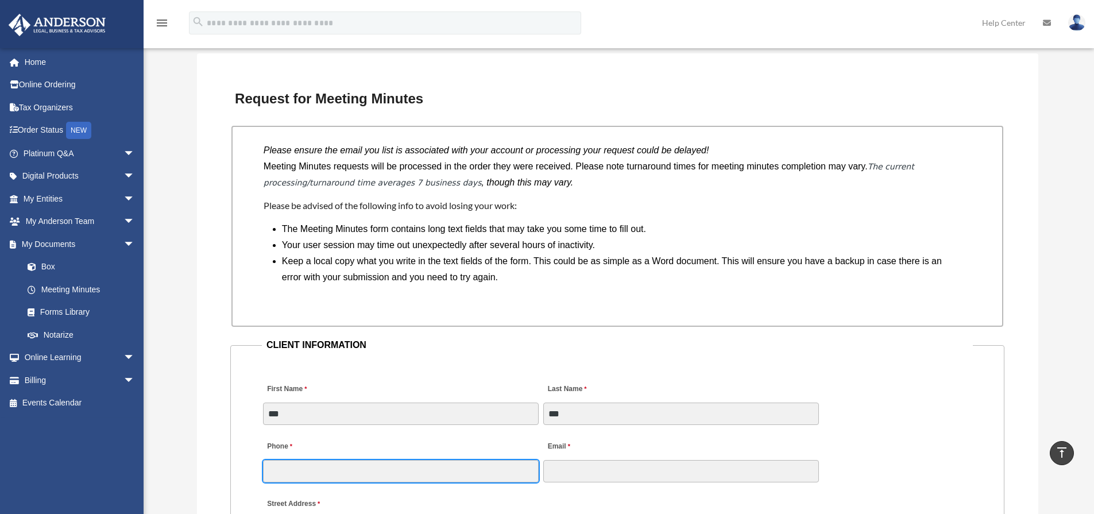
drag, startPoint x: 381, startPoint y: 486, endPoint x: 381, endPoint y: 478, distance: 8.1
click at [381, 478] on input "Phone" at bounding box center [401, 471] width 276 height 22
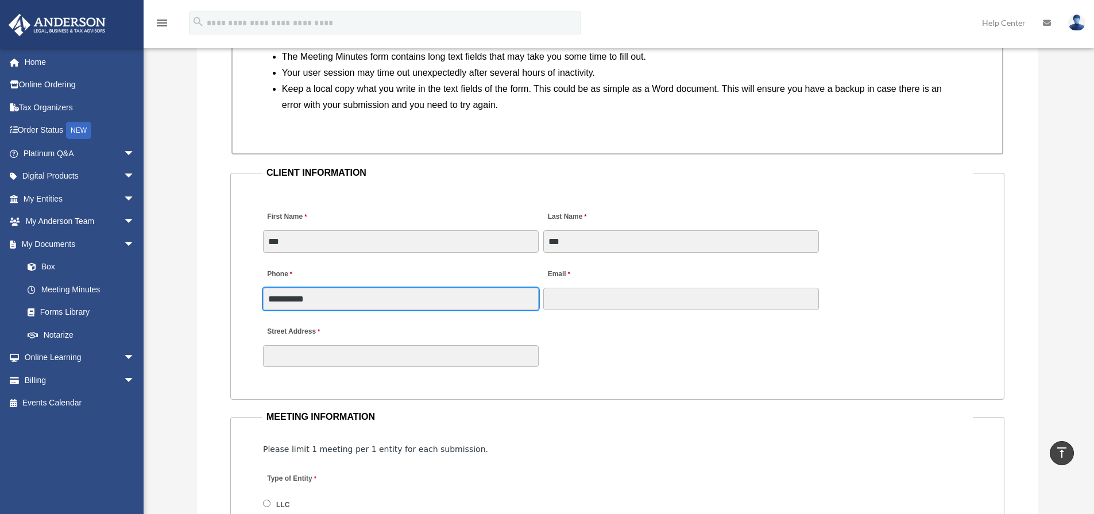
type input "**********"
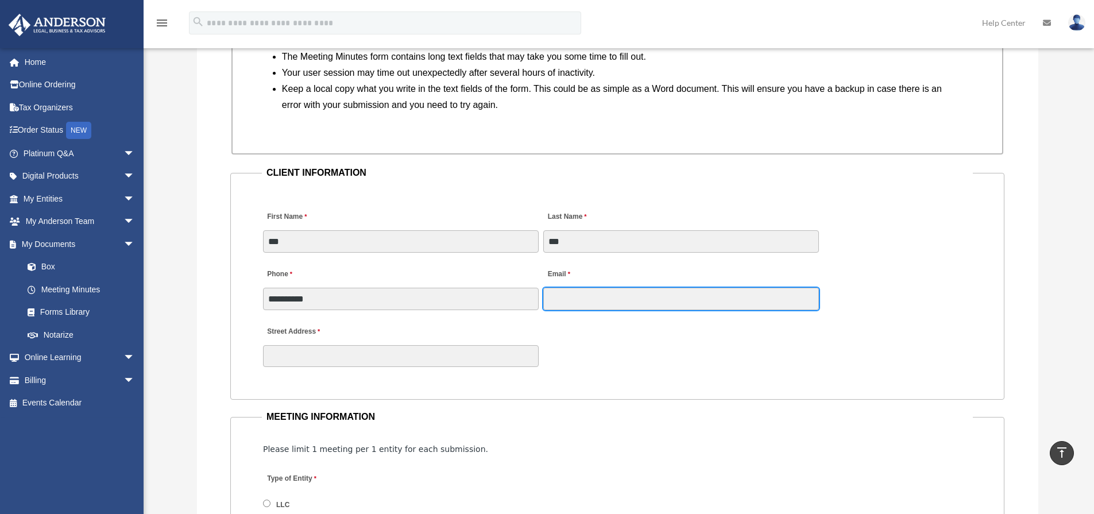
click at [593, 294] on input "Email" at bounding box center [681, 299] width 276 height 22
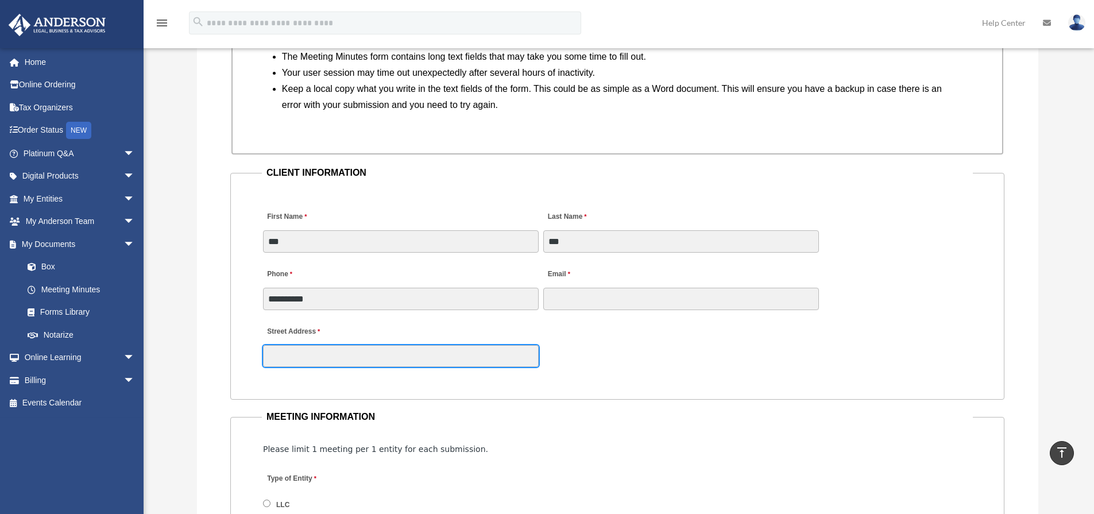
click at [425, 364] on input "Street Address" at bounding box center [401, 356] width 276 height 22
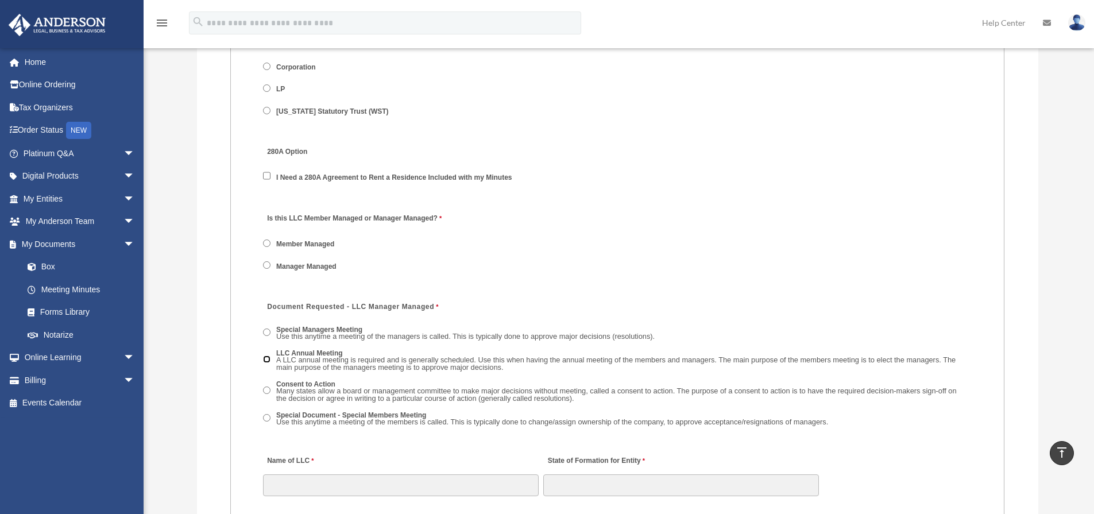
scroll to position [1608, 0]
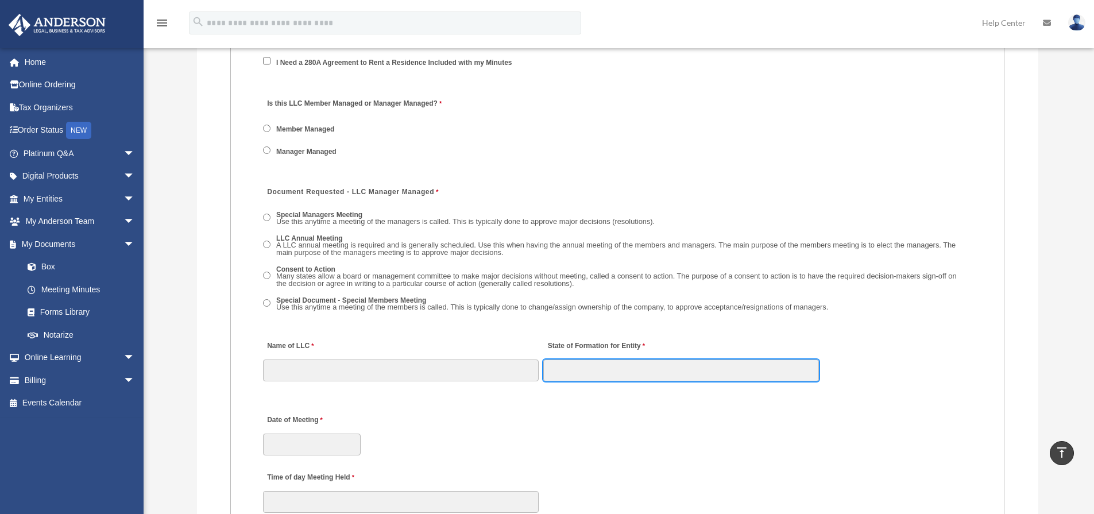
click at [568, 376] on input "State of Formation for Entity" at bounding box center [681, 371] width 276 height 22
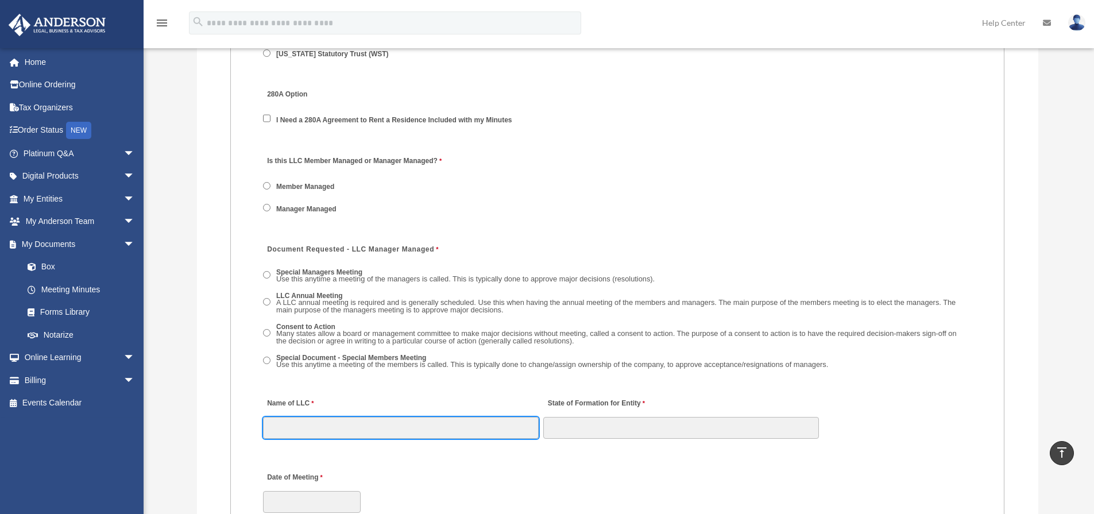
click at [335, 430] on input "Name of LLC" at bounding box center [401, 428] width 276 height 22
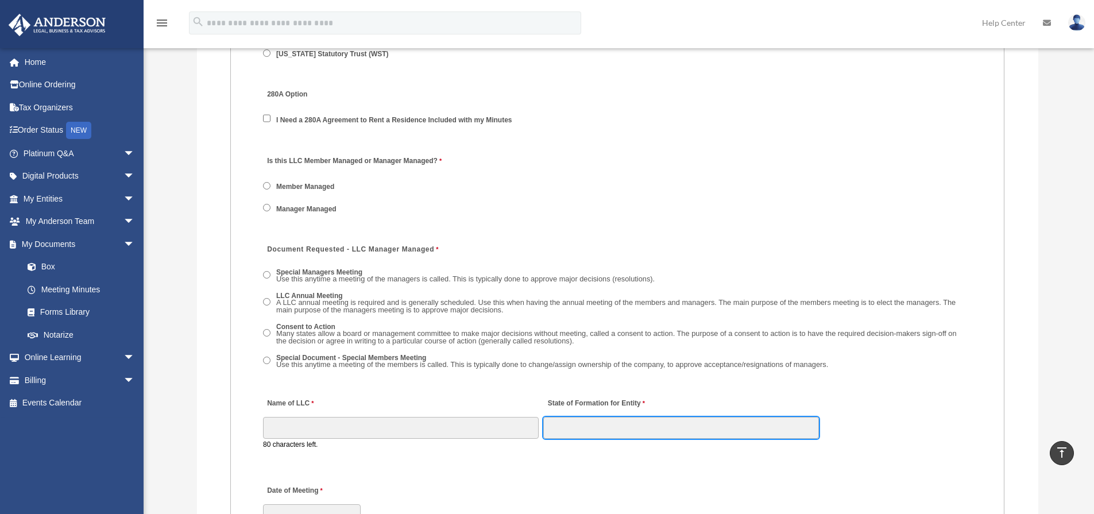
click at [587, 424] on input "State of Formation for Entity" at bounding box center [681, 428] width 276 height 22
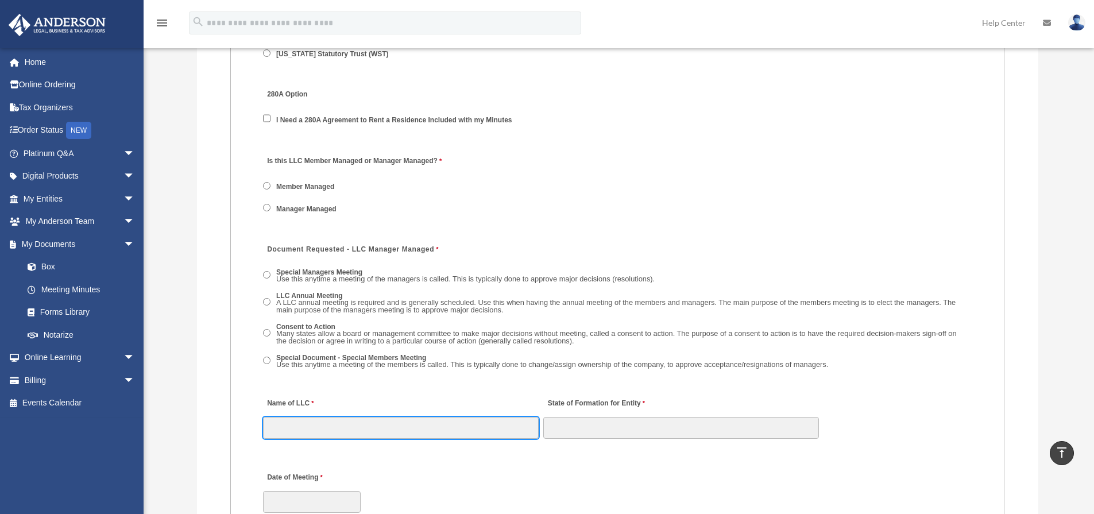
click at [446, 419] on input "Name of LLC" at bounding box center [401, 428] width 276 height 22
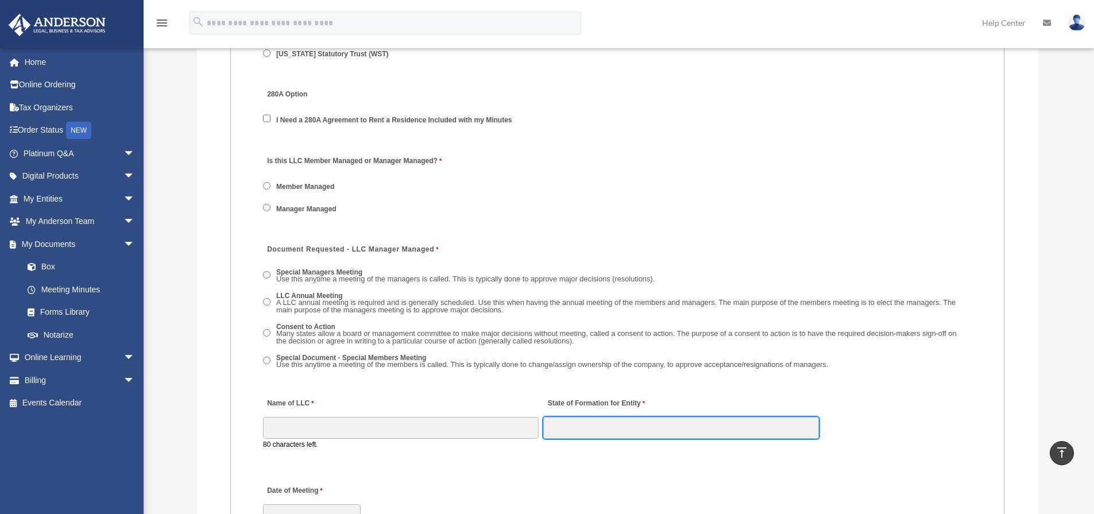
click at [591, 429] on input "State of Formation for Entity" at bounding box center [681, 428] width 276 height 22
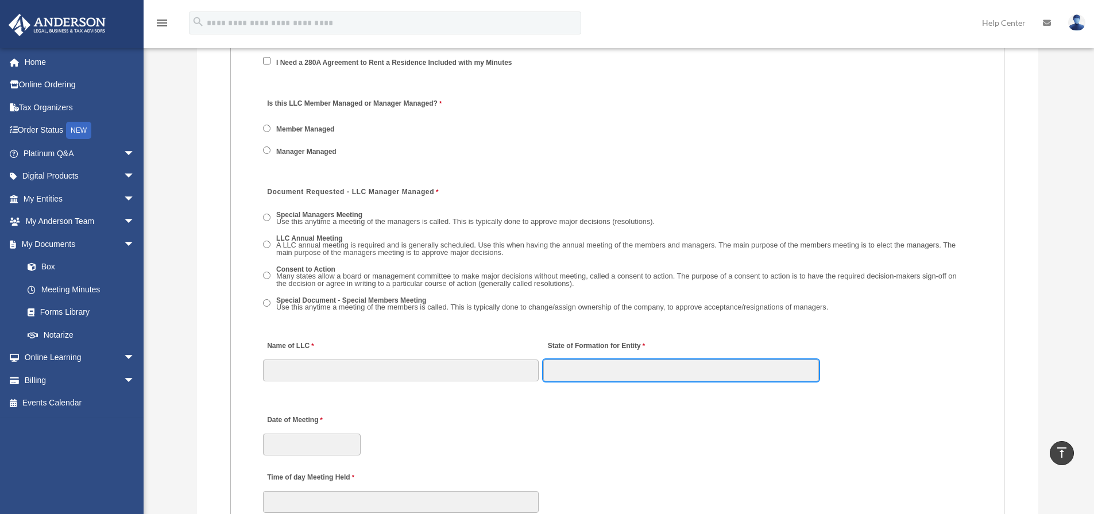
scroll to position [1723, 0]
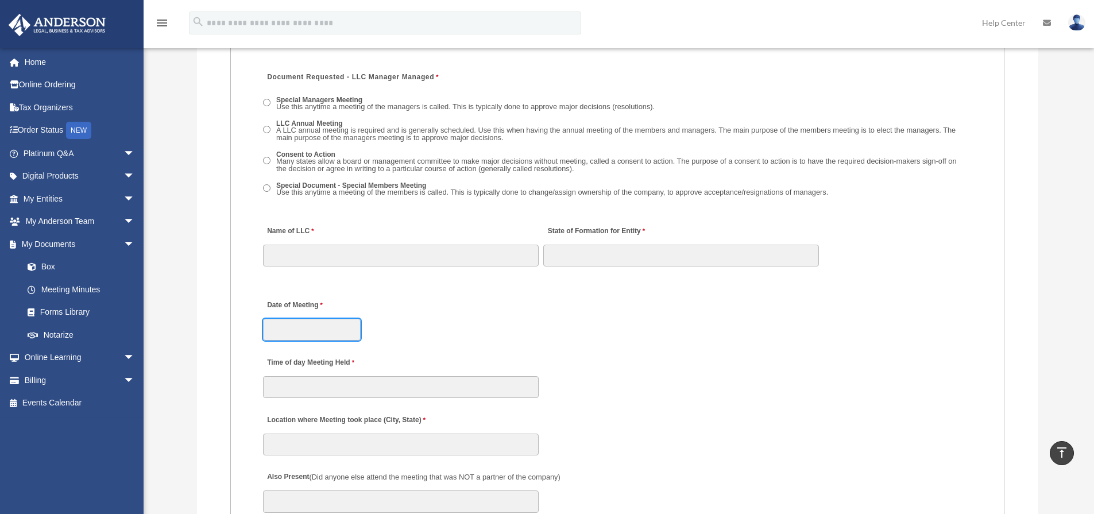
click at [316, 329] on input "Date of Meeting" at bounding box center [312, 330] width 98 height 22
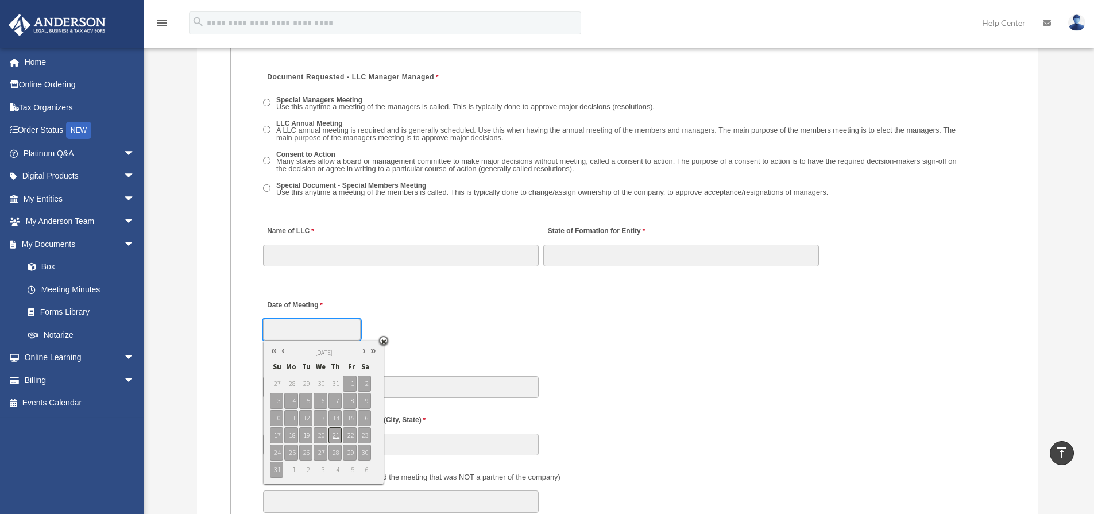
type input "**********"
click at [334, 435] on span "21" at bounding box center [334, 435] width 13 height 16
click at [420, 321] on div "**********" at bounding box center [617, 317] width 711 height 51
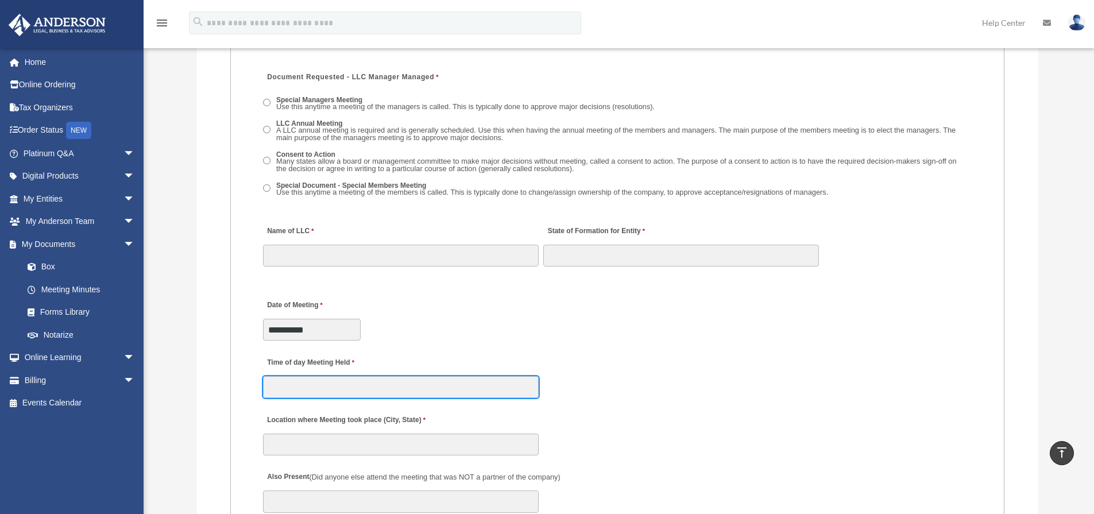
click at [354, 387] on input "Time of day Meeting Held" at bounding box center [401, 387] width 276 height 22
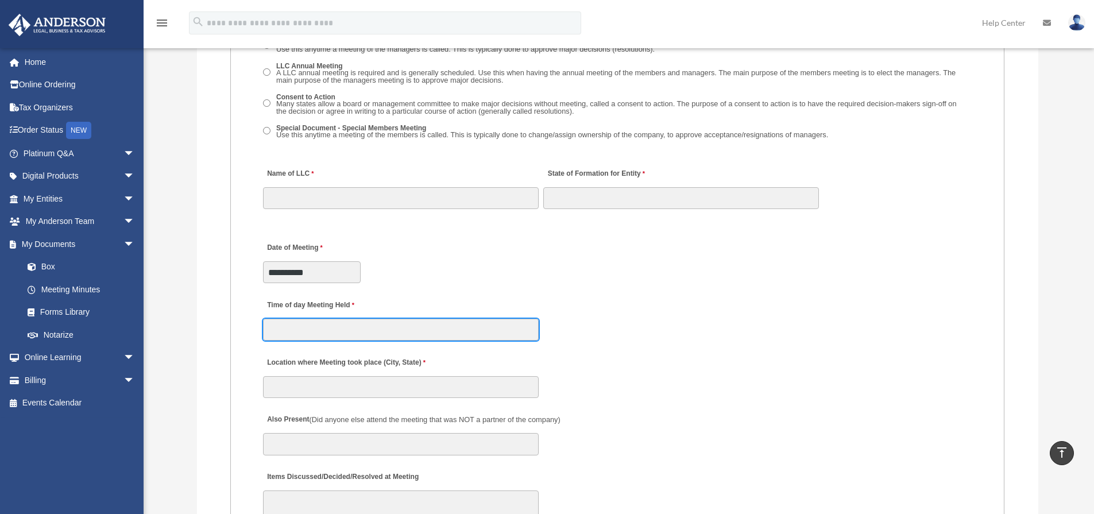
scroll to position [1838, 0]
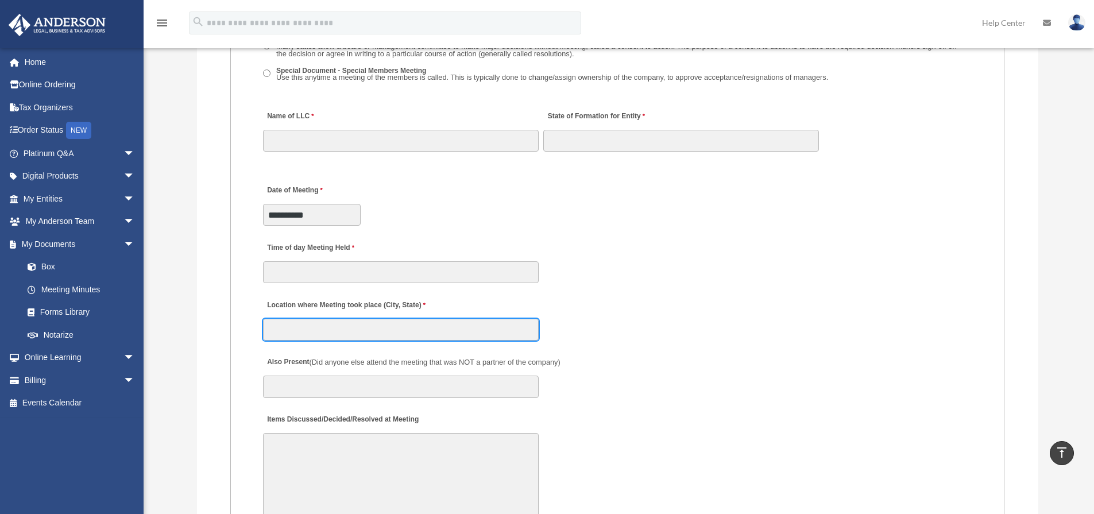
click at [381, 334] on input "Location where Meeting took place (City, State)" at bounding box center [401, 330] width 276 height 22
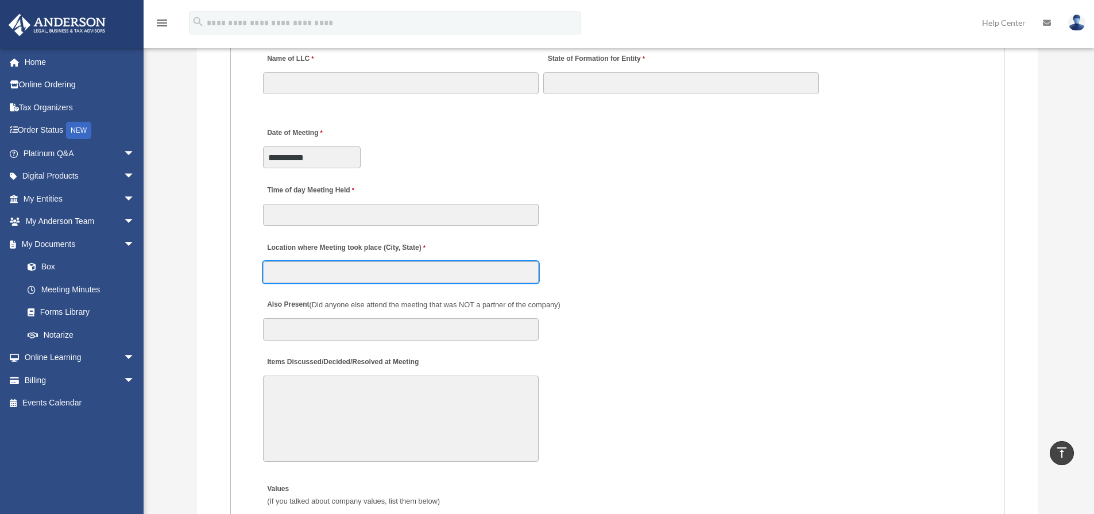
scroll to position [1953, 0]
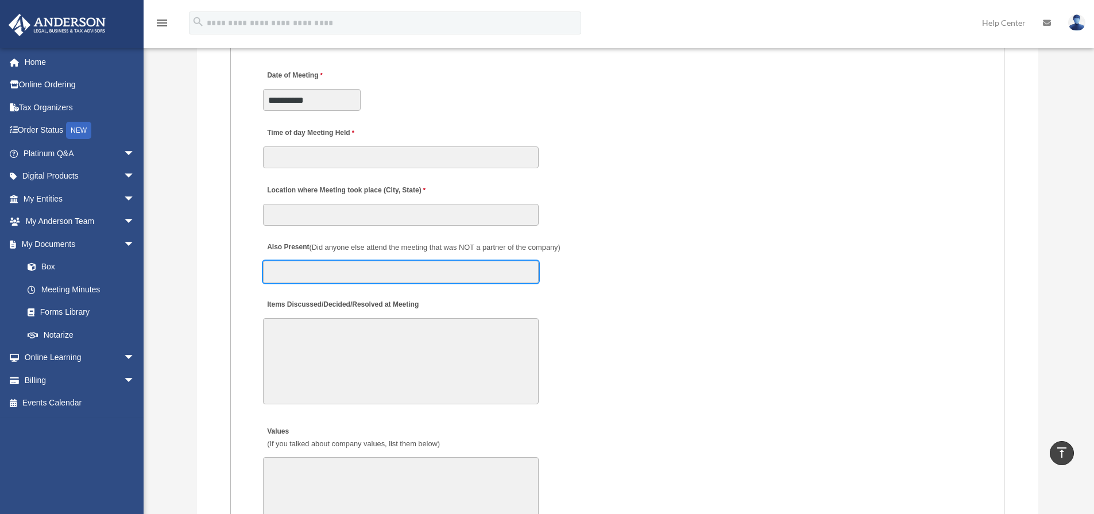
click at [367, 280] on input "Also Present (Did anyone else attend the meeting that was NOT a partner of the …" at bounding box center [401, 272] width 276 height 22
click at [516, 265] on input "Also Present (Did anyone else attend the meeting that was NOT a partner of the …" at bounding box center [401, 272] width 276 height 22
click at [409, 353] on textarea "Items Discussed/Decided/Resolved at Meeting" at bounding box center [401, 361] width 276 height 86
click at [384, 265] on input "Also Present (Did anyone else attend the meeting that was NOT a partner of the …" at bounding box center [401, 272] width 276 height 22
click at [377, 319] on textarea "Items Discussed/Decided/Resolved at Meeting" at bounding box center [401, 361] width 276 height 86
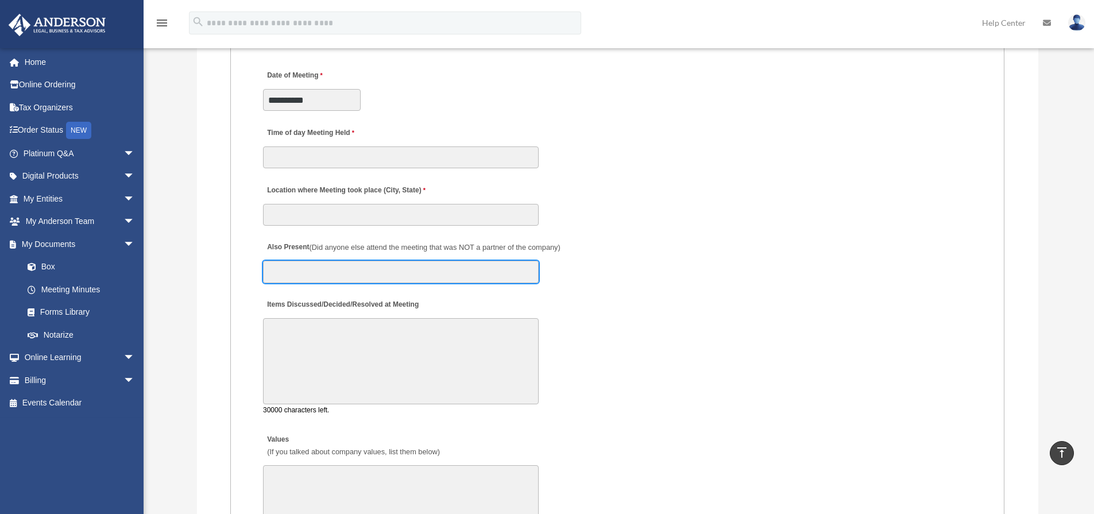
click at [374, 266] on input "Also Present (Did anyone else attend the meeting that was NOT a partner of the …" at bounding box center [401, 272] width 276 height 22
click at [492, 275] on input "Also Present (Did anyone else attend the meeting that was NOT a partner of the …" at bounding box center [401, 272] width 276 height 22
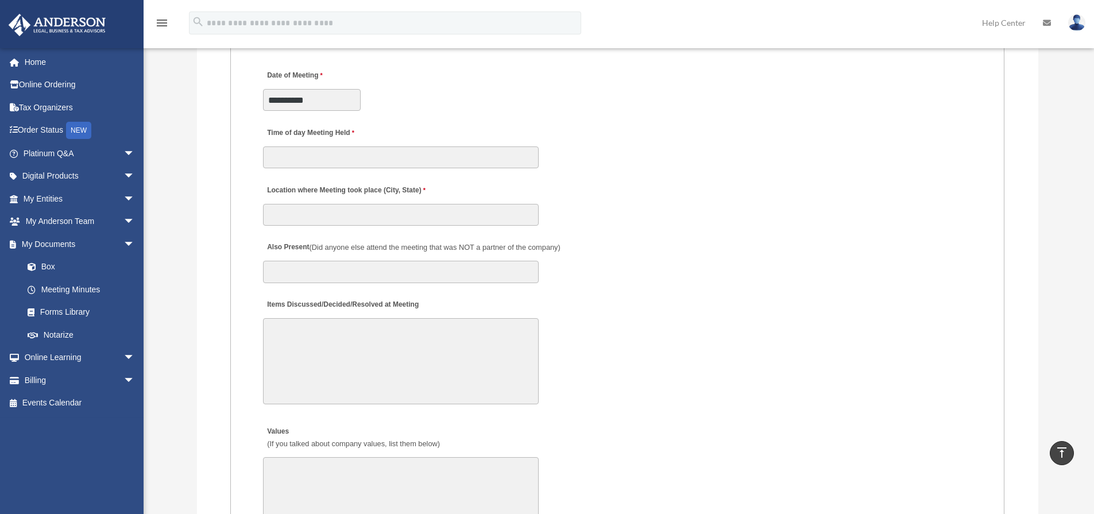
click at [372, 347] on textarea "Items Discussed/Decided/Resolved at Meeting" at bounding box center [401, 361] width 276 height 86
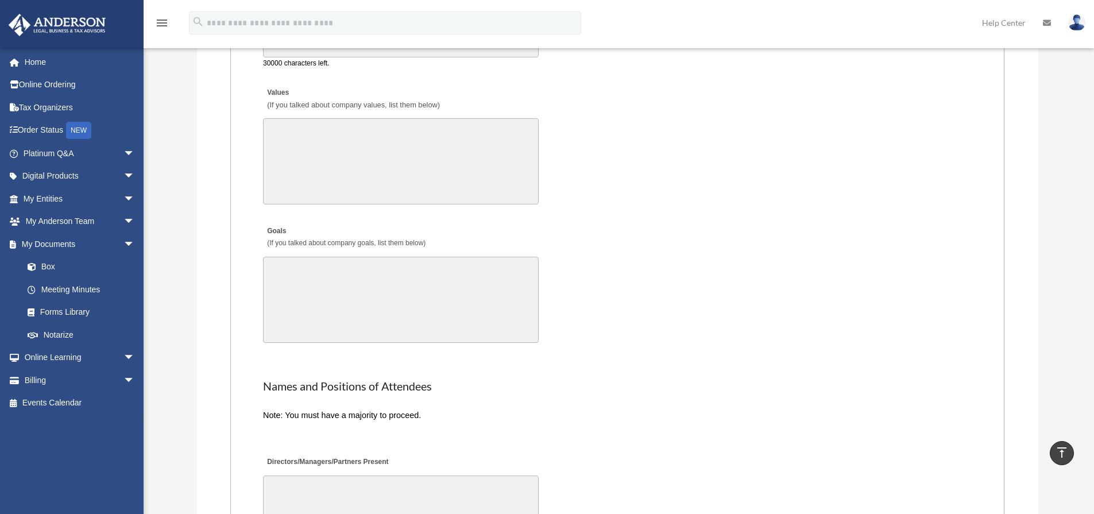
scroll to position [2469, 0]
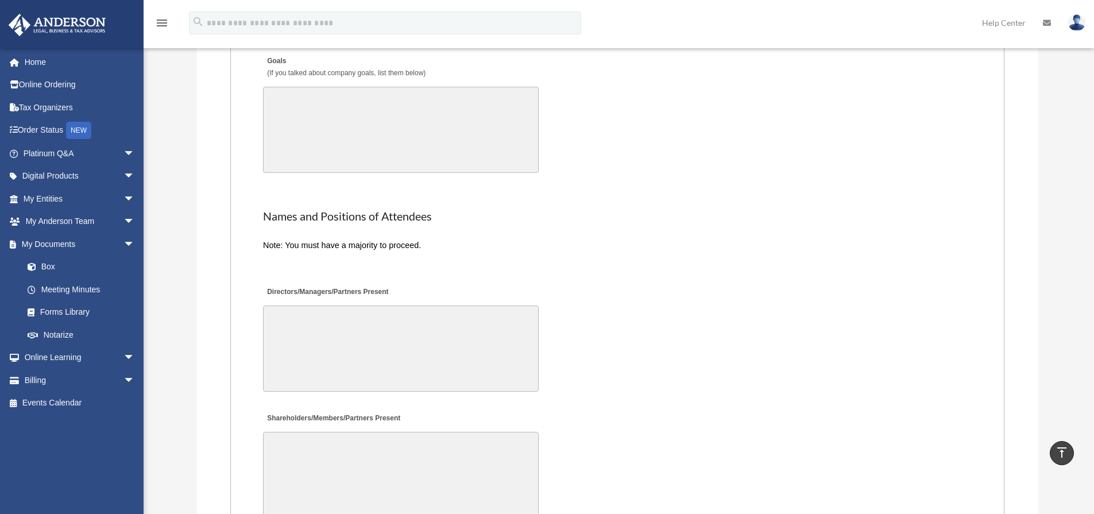
click at [315, 324] on textarea "Directors/Managers/Partners Present" at bounding box center [401, 349] width 276 height 86
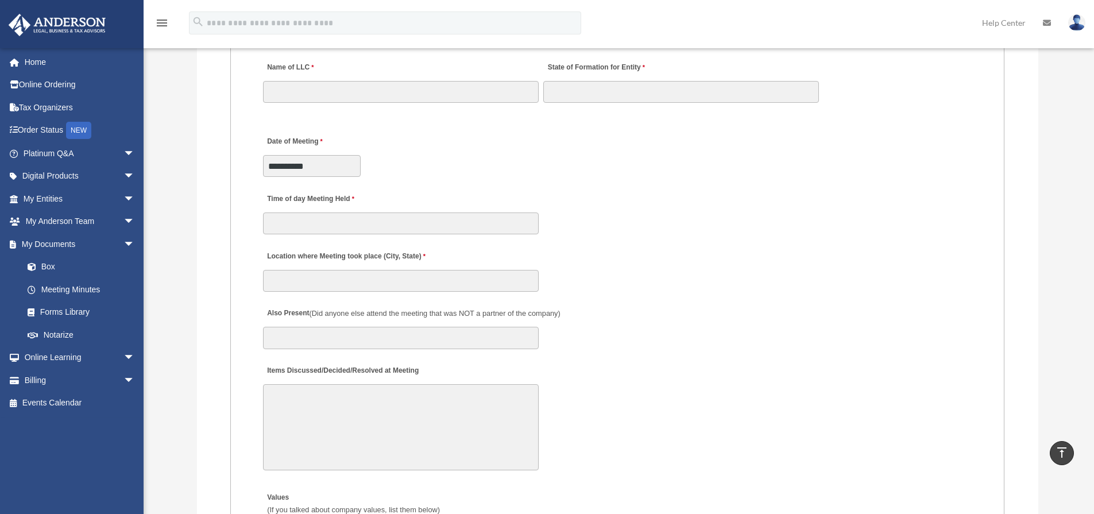
scroll to position [1714, 0]
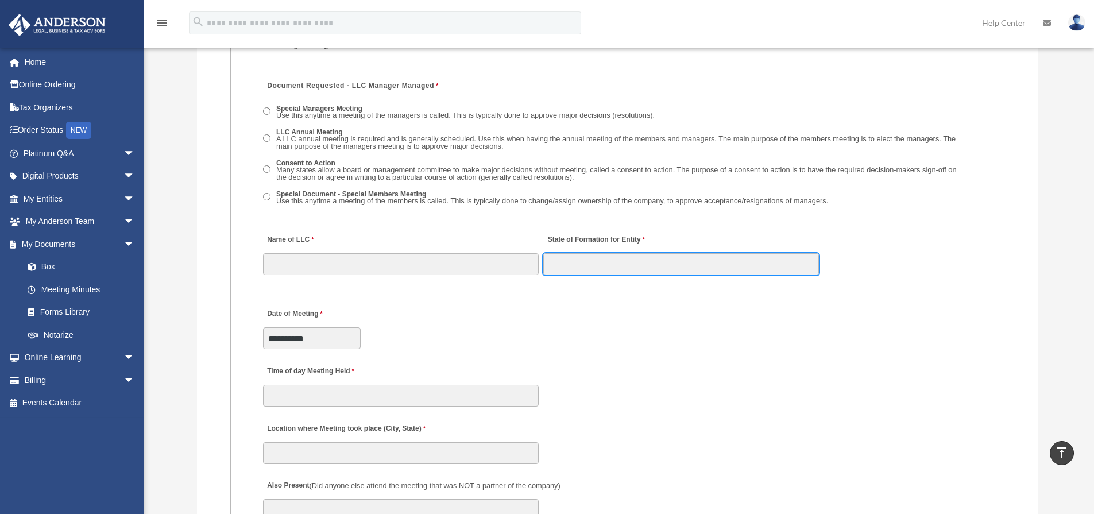
click at [582, 265] on input "State of Formation for Entity" at bounding box center [681, 264] width 276 height 22
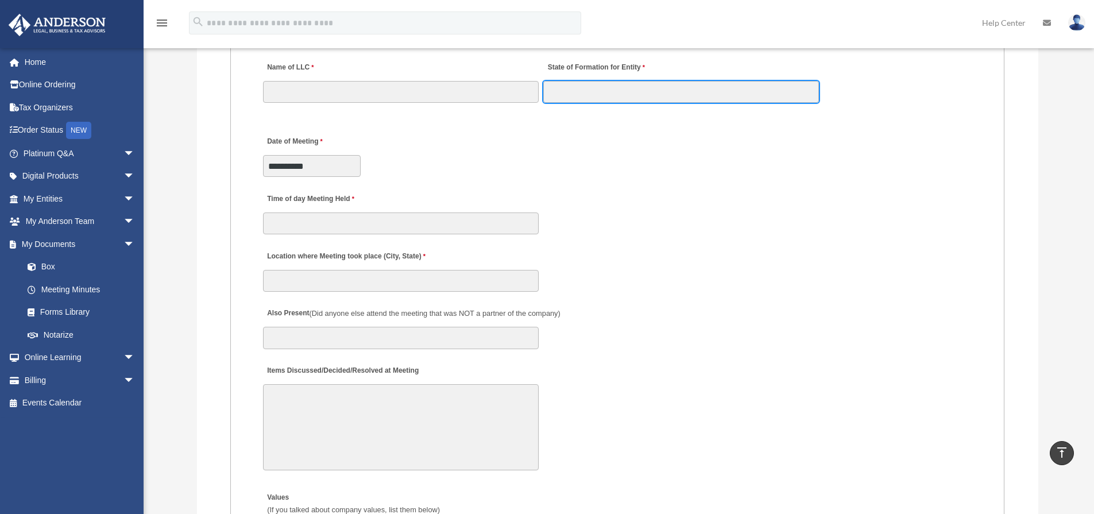
scroll to position [2001, 0]
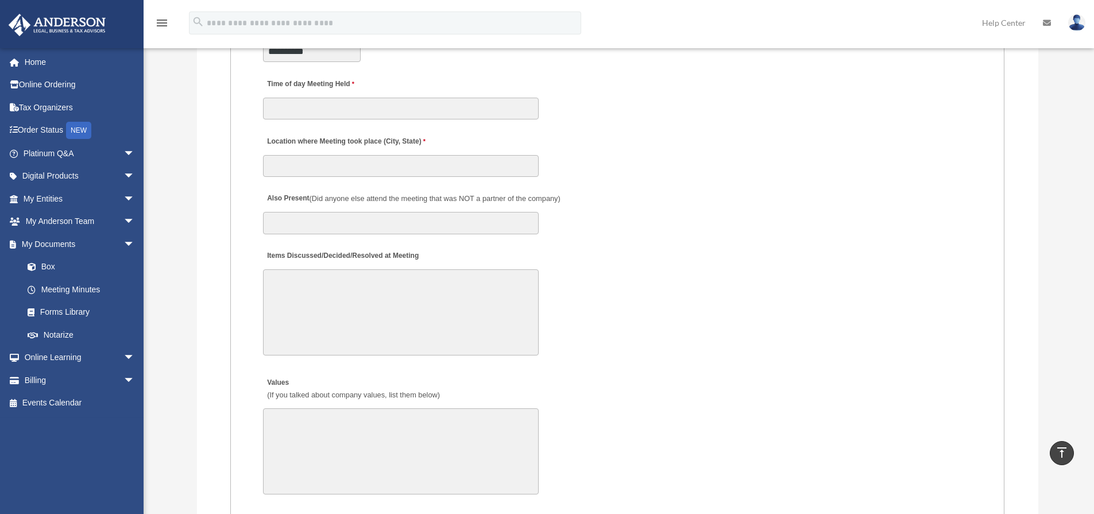
click at [354, 314] on textarea "Items Discussed/Decided/Resolved at Meeting" at bounding box center [401, 312] width 276 height 86
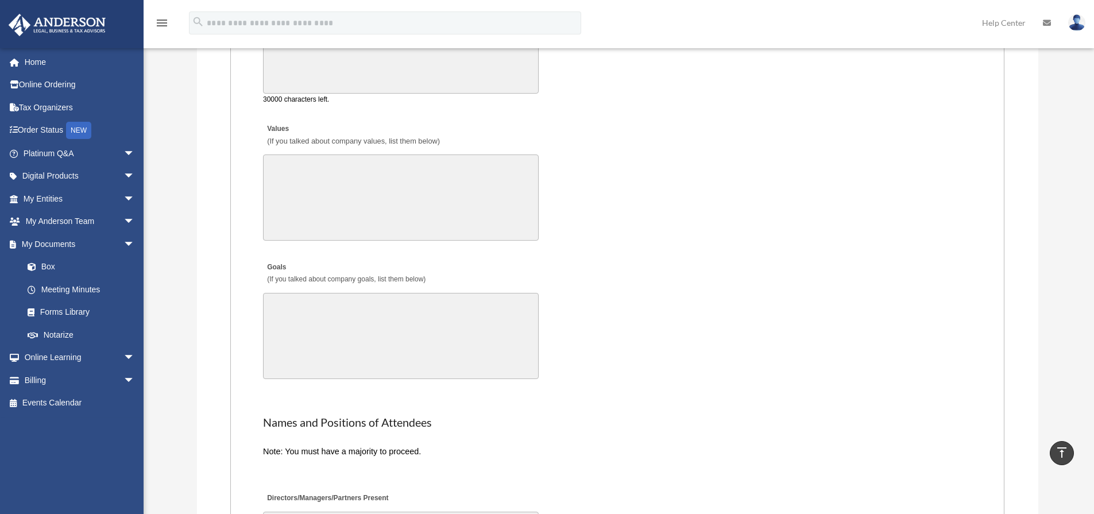
scroll to position [2289, 0]
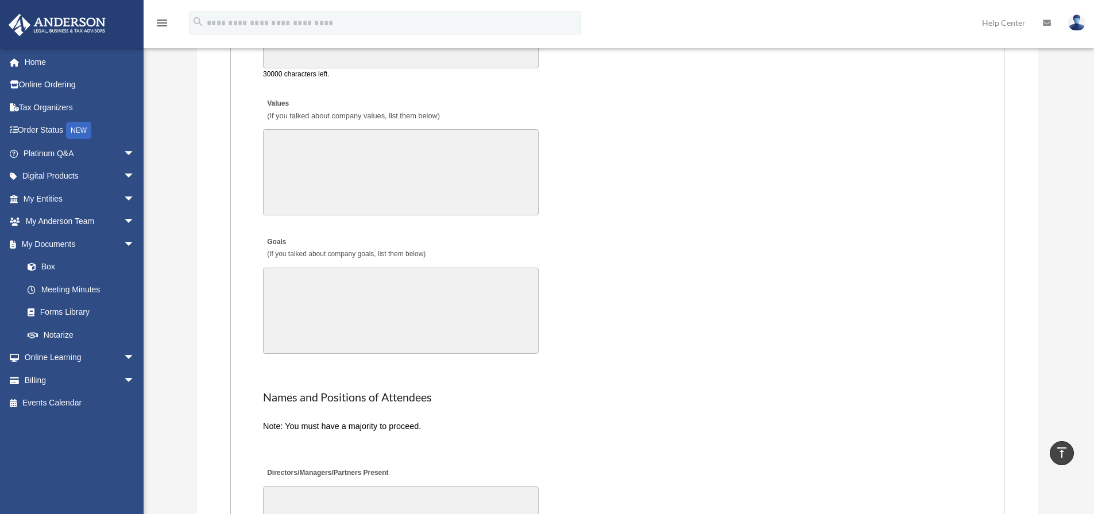
click at [294, 147] on textarea "Values (If you talked about company values, list them below)" at bounding box center [401, 172] width 276 height 86
click at [307, 268] on textarea "Goals (If you talked about company goals, list them below)" at bounding box center [401, 311] width 276 height 86
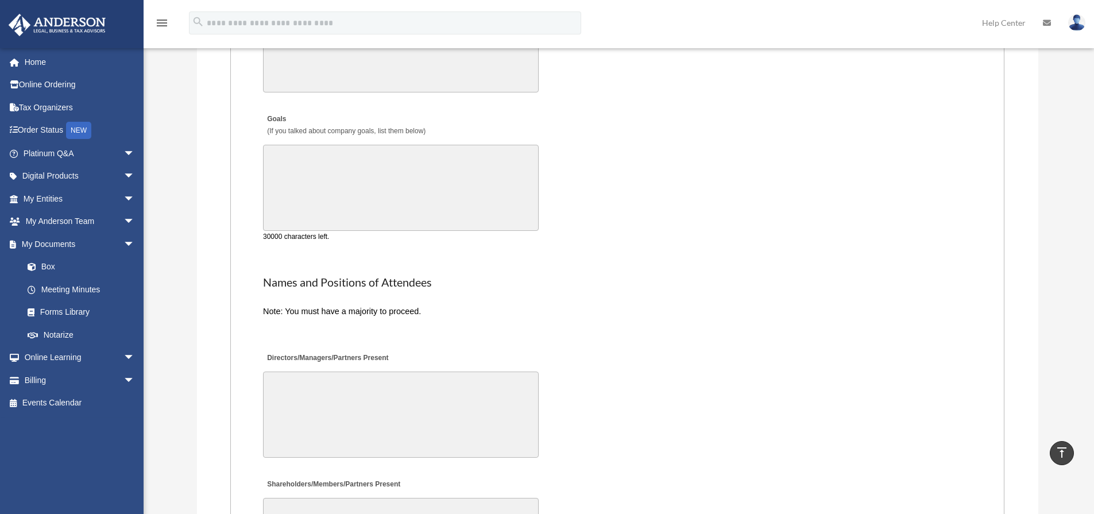
scroll to position [2576, 0]
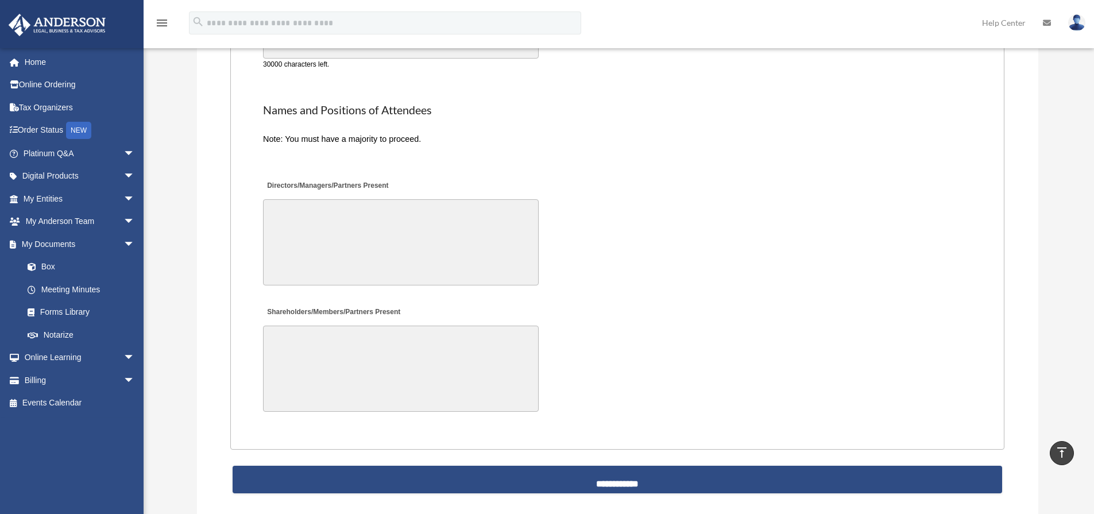
click at [317, 206] on textarea "Directors/Managers/Partners Present" at bounding box center [401, 242] width 276 height 86
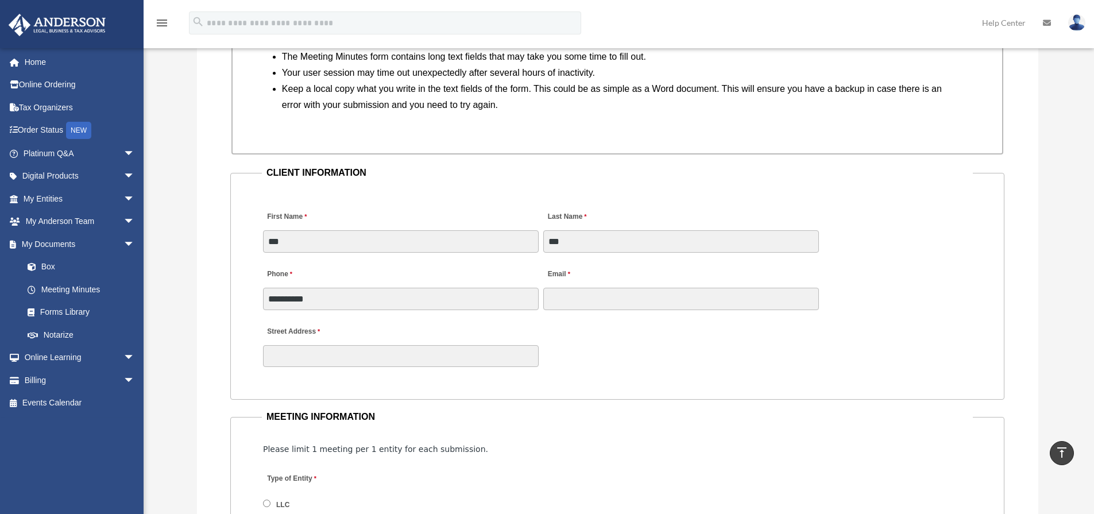
scroll to position [1091, 0]
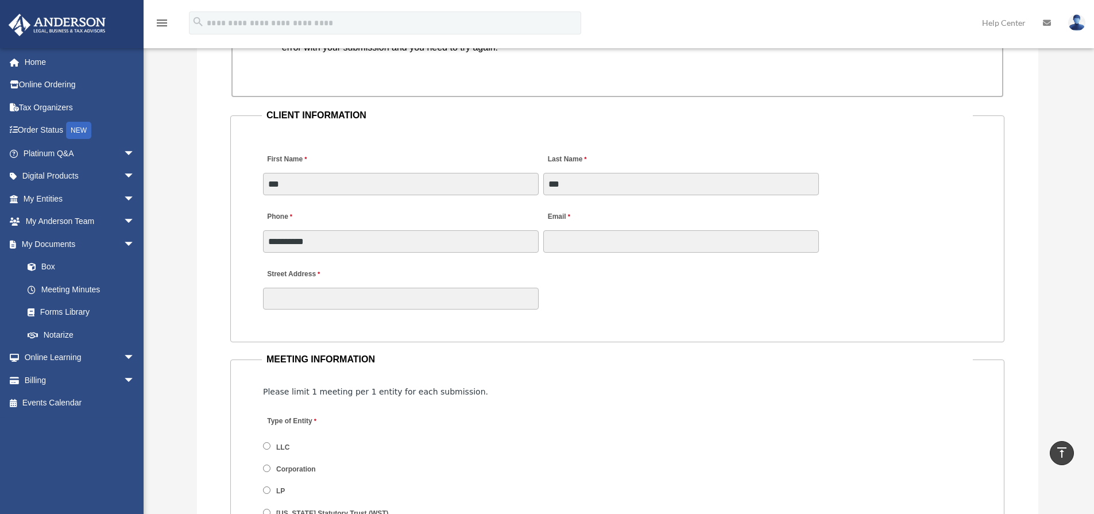
click at [593, 225] on div "Email" at bounding box center [681, 228] width 278 height 51
click at [585, 231] on input "Email" at bounding box center [681, 241] width 276 height 22
type input "**********"
click at [672, 306] on div "Street Address" at bounding box center [617, 286] width 711 height 51
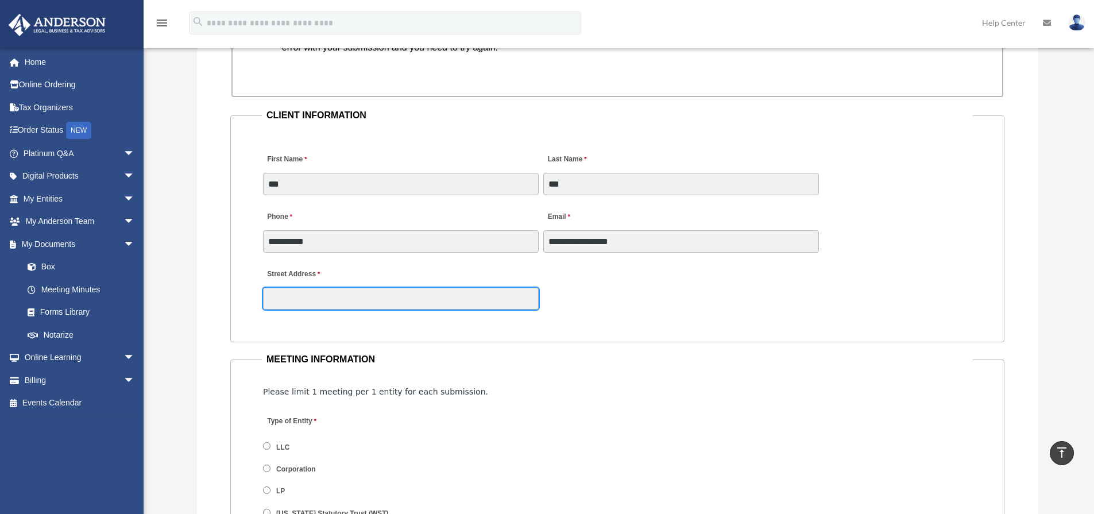
click at [412, 304] on input "Street Address" at bounding box center [401, 299] width 276 height 22
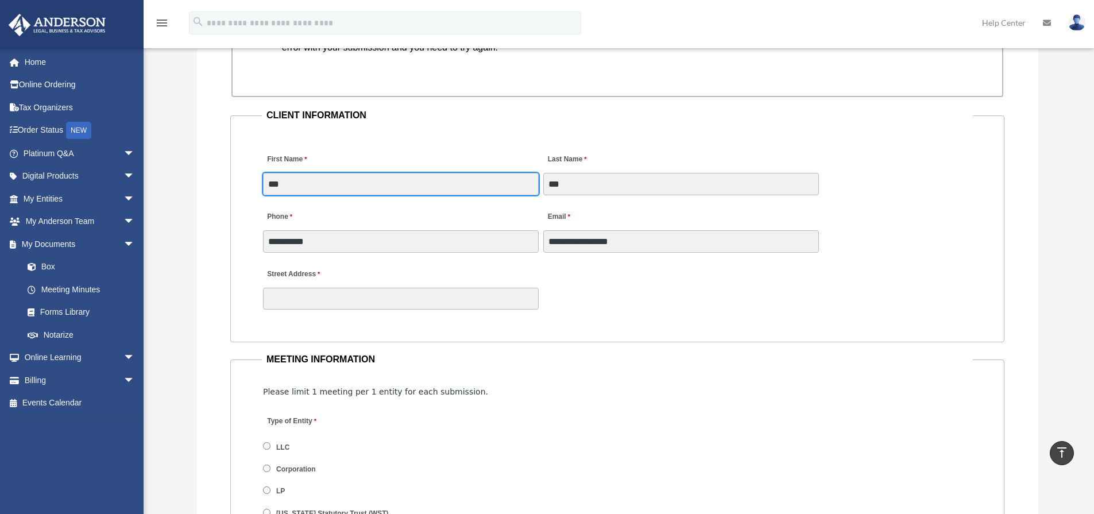
click at [453, 186] on input "***" at bounding box center [401, 184] width 276 height 22
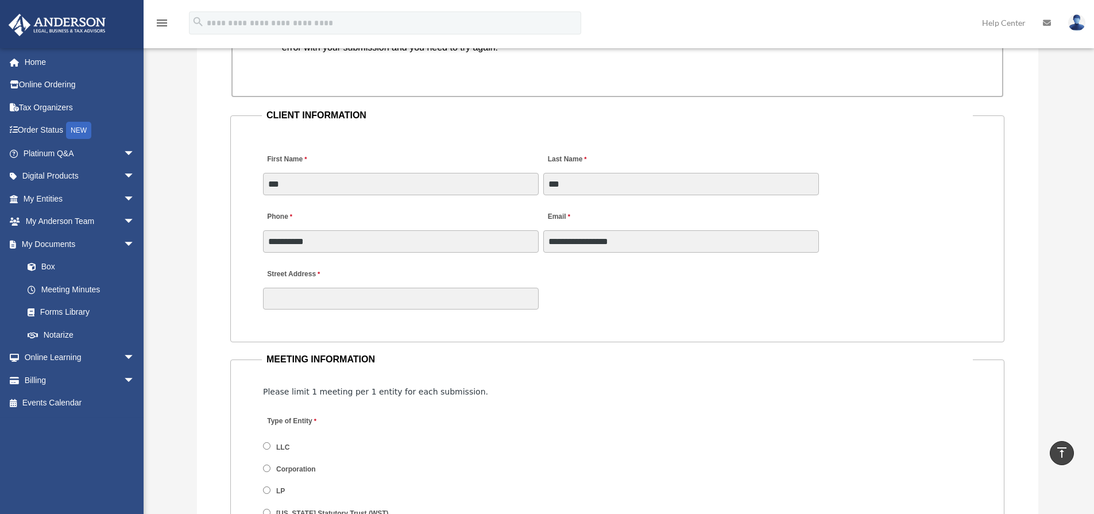
drag, startPoint x: 577, startPoint y: 291, endPoint x: 583, endPoint y: 291, distance: 6.3
click at [583, 291] on div "Street Address" at bounding box center [617, 286] width 711 height 51
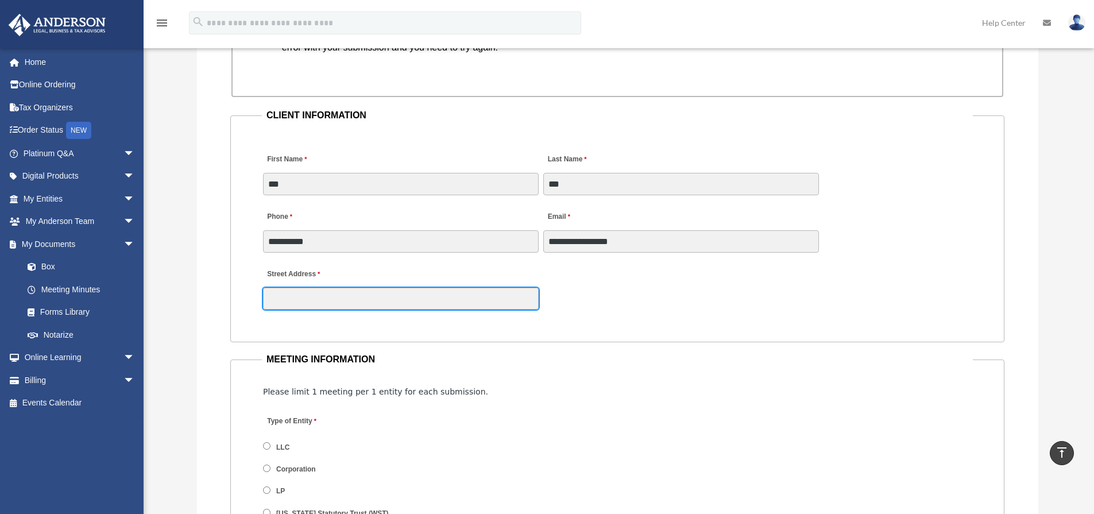
click at [520, 304] on input "Street Address" at bounding box center [401, 299] width 276 height 22
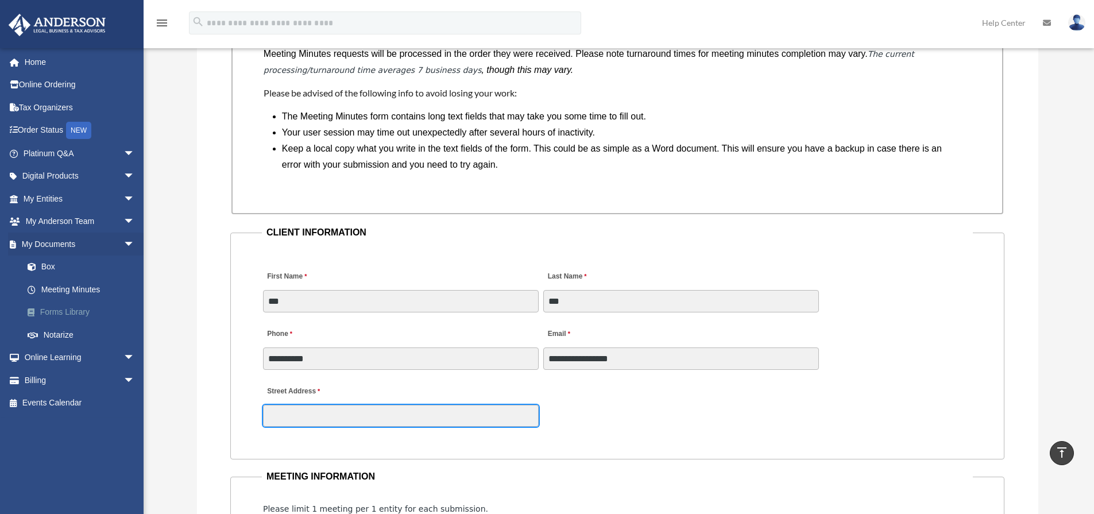
scroll to position [402, 0]
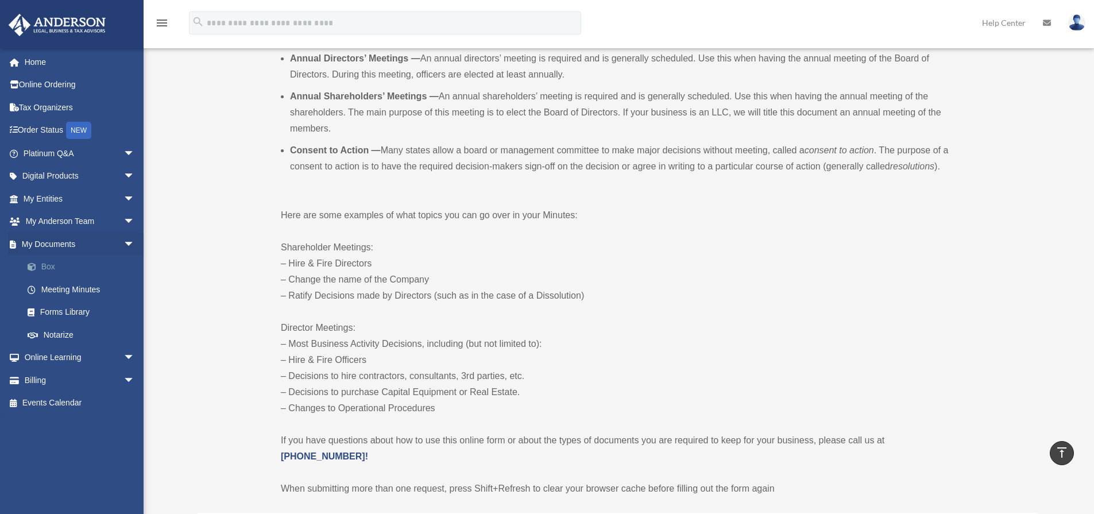
click at [44, 269] on link "Box" at bounding box center [84, 267] width 136 height 23
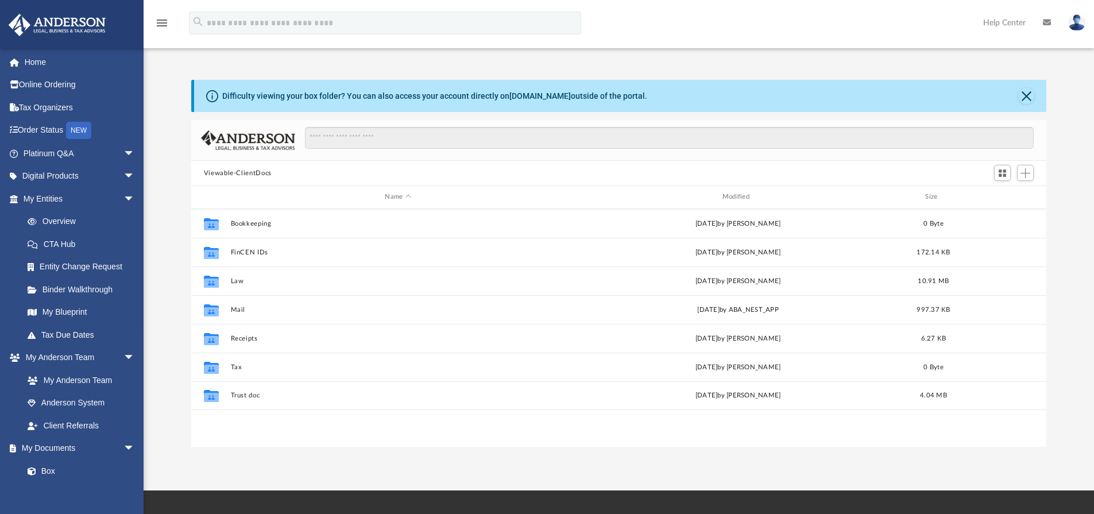
scroll to position [9, 9]
click at [1026, 96] on button "Close" at bounding box center [1026, 96] width 16 height 16
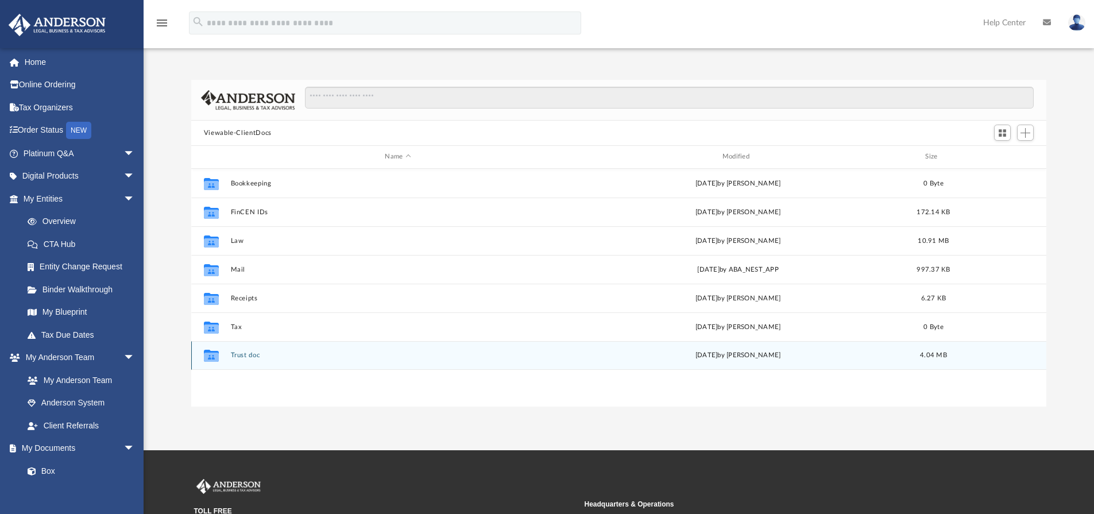
click at [241, 357] on button "Trust doc" at bounding box center [397, 354] width 335 height 7
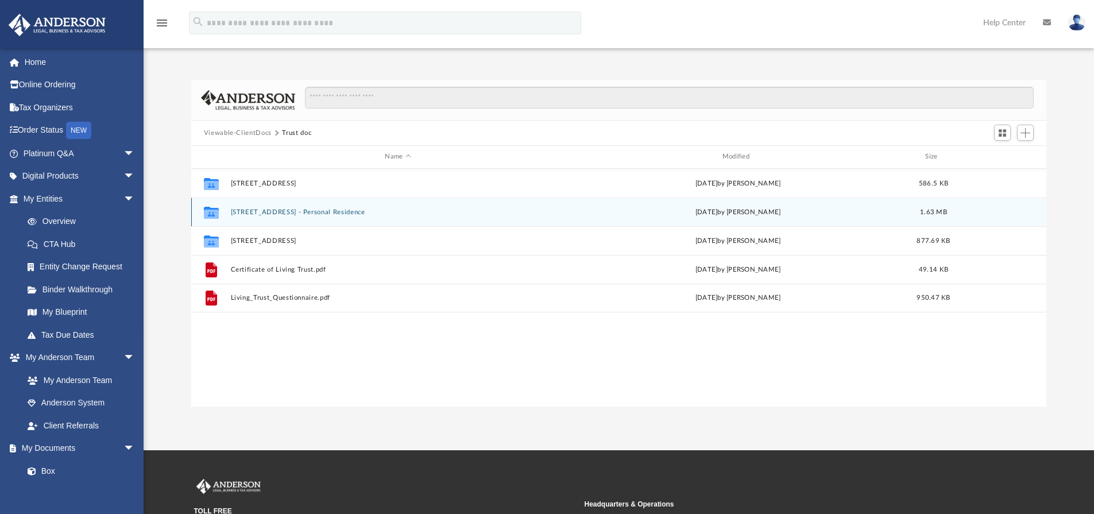
click at [273, 215] on button "[STREET_ADDRESS] - Personal Residence" at bounding box center [397, 211] width 335 height 7
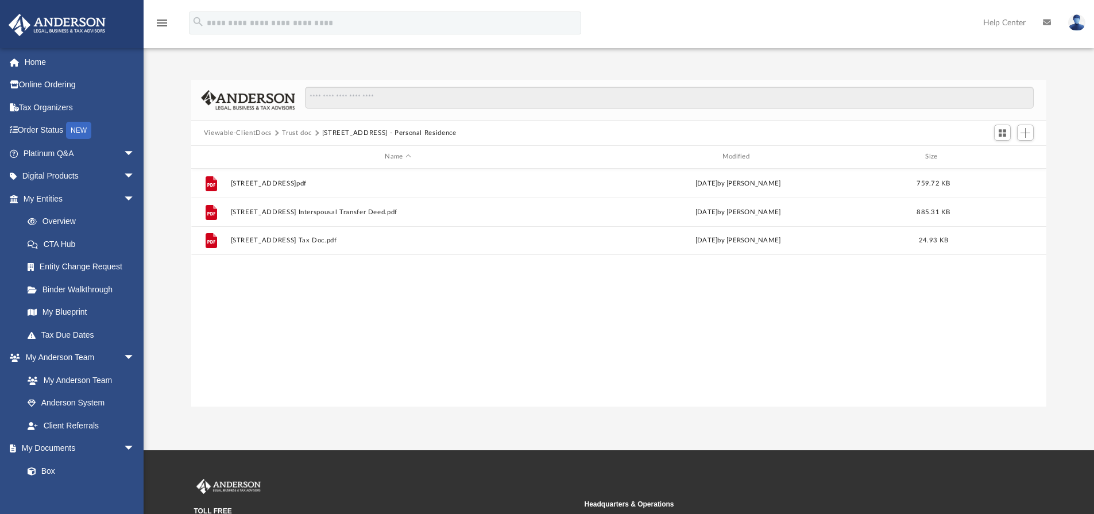
click at [258, 132] on button "Viewable-ClientDocs" at bounding box center [238, 133] width 68 height 10
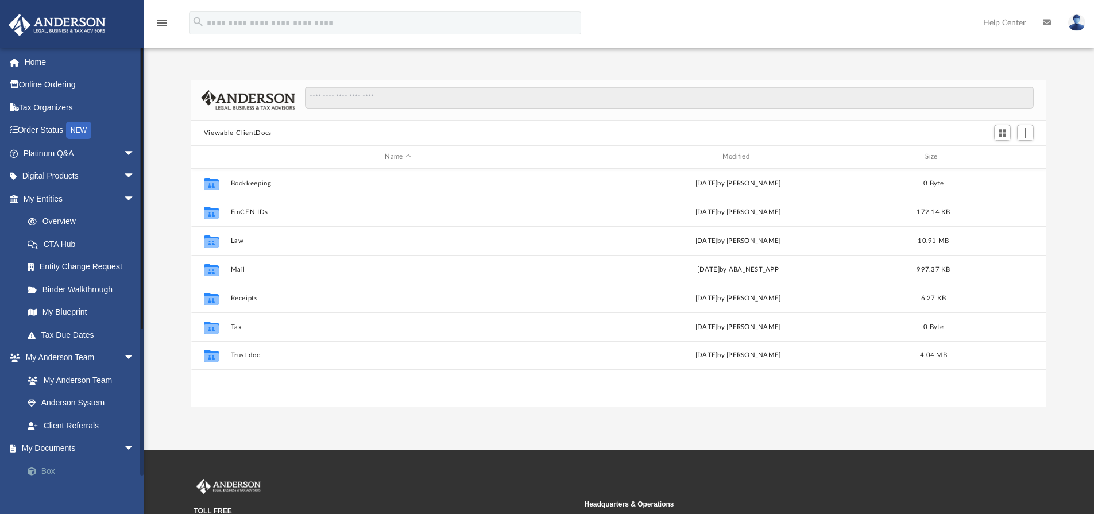
click at [54, 470] on link "Box" at bounding box center [84, 470] width 136 height 23
click at [40, 473] on span at bounding box center [37, 471] width 7 height 8
click at [52, 470] on link "Box" at bounding box center [84, 470] width 136 height 23
click at [41, 465] on link "Box" at bounding box center [84, 470] width 136 height 23
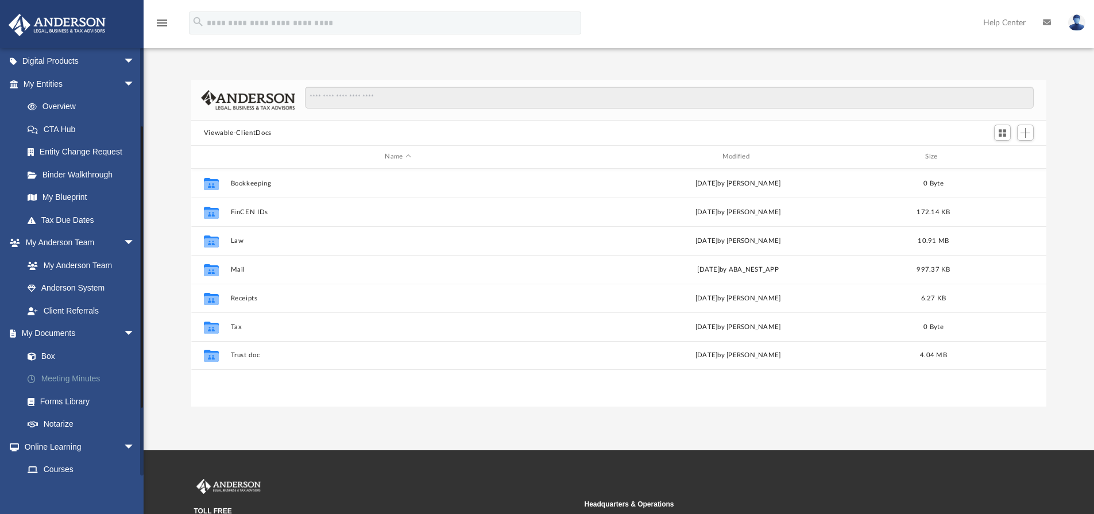
click at [71, 379] on link "Meeting Minutes" at bounding box center [84, 379] width 136 height 23
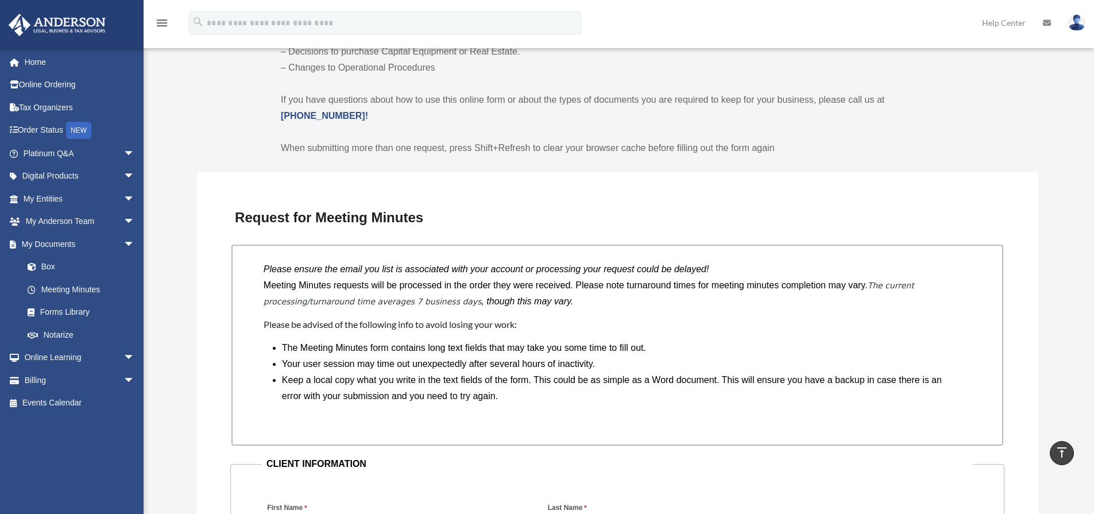
scroll to position [919, 0]
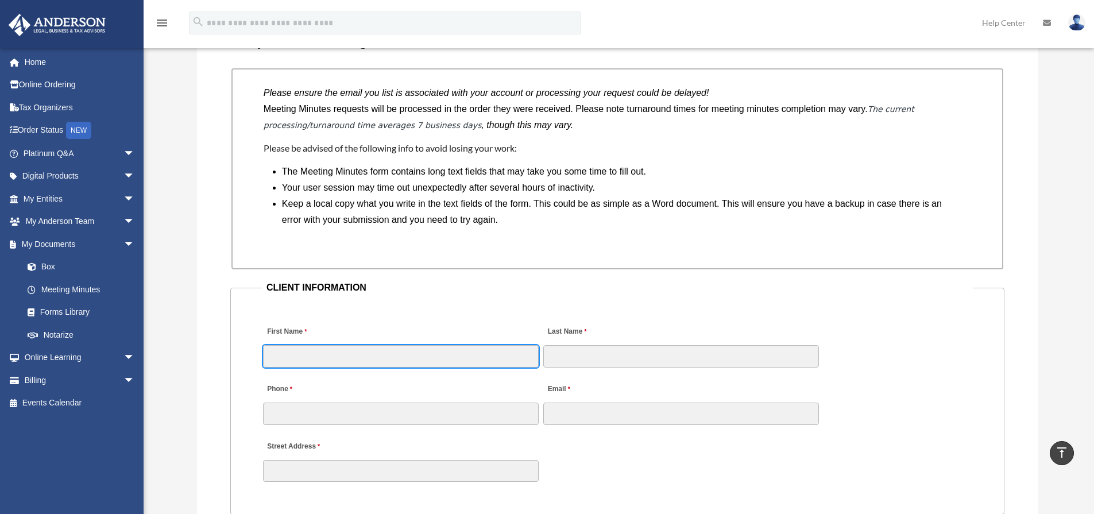
click at [350, 357] on input "First Name" at bounding box center [401, 356] width 276 height 22
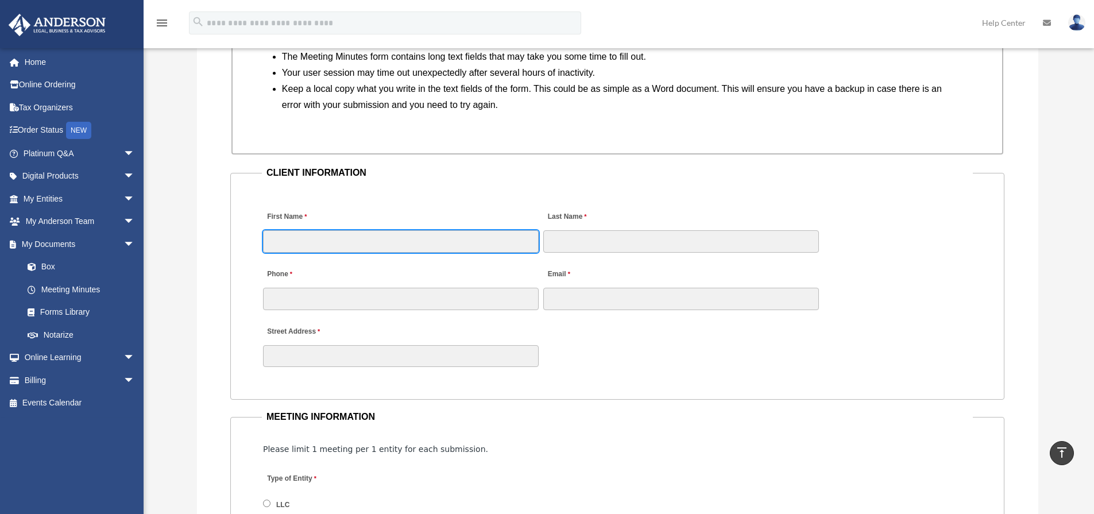
click at [344, 249] on input "First Name" at bounding box center [401, 241] width 276 height 22
type input "***"
click at [585, 256] on div "Phone Email" at bounding box center [617, 282] width 711 height 57
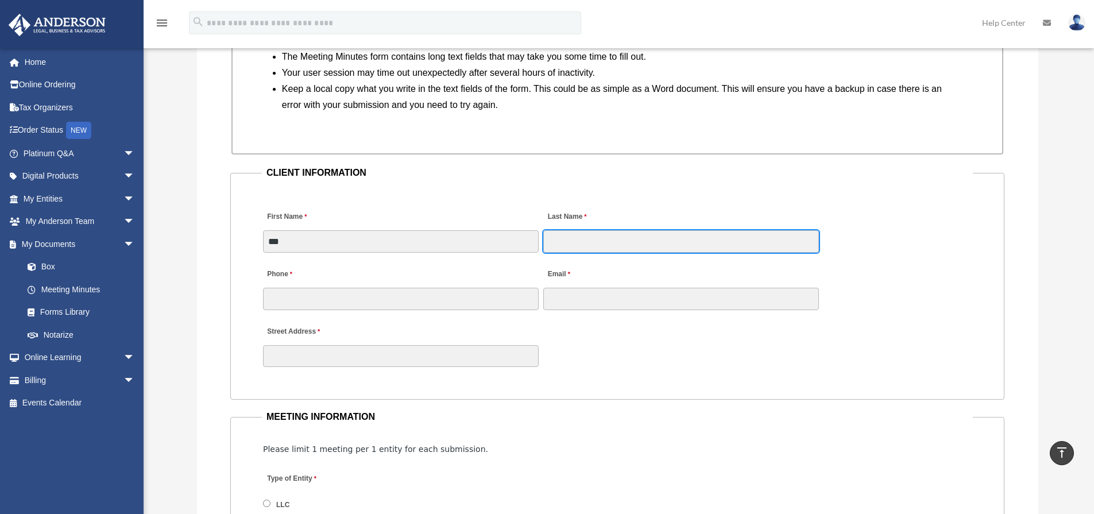
drag, startPoint x: 585, startPoint y: 256, endPoint x: 589, endPoint y: 249, distance: 8.5
click at [589, 249] on input "Last Name" at bounding box center [681, 241] width 276 height 22
type input "***"
drag, startPoint x: 467, startPoint y: 311, endPoint x: 459, endPoint y: 314, distance: 9.1
click at [459, 314] on fieldset "CLIENT INFORMATION First Name *** Last Name *** Phone Email Street Address" at bounding box center [617, 282] width 774 height 235
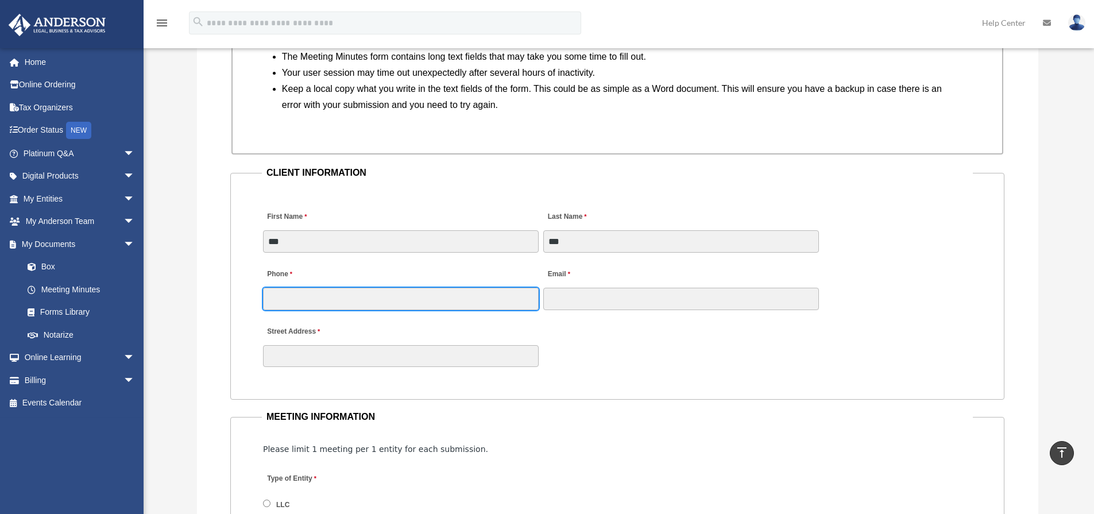
drag, startPoint x: 459, startPoint y: 314, endPoint x: 458, endPoint y: 296, distance: 17.2
click at [458, 296] on input "Phone" at bounding box center [401, 299] width 276 height 22
type input "**********"
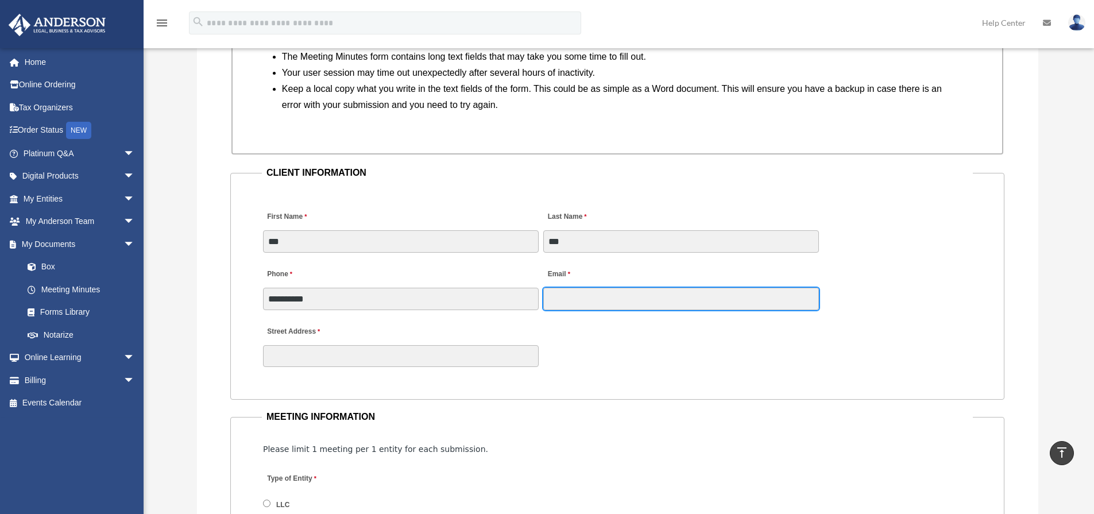
click at [648, 295] on input "Email" at bounding box center [681, 299] width 276 height 22
type input "*"
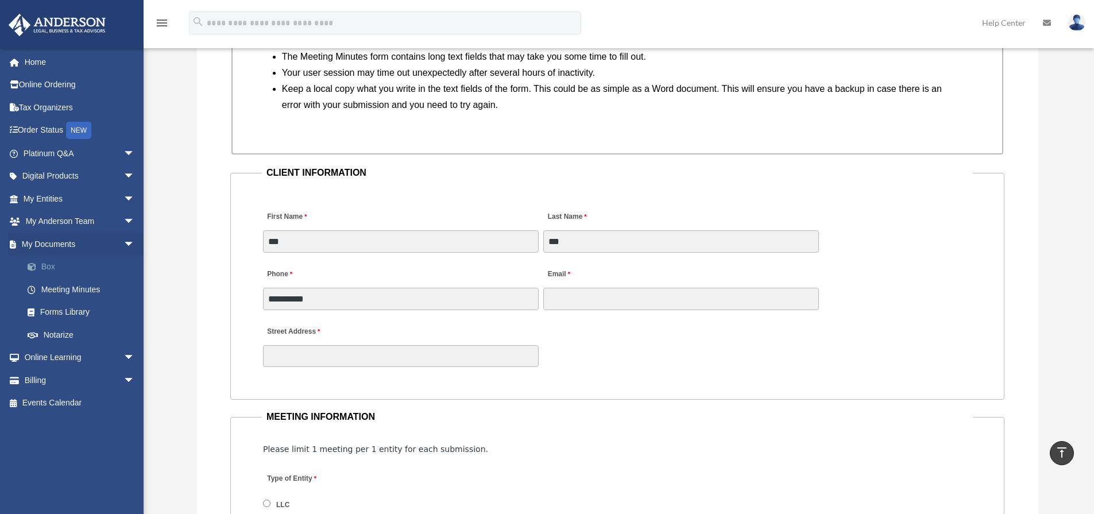
click at [69, 269] on link "Box" at bounding box center [84, 267] width 136 height 23
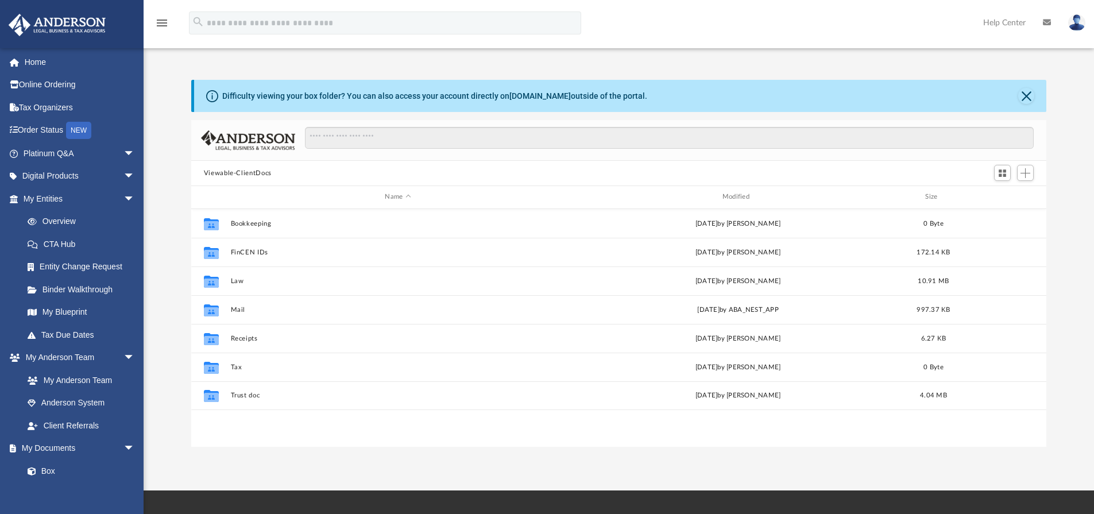
scroll to position [253, 847]
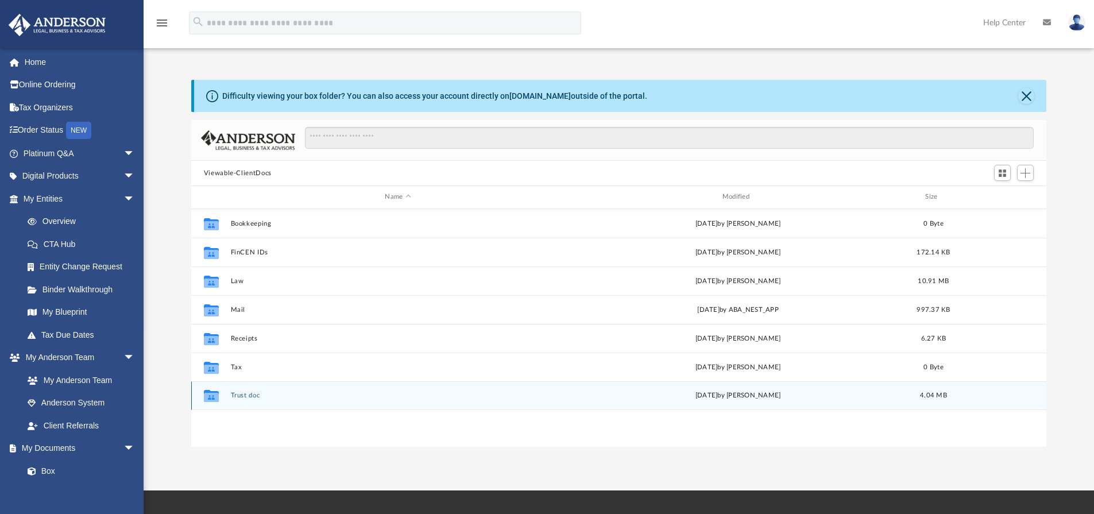
click at [254, 399] on button "Trust doc" at bounding box center [397, 395] width 335 height 7
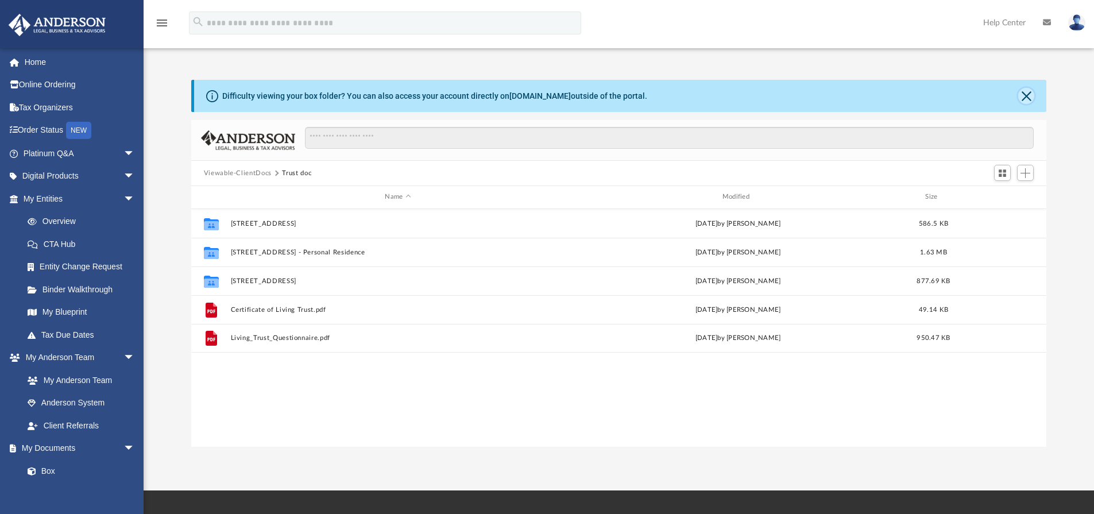
click at [1026, 99] on button "Close" at bounding box center [1026, 96] width 16 height 16
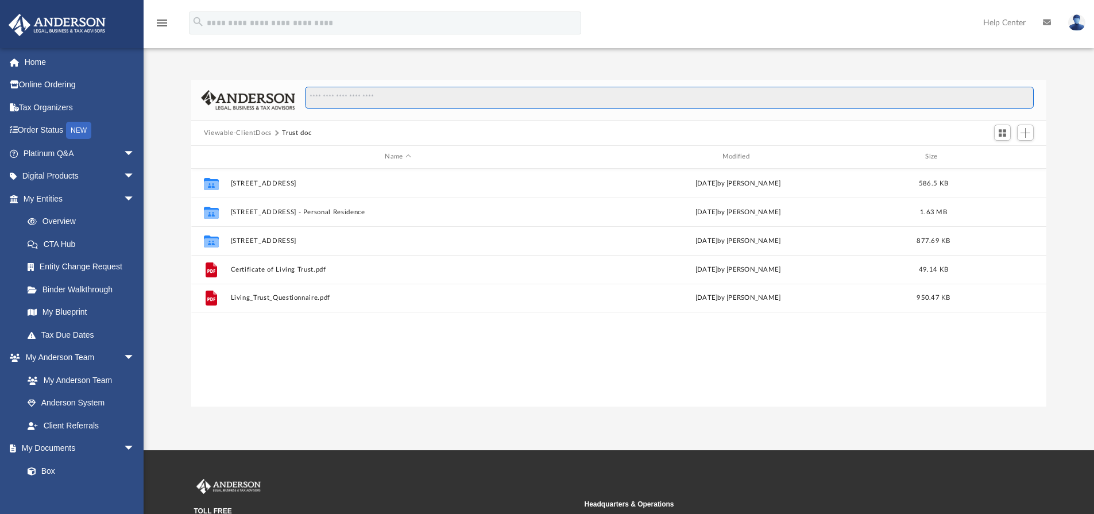
click at [906, 104] on input "Search files and folders" at bounding box center [669, 98] width 729 height 22
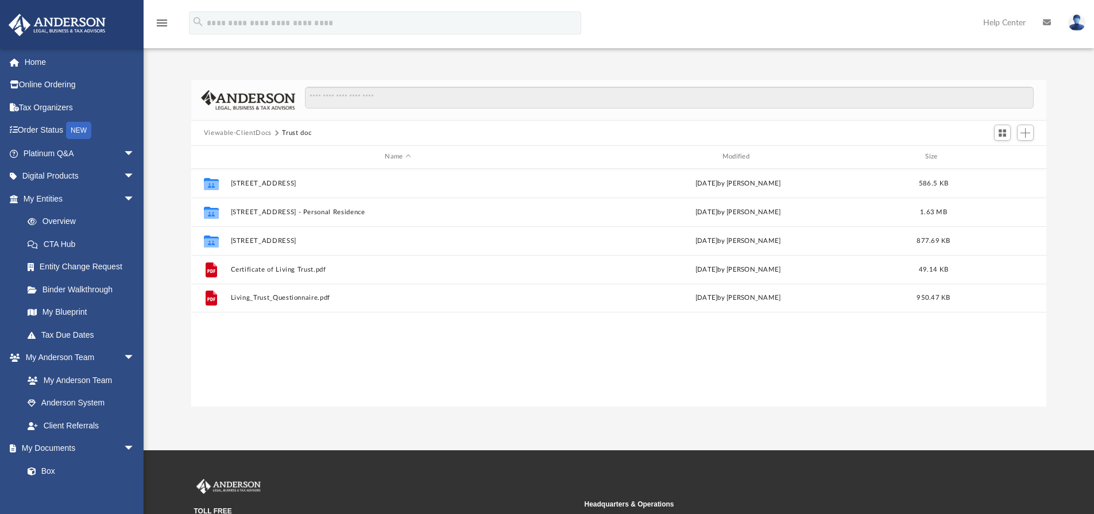
click at [355, 341] on div "Collaborated Folder 203 Diamond Cove [DATE] by [PERSON_NAME] 586.5 KB Collabora…" at bounding box center [619, 288] width 856 height 238
click at [80, 468] on link "Box" at bounding box center [84, 470] width 136 height 23
click at [335, 339] on div "Collaborated Folder 203 Diamond Cove [DATE] by [PERSON_NAME] 586.5 KB Collabora…" at bounding box center [619, 288] width 856 height 238
click at [34, 470] on span at bounding box center [37, 471] width 7 height 8
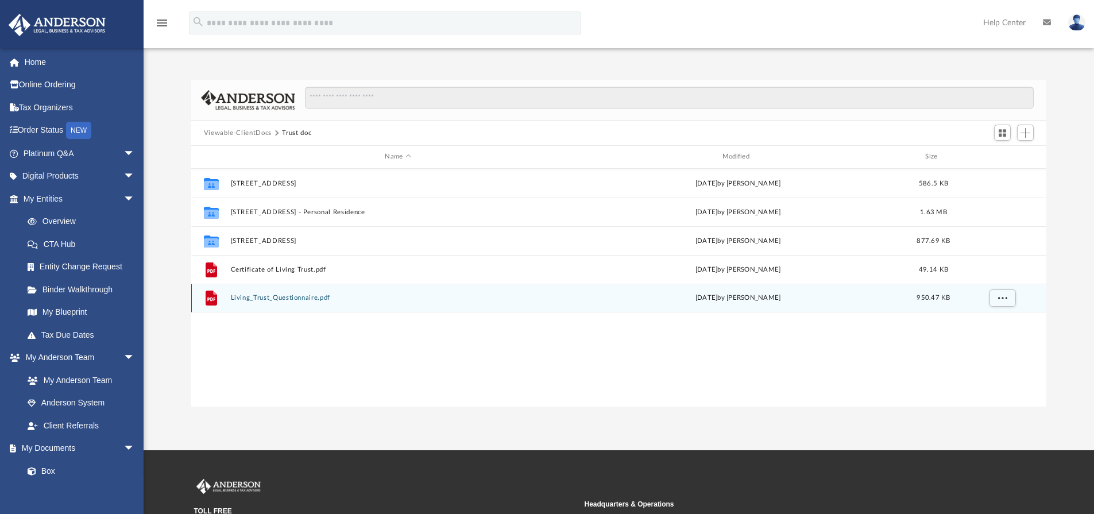
scroll to position [7, 0]
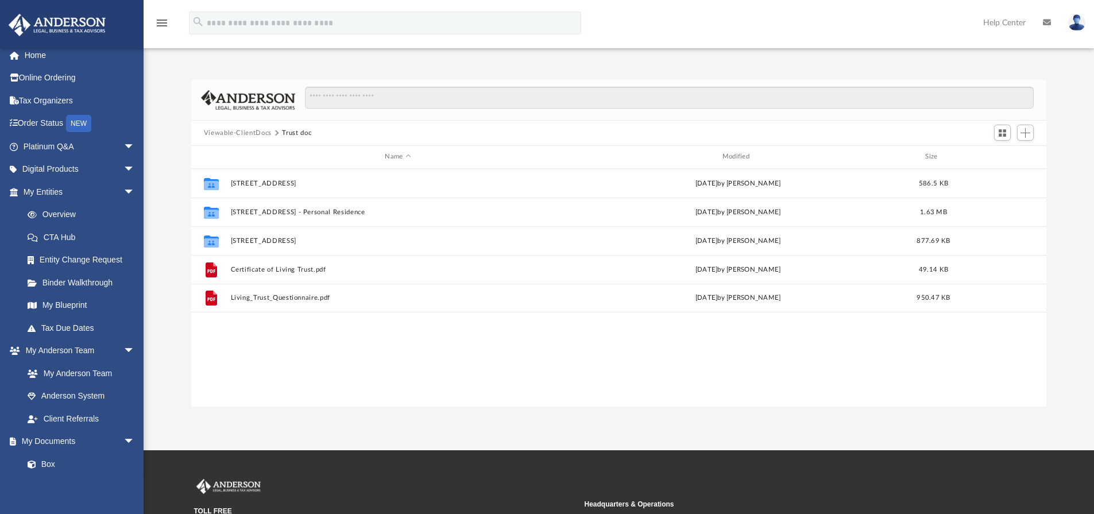
click at [256, 330] on div "Collaborated Folder 203 Diamond Cove [DATE] by [PERSON_NAME] 586.5 KB Collabora…" at bounding box center [619, 288] width 856 height 238
click at [53, 462] on link "Box" at bounding box center [84, 464] width 136 height 23
click at [52, 469] on link "Box" at bounding box center [84, 464] width 136 height 23
click at [270, 131] on button "Viewable-ClientDocs" at bounding box center [238, 133] width 68 height 10
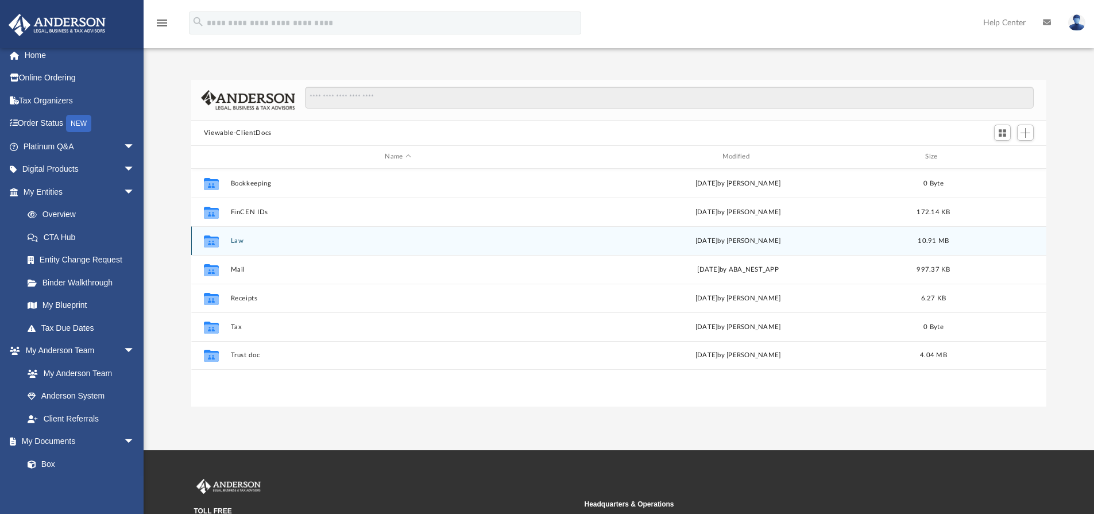
click at [240, 239] on button "Law" at bounding box center [397, 240] width 335 height 7
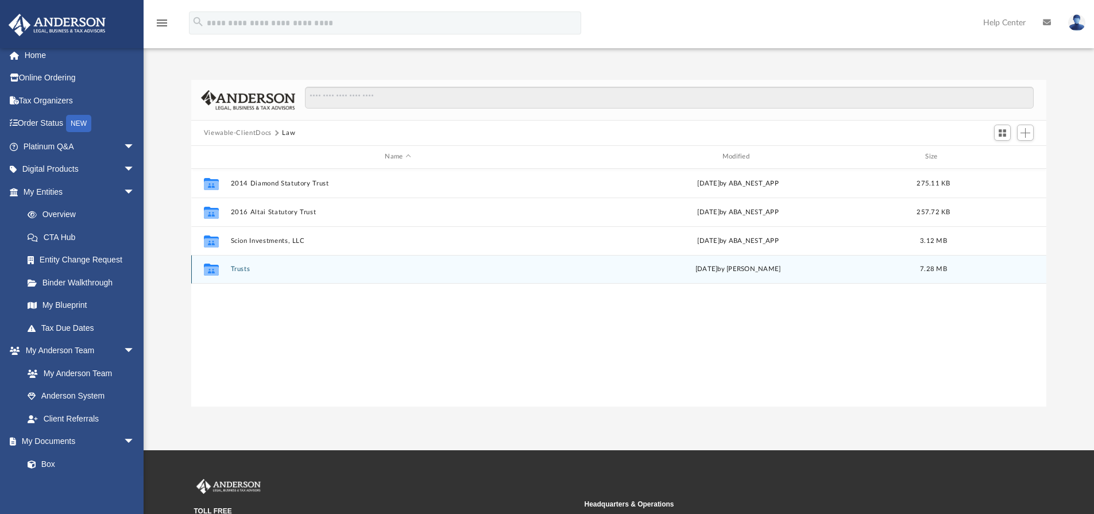
click at [241, 267] on button "Trusts" at bounding box center [397, 268] width 335 height 7
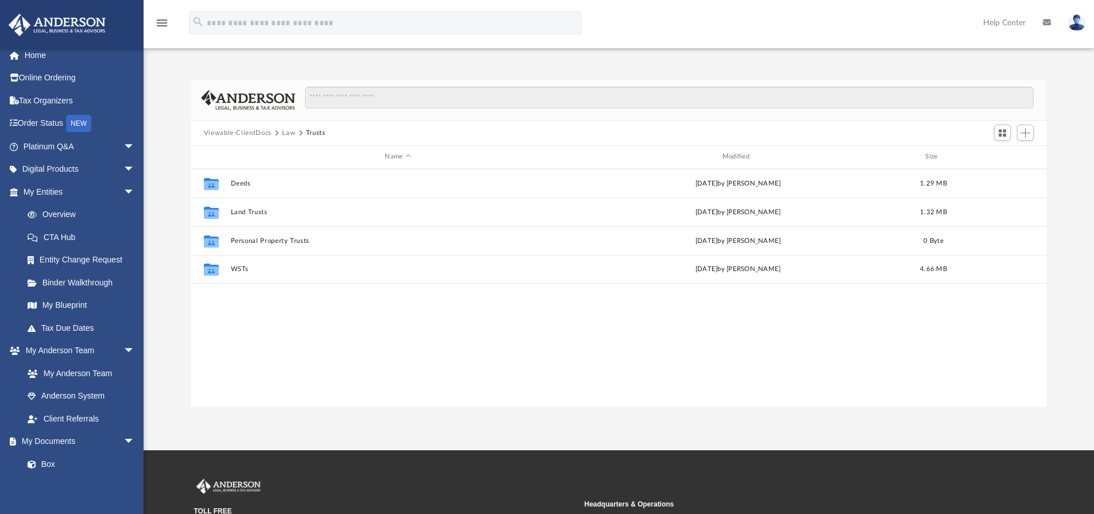
click at [282, 137] on button "Law" at bounding box center [288, 133] width 13 height 10
click at [238, 133] on button "Viewable-ClientDocs" at bounding box center [238, 133] width 68 height 10
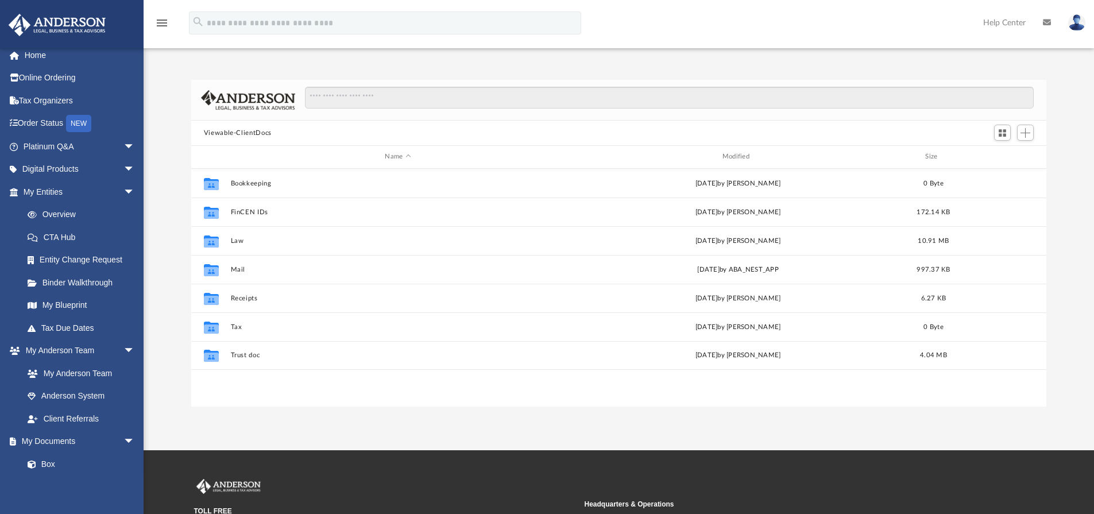
click at [358, 128] on div "Viewable-ClientDocs" at bounding box center [619, 133] width 856 height 25
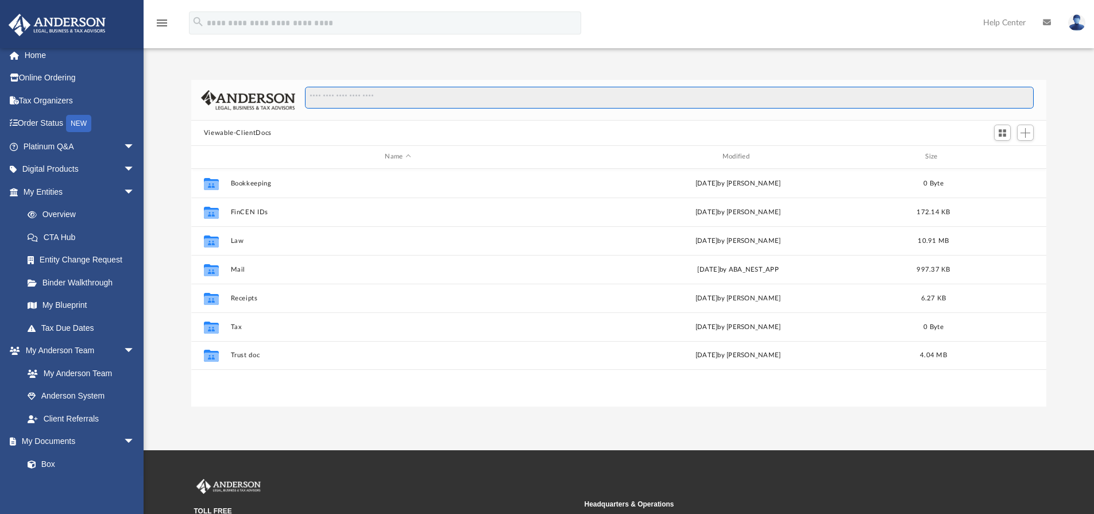
click at [343, 102] on input "Search files and folders" at bounding box center [669, 98] width 729 height 22
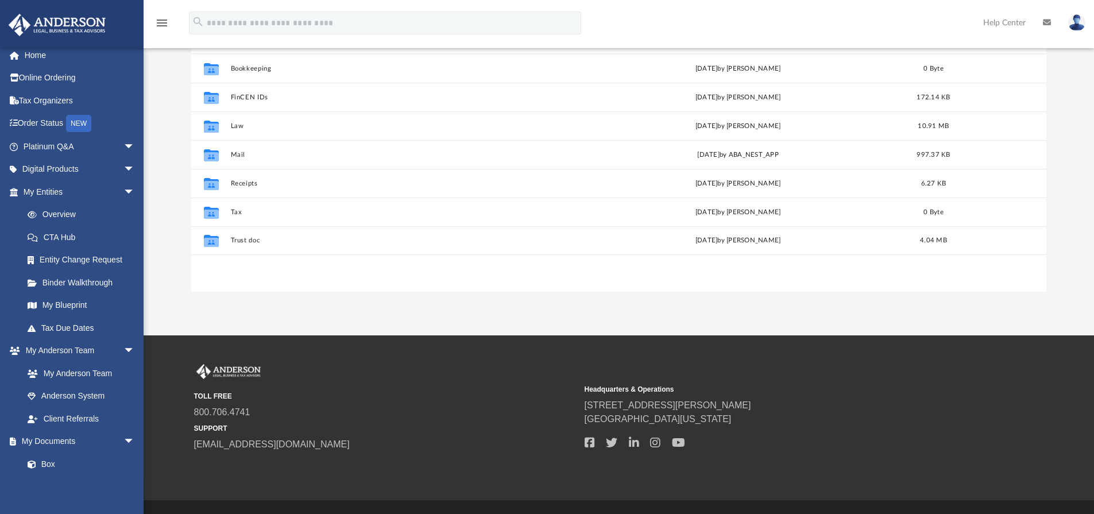
scroll to position [0, 0]
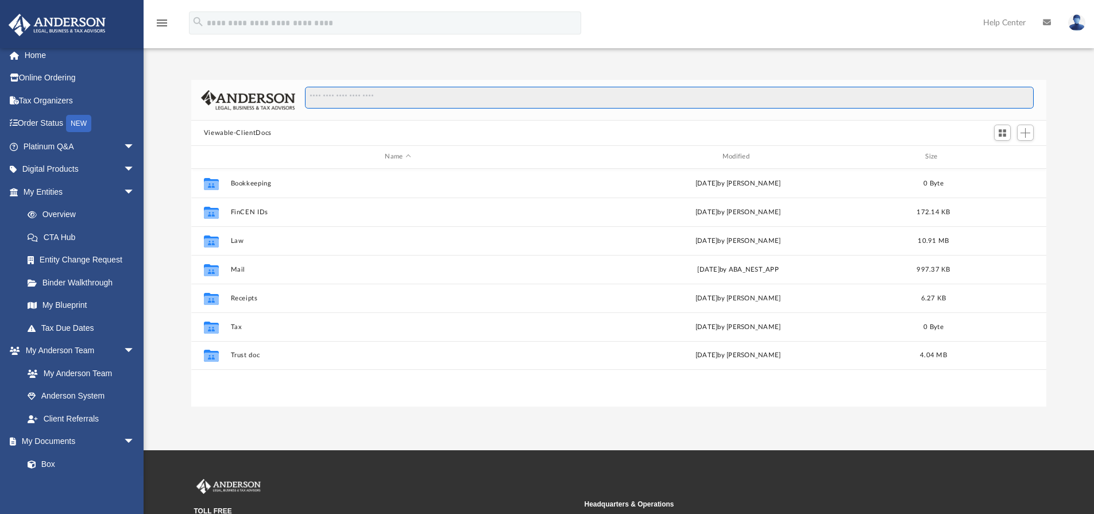
click at [377, 101] on input "Search files and folders" at bounding box center [669, 98] width 729 height 22
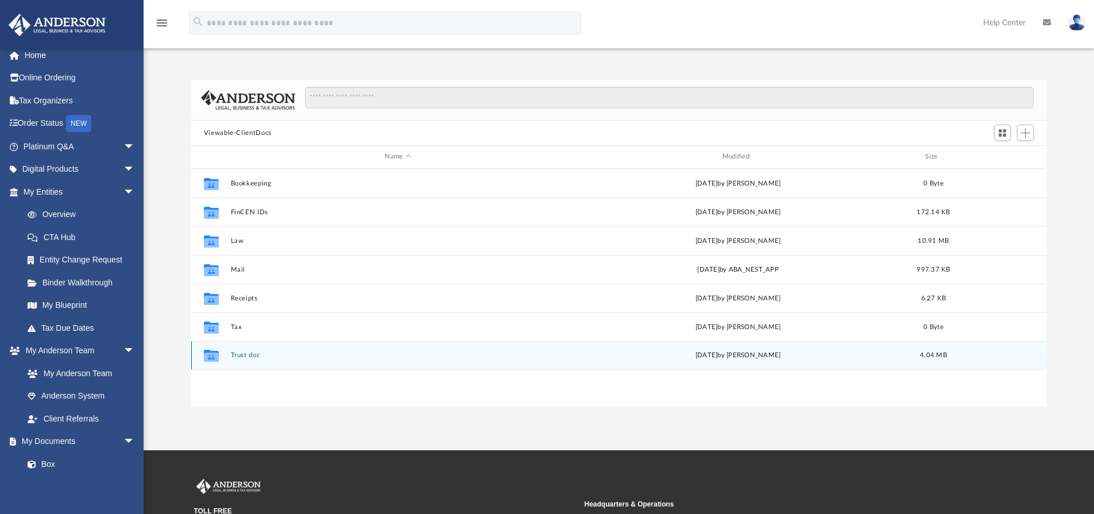
click at [245, 353] on button "Trust doc" at bounding box center [397, 354] width 335 height 7
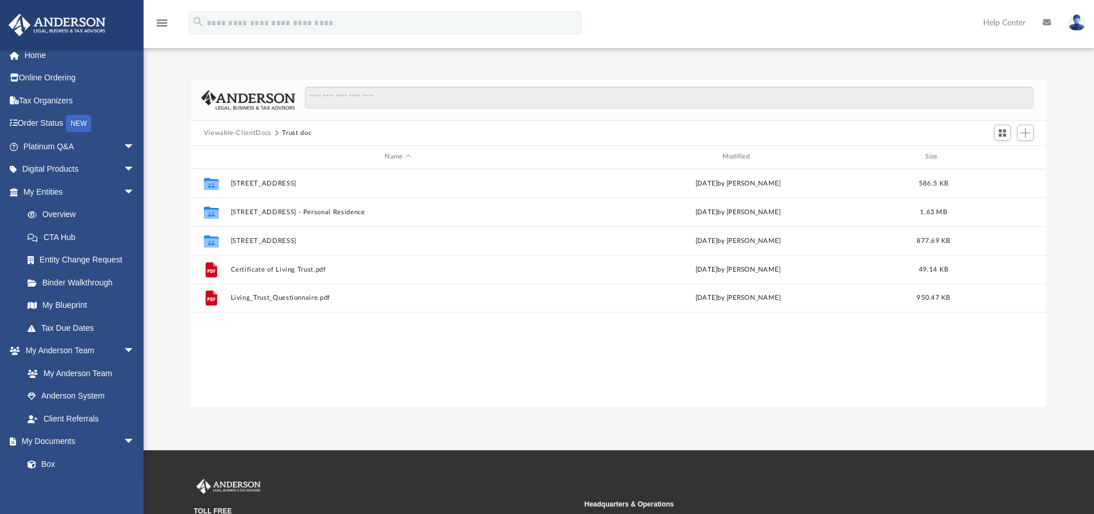
click at [268, 133] on button "Viewable-ClientDocs" at bounding box center [238, 133] width 68 height 10
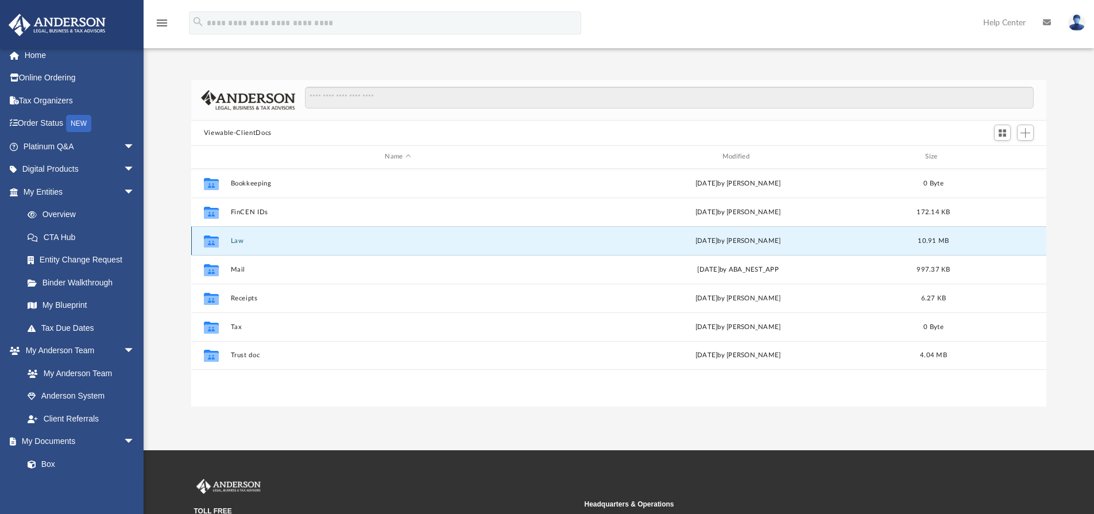
click at [245, 244] on button "Law" at bounding box center [397, 240] width 335 height 7
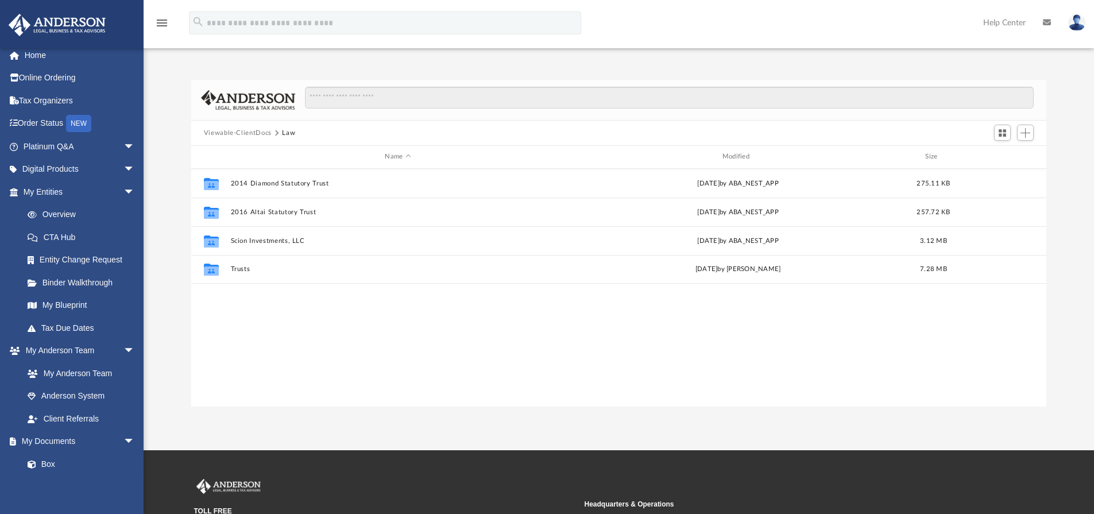
click at [266, 130] on button "Viewable-ClientDocs" at bounding box center [238, 133] width 68 height 10
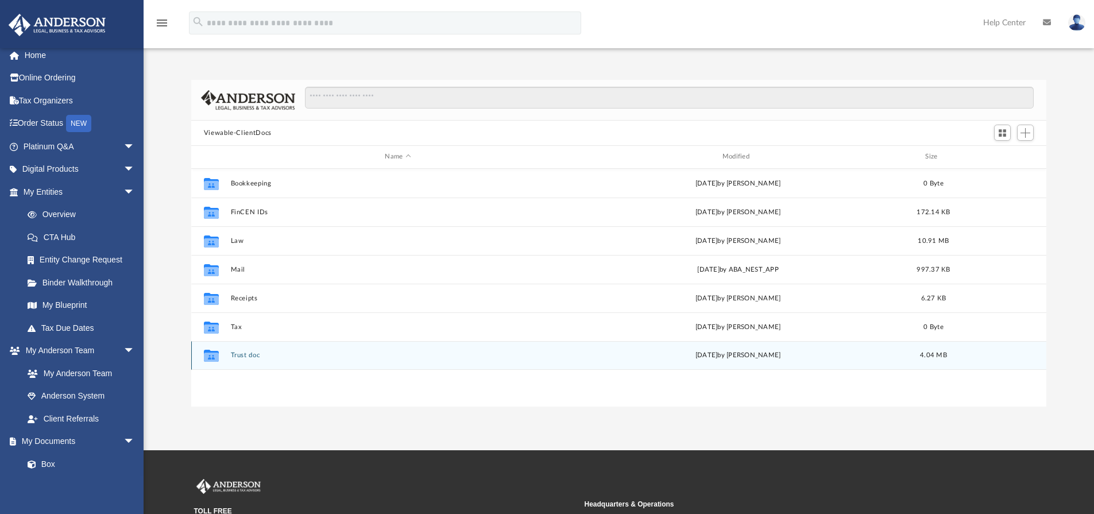
click at [248, 358] on button "Trust doc" at bounding box center [397, 354] width 335 height 7
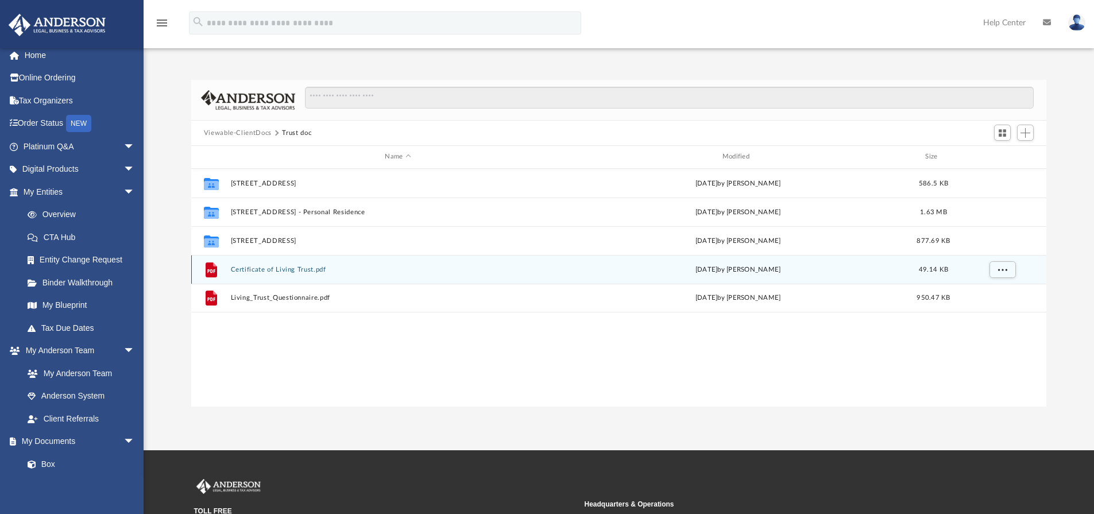
click at [277, 272] on button "Certificate of Living Trust.pdf" at bounding box center [397, 269] width 335 height 7
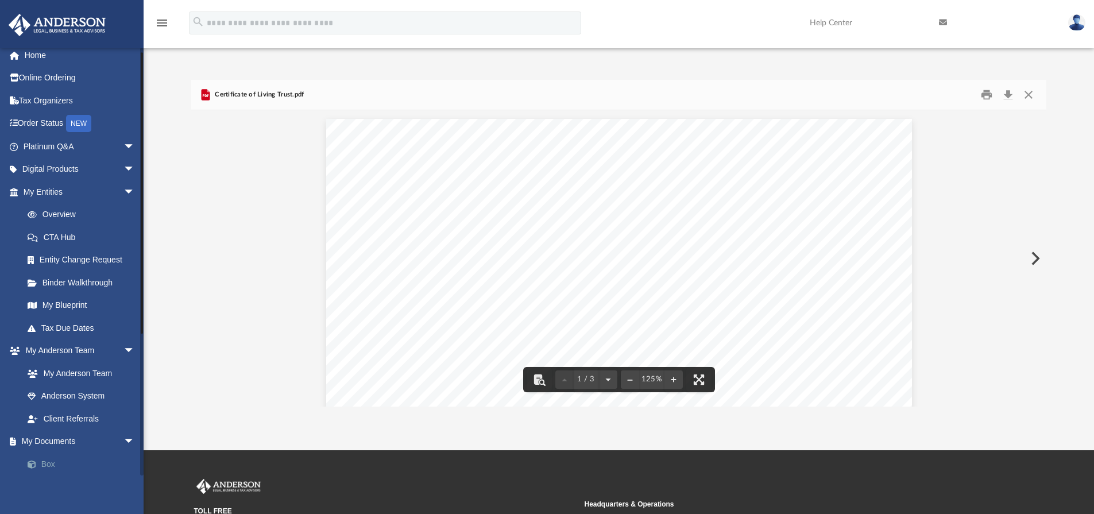
click at [61, 458] on link "Box" at bounding box center [84, 464] width 136 height 23
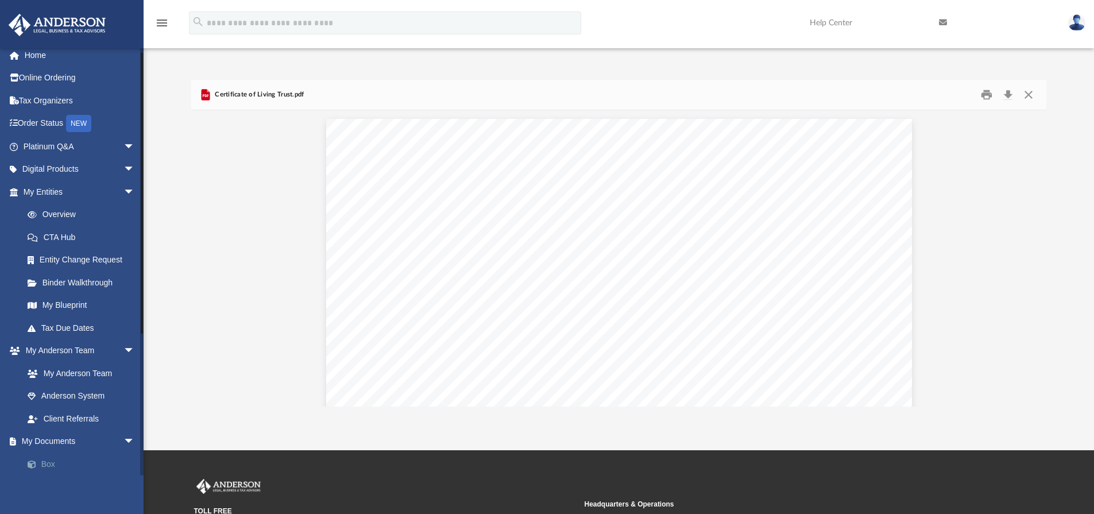
click at [42, 465] on link "Box" at bounding box center [84, 464] width 136 height 23
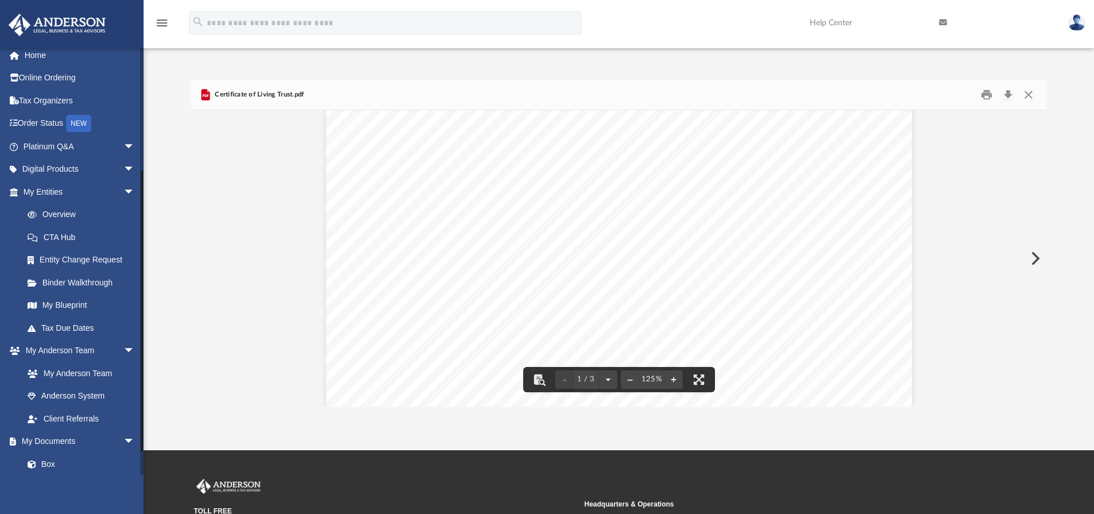
scroll to position [179, 0]
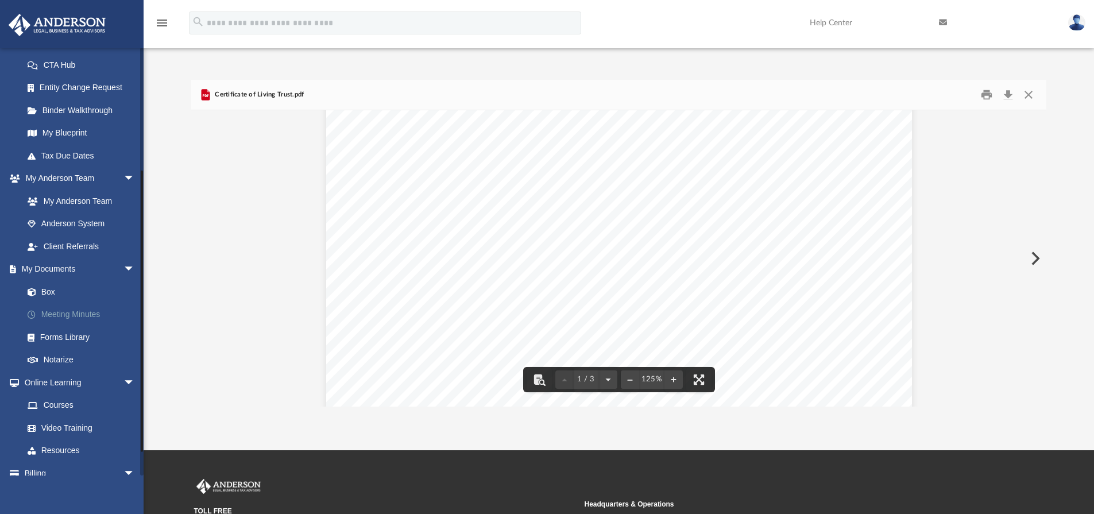
click at [76, 310] on link "Meeting Minutes" at bounding box center [84, 314] width 136 height 23
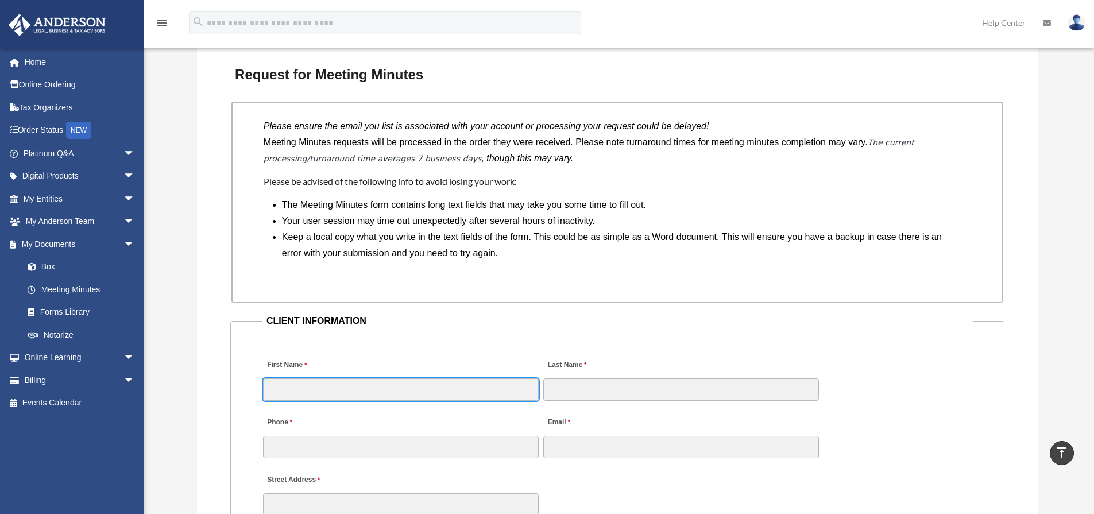
click at [343, 378] on input "First Name" at bounding box center [401, 389] width 276 height 22
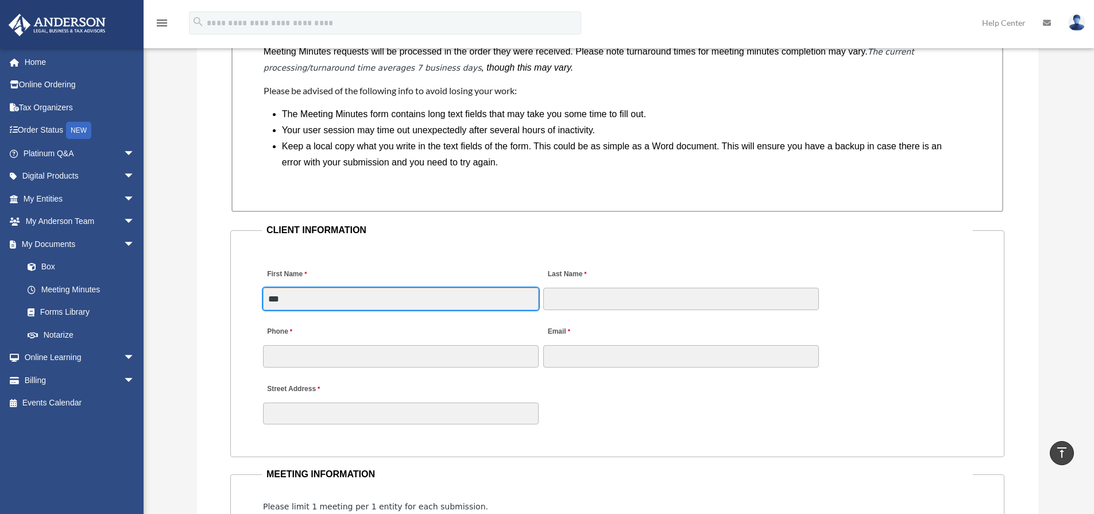
type input "***"
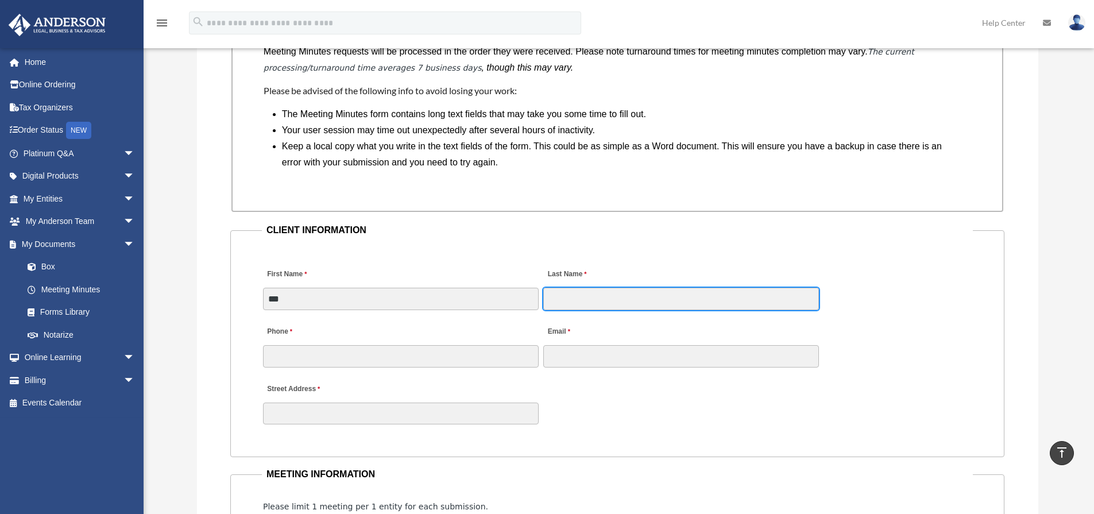
click at [681, 306] on input "Last Name" at bounding box center [681, 299] width 276 height 22
type input "***"
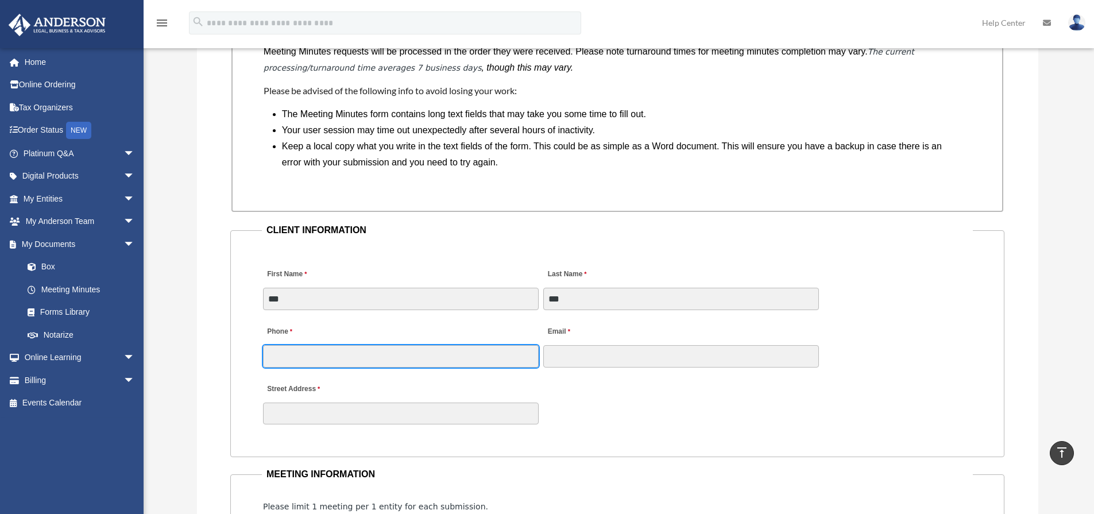
click at [345, 350] on input "Phone" at bounding box center [401, 356] width 276 height 22
type input "**********"
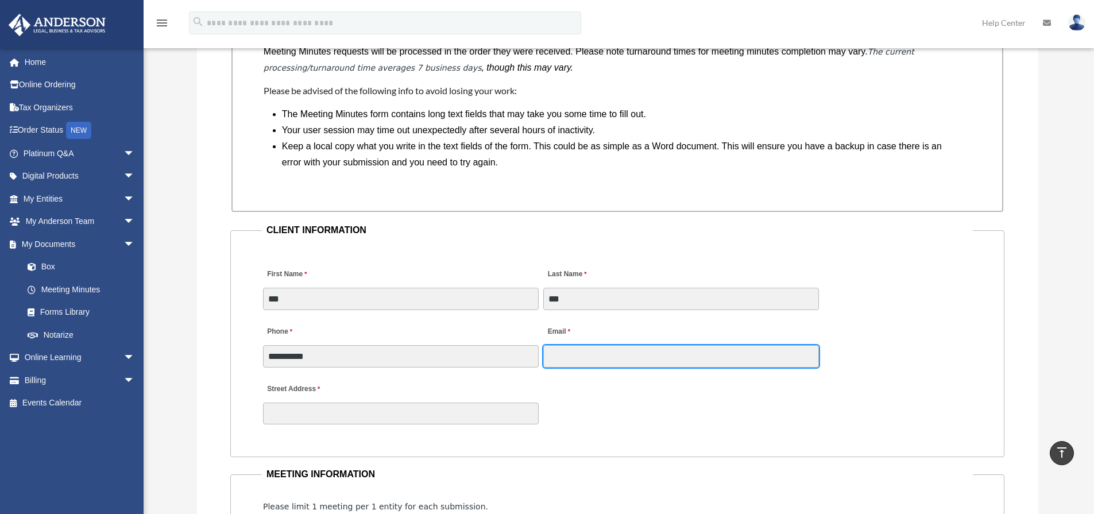
click at [619, 364] on input "Email" at bounding box center [681, 356] width 276 height 22
type input "*"
type input "**********"
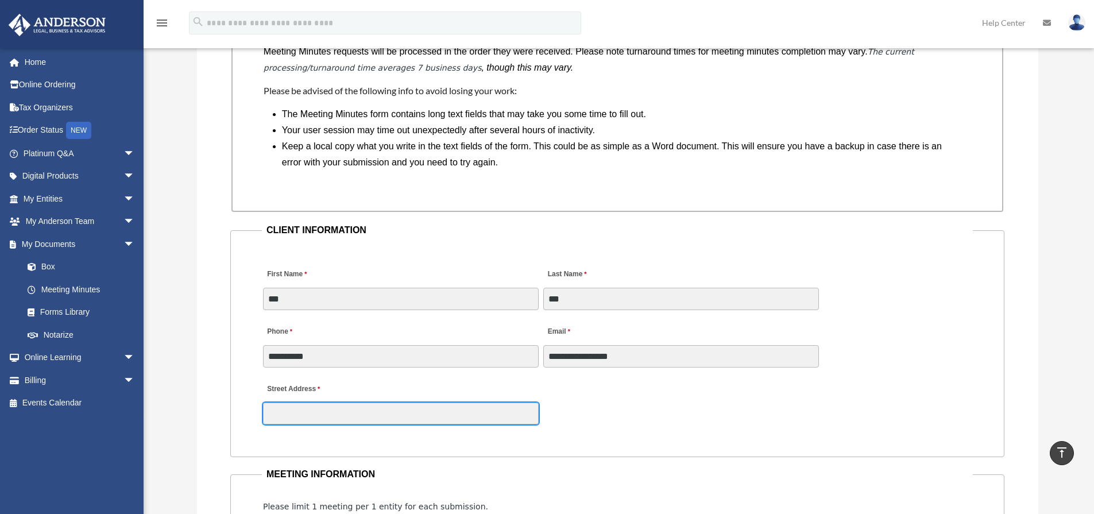
drag, startPoint x: 437, startPoint y: 419, endPoint x: 424, endPoint y: 420, distance: 12.7
click at [424, 420] on input "Street Address" at bounding box center [401, 414] width 276 height 22
type input "**********"
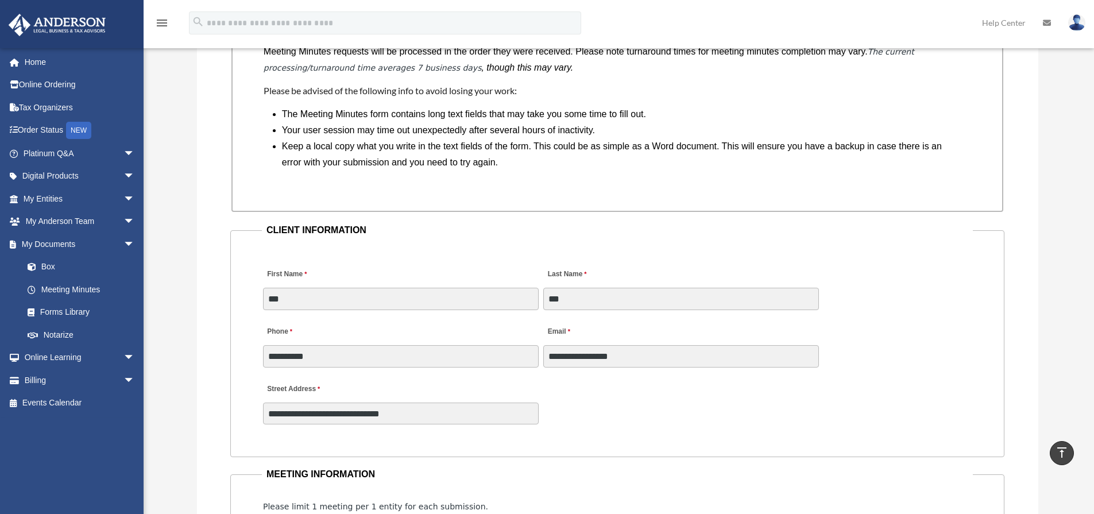
click at [674, 406] on div "**********" at bounding box center [617, 401] width 711 height 51
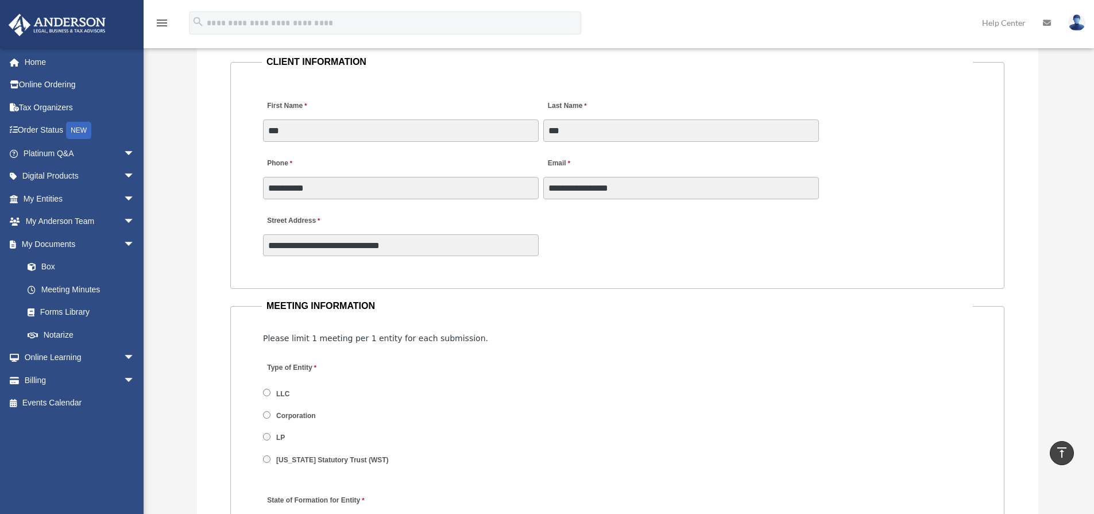
click at [293, 389] on span "LLC" at bounding box center [331, 394] width 137 height 20
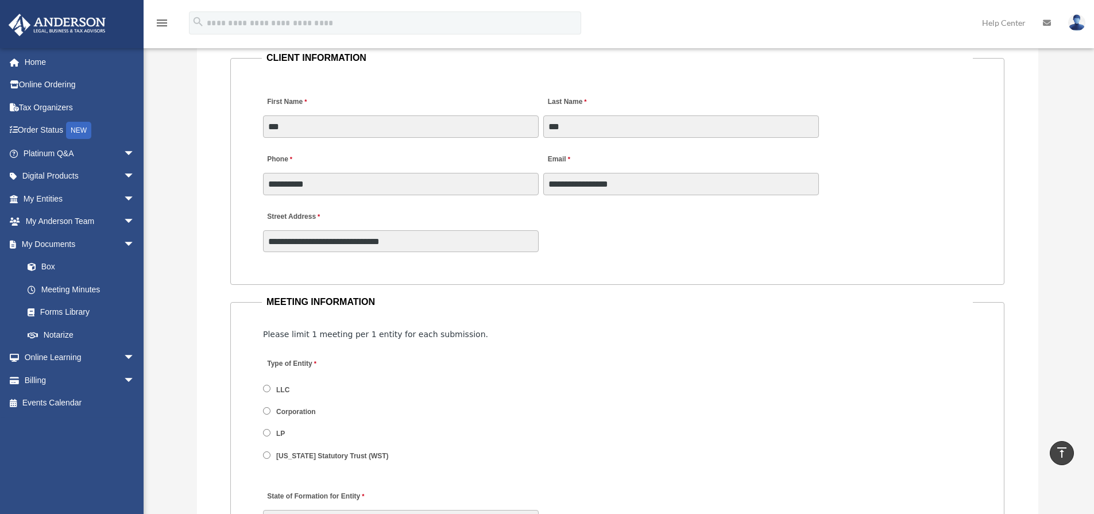
click at [289, 388] on label "LLC" at bounding box center [283, 390] width 21 height 10
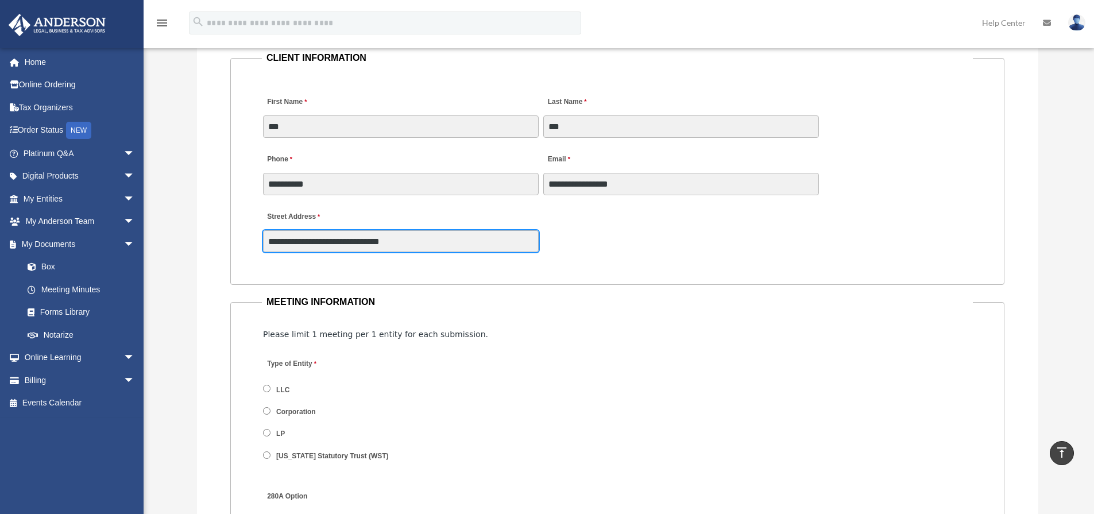
click at [505, 243] on input "**********" at bounding box center [401, 241] width 276 height 22
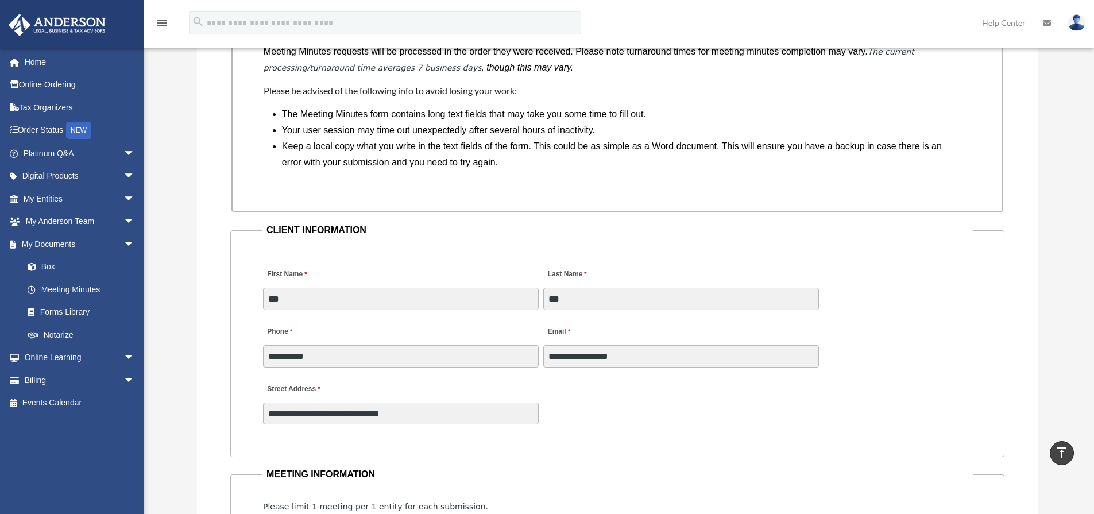
click at [485, 283] on div "First Name ***" at bounding box center [401, 286] width 278 height 51
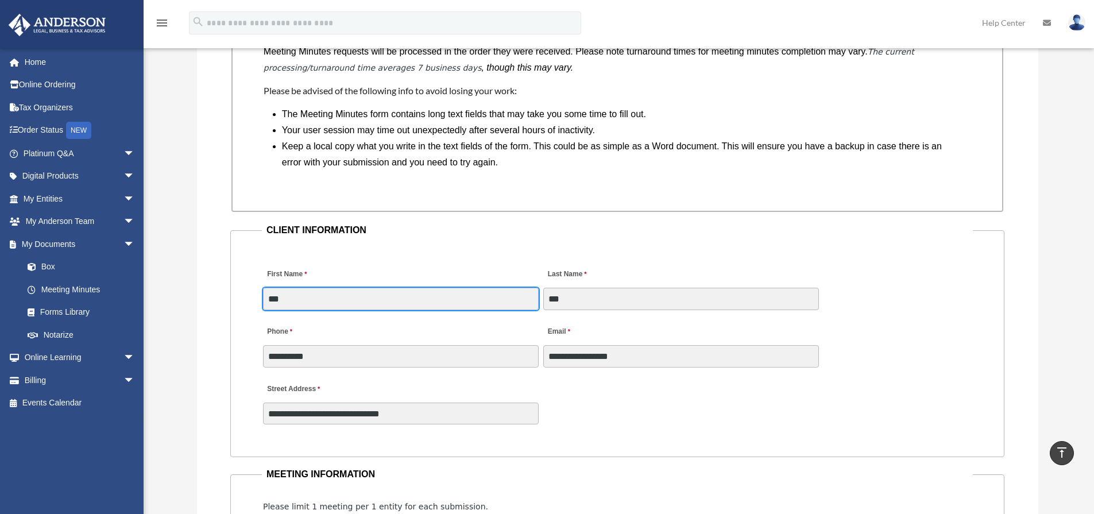
click at [478, 297] on input "***" at bounding box center [401, 299] width 276 height 22
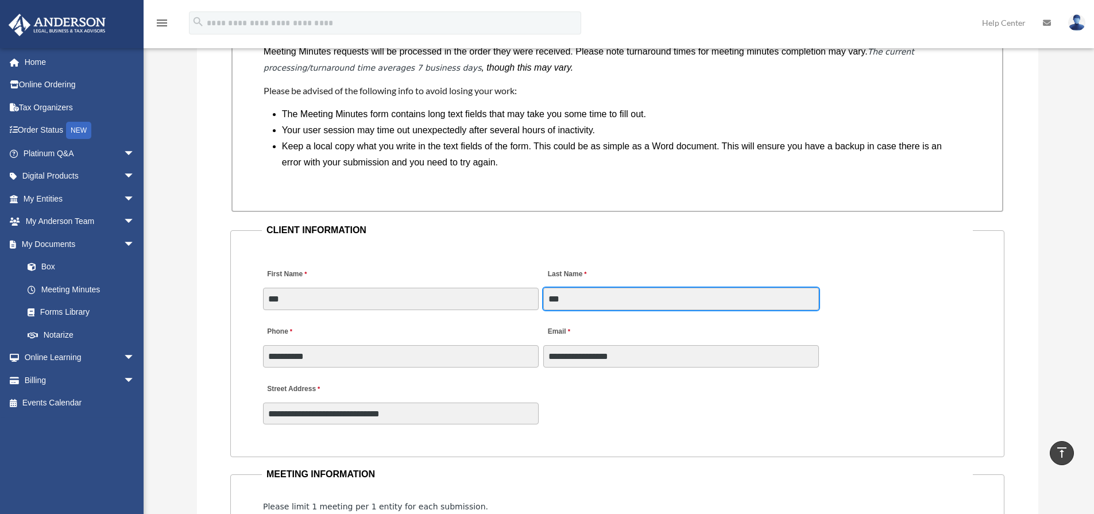
click at [611, 308] on input "***" at bounding box center [681, 299] width 276 height 22
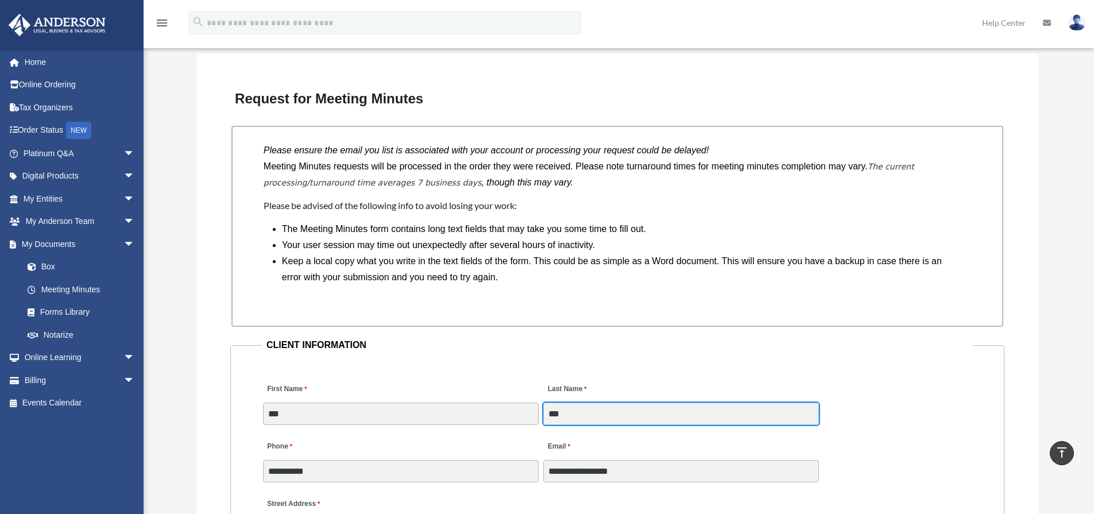
scroll to position [1091, 0]
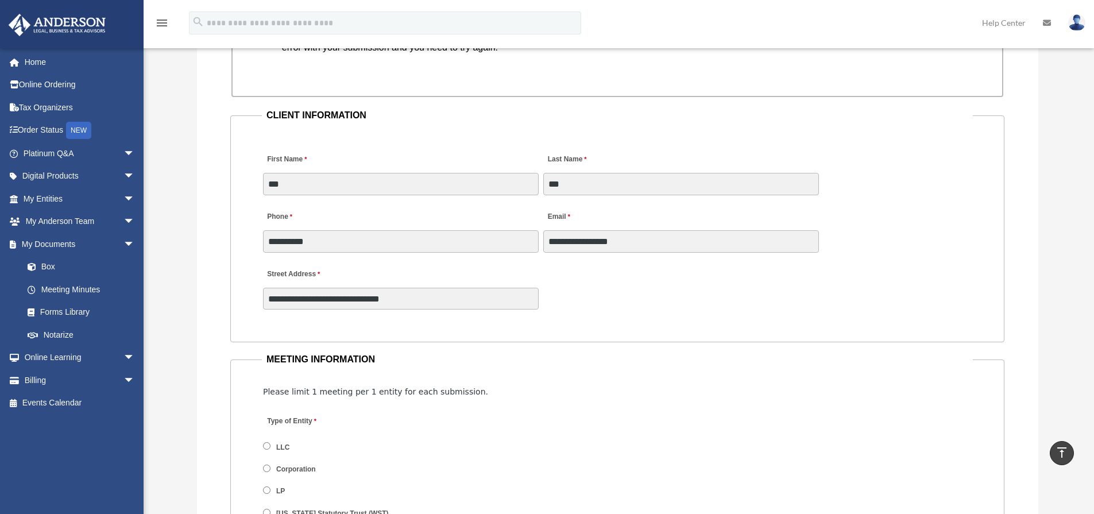
click at [490, 312] on fieldset "**********" at bounding box center [617, 224] width 774 height 235
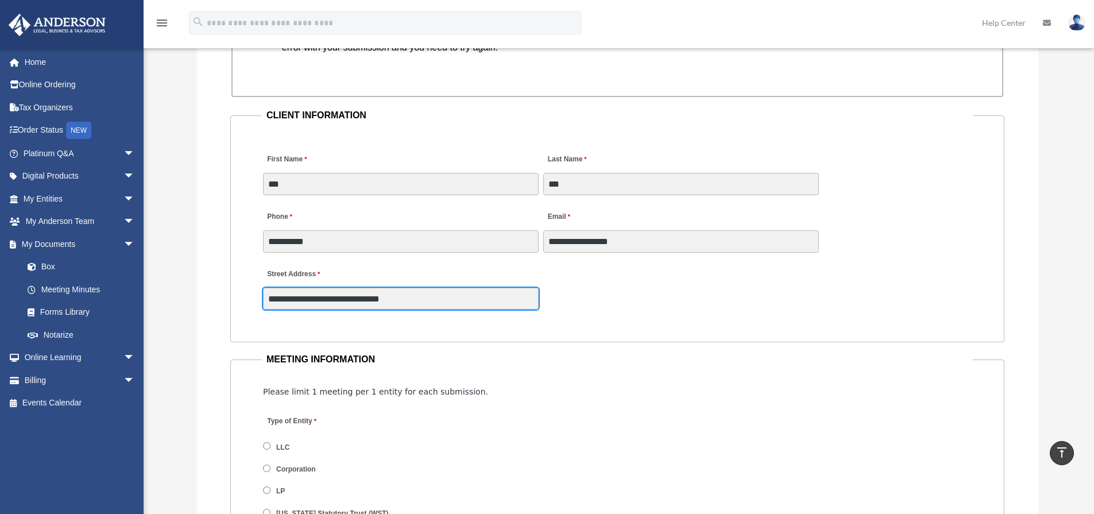
drag, startPoint x: 490, startPoint y: 312, endPoint x: 489, endPoint y: 303, distance: 8.6
click at [489, 303] on input "**********" at bounding box center [401, 299] width 276 height 22
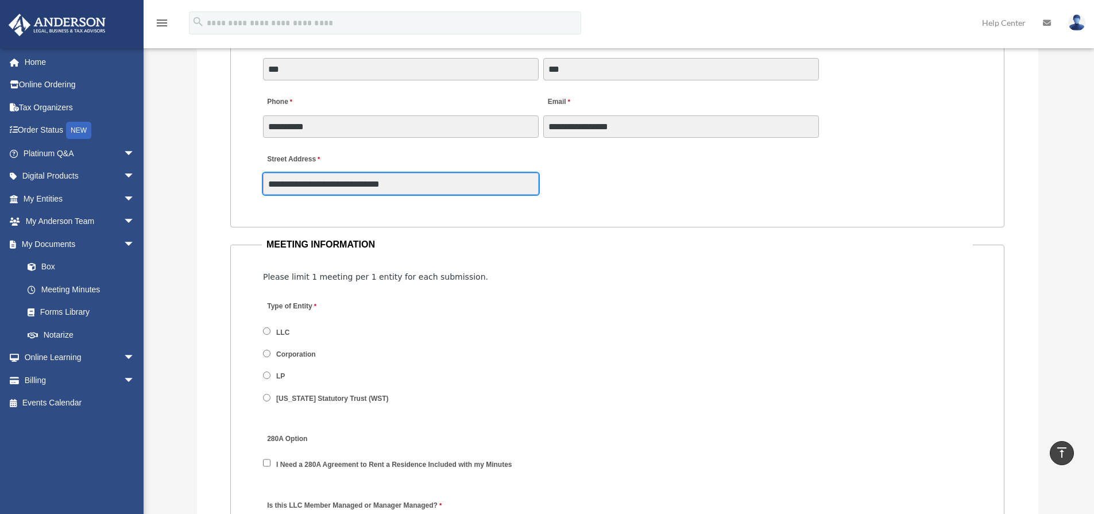
scroll to position [1321, 0]
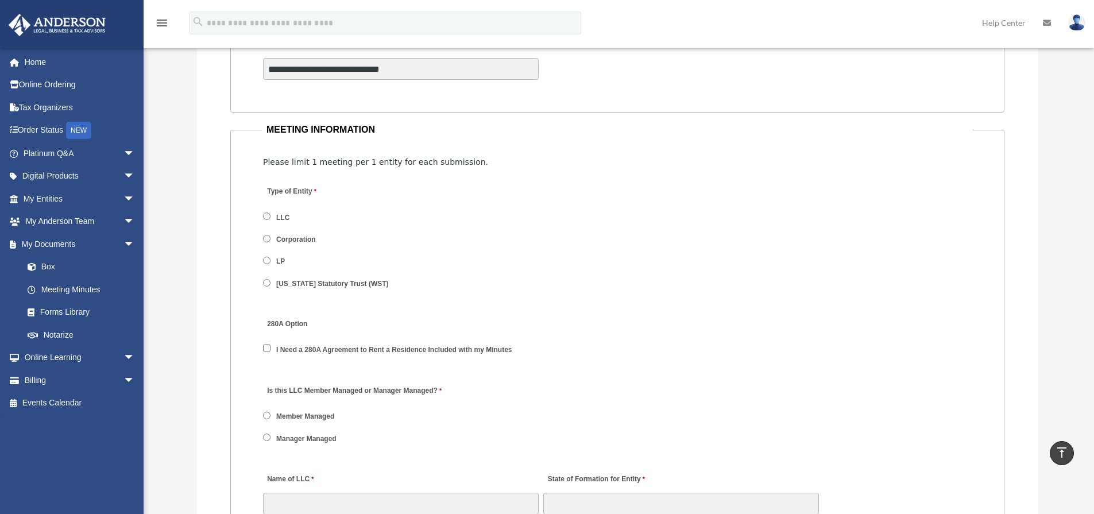
click at [306, 416] on label "Member Managed" at bounding box center [306, 417] width 66 height 10
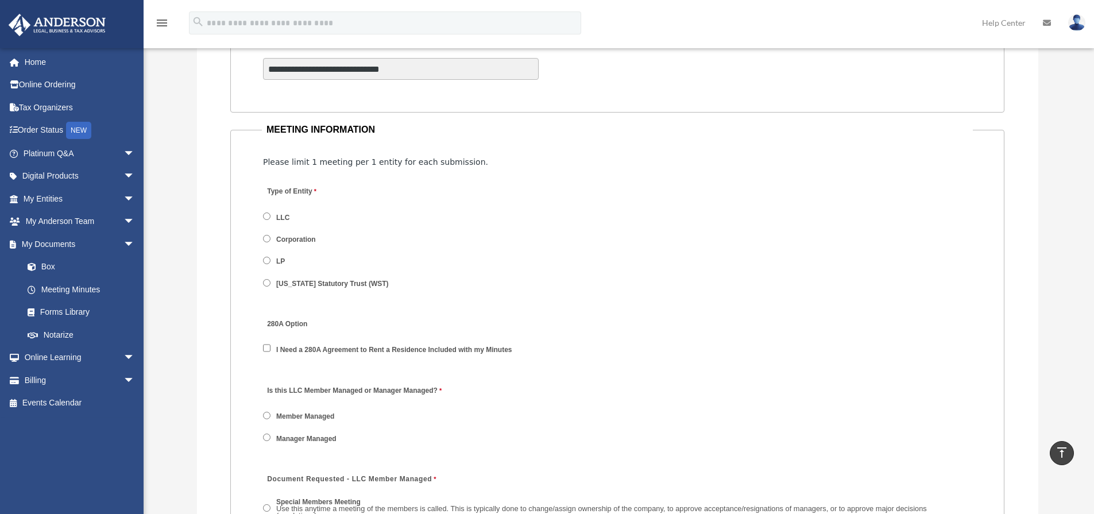
click at [304, 434] on label "Manager Managed" at bounding box center [307, 439] width 68 height 10
click at [304, 437] on label "Manager Managed" at bounding box center [307, 439] width 68 height 10
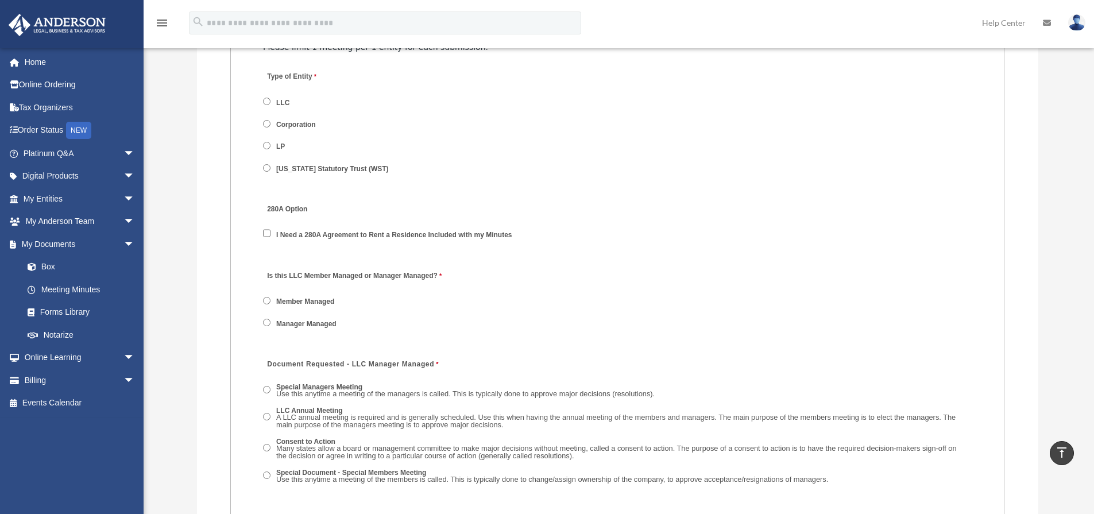
click at [347, 480] on span "Use this anytime a meeting of the members is called. This is typically done to …" at bounding box center [552, 479] width 552 height 9
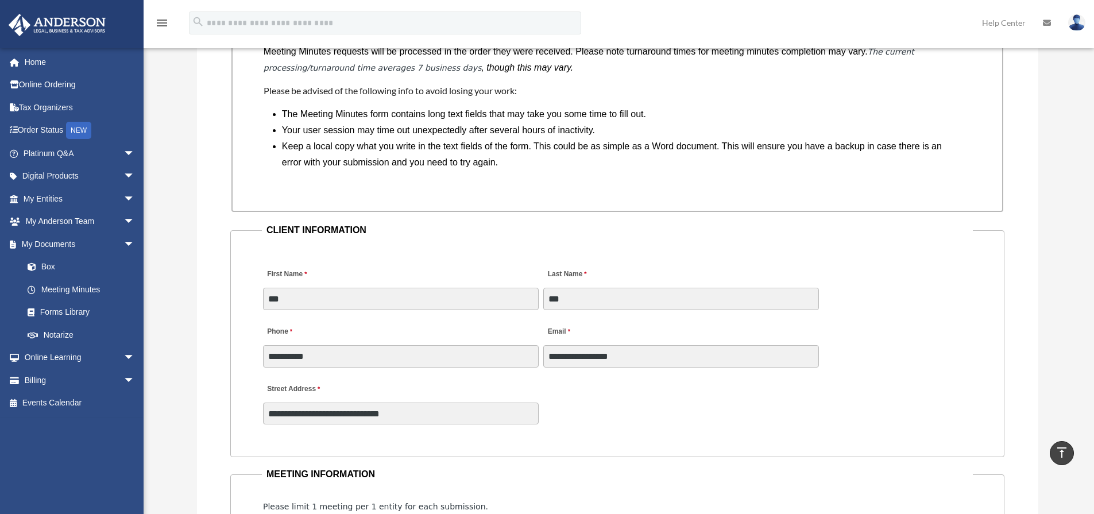
scroll to position [1091, 0]
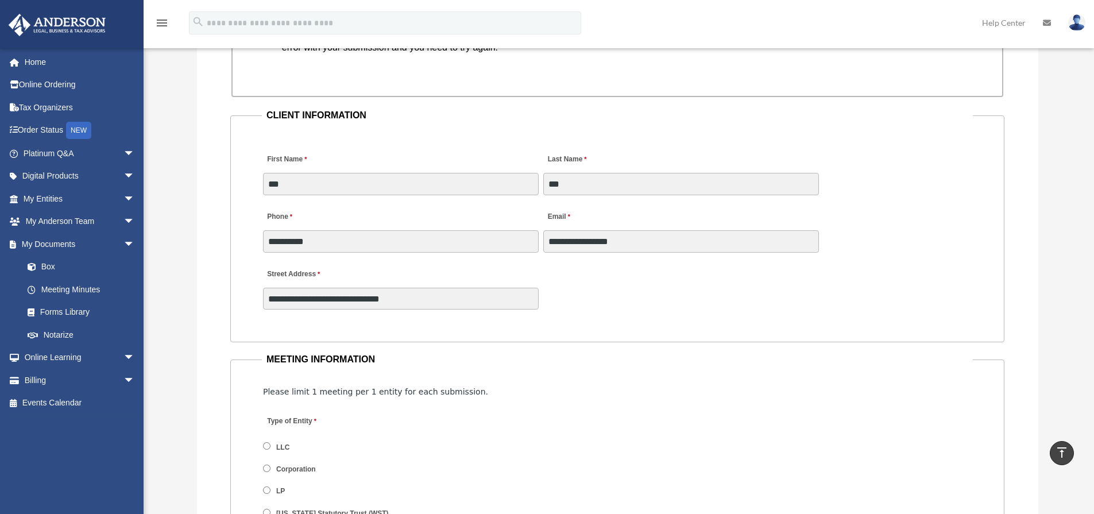
click at [464, 198] on div "**********" at bounding box center [617, 224] width 711 height 57
click at [464, 196] on div "**********" at bounding box center [617, 224] width 711 height 57
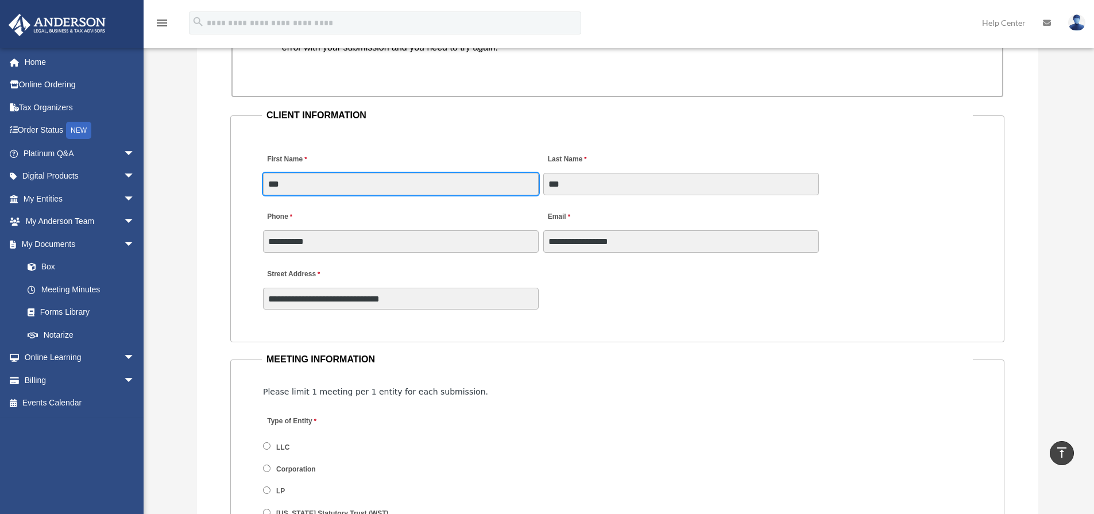
click at [464, 191] on input "***" at bounding box center [401, 184] width 276 height 22
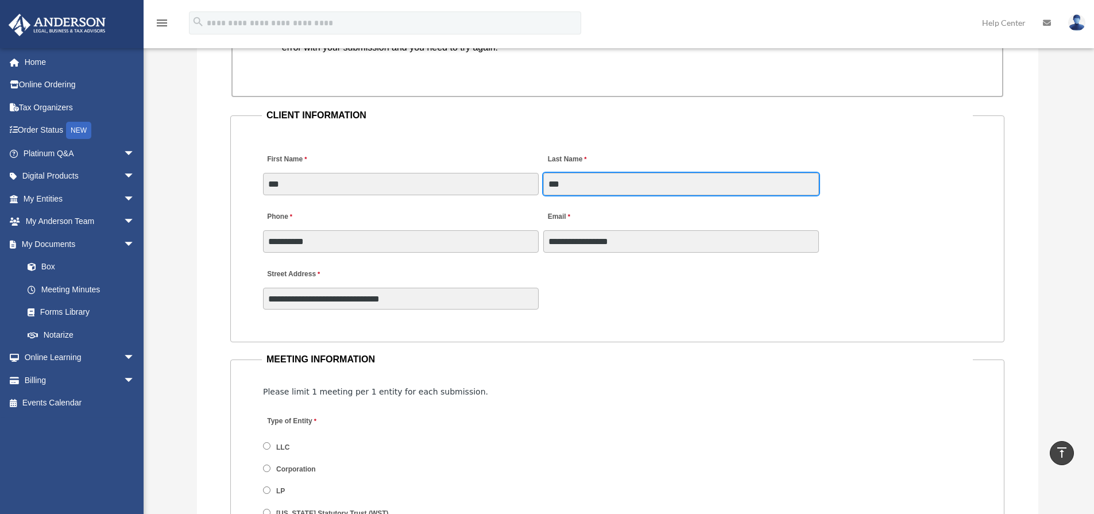
drag, startPoint x: 609, startPoint y: 178, endPoint x: 619, endPoint y: 178, distance: 10.3
click at [619, 178] on input "***" at bounding box center [681, 184] width 276 height 22
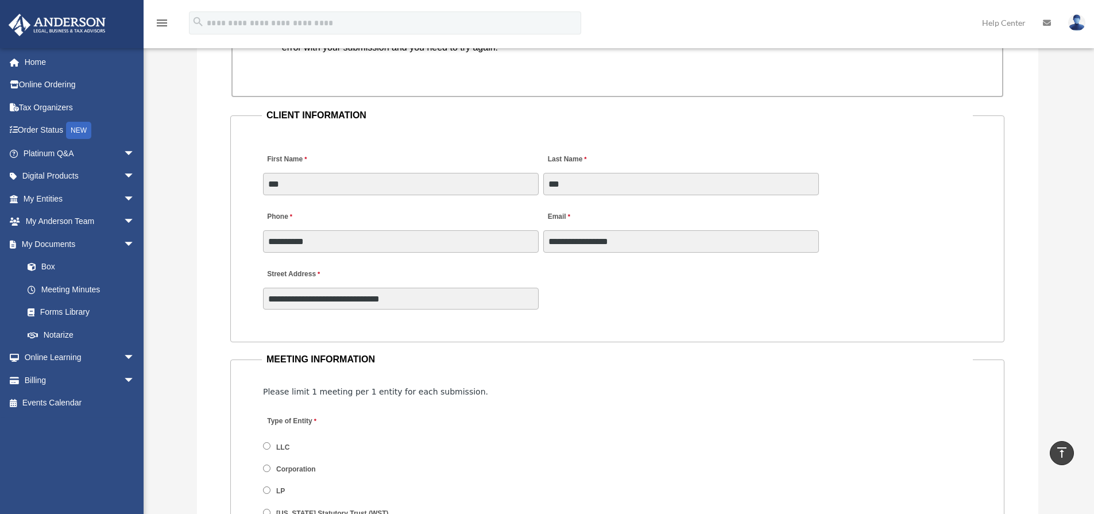
click at [453, 253] on div "**********" at bounding box center [401, 228] width 278 height 51
click at [457, 241] on input "**********" at bounding box center [401, 241] width 276 height 22
click at [284, 243] on input "**********" at bounding box center [401, 241] width 276 height 22
drag, startPoint x: 325, startPoint y: 239, endPoint x: 350, endPoint y: 233, distance: 25.4
click at [350, 233] on input "**********" at bounding box center [401, 241] width 276 height 22
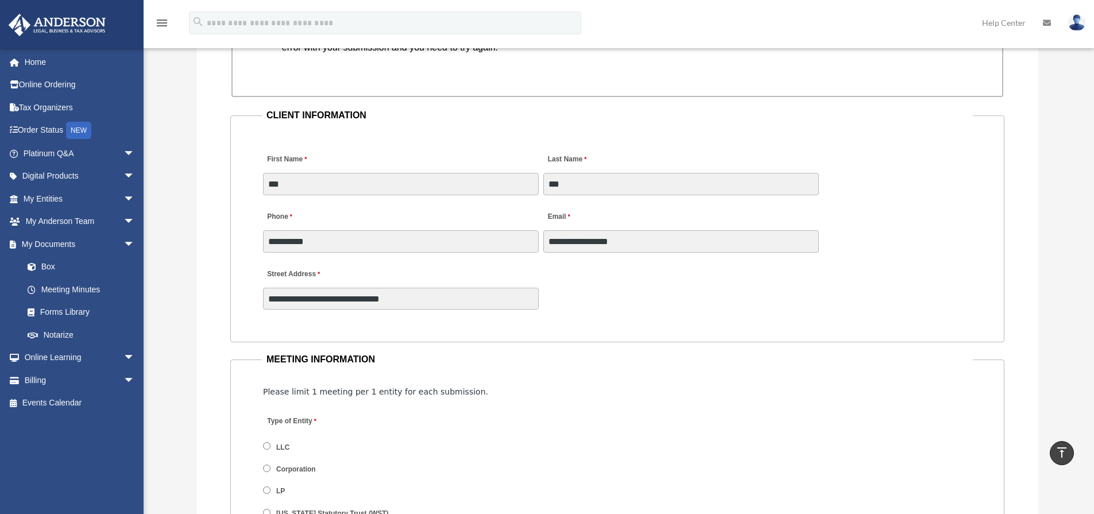
click at [644, 281] on div "**********" at bounding box center [617, 286] width 711 height 51
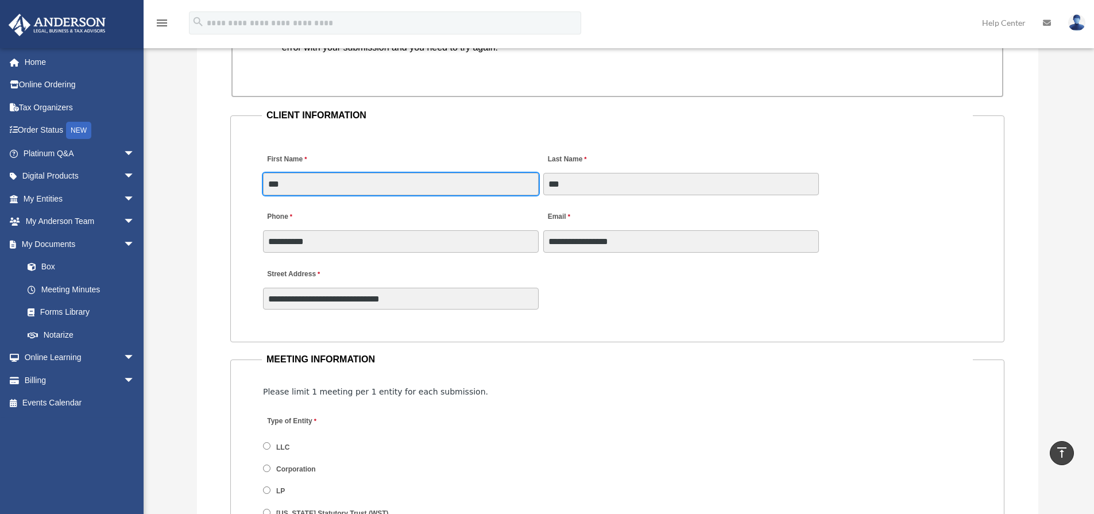
click at [308, 193] on input "***" at bounding box center [401, 184] width 276 height 22
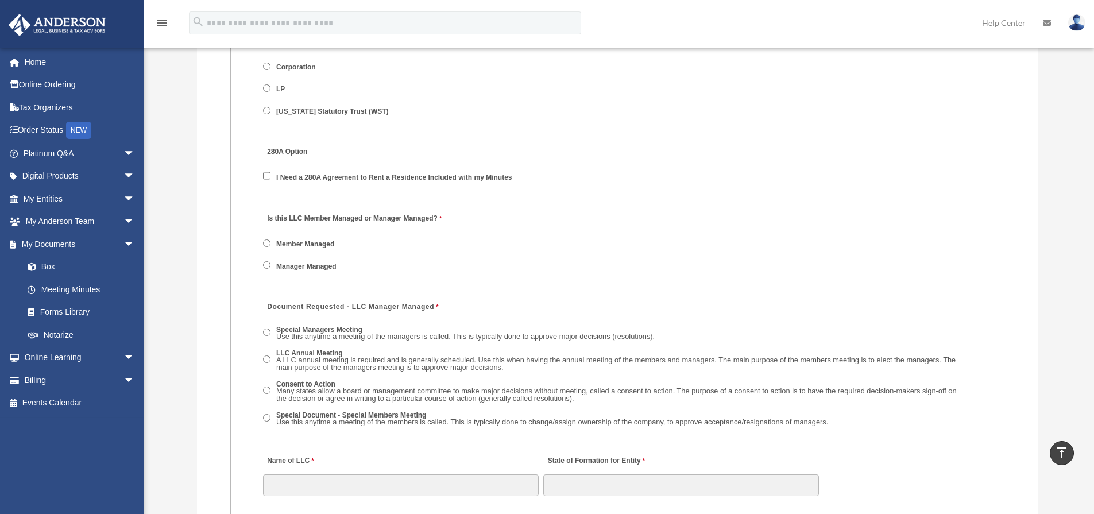
scroll to position [1608, 0]
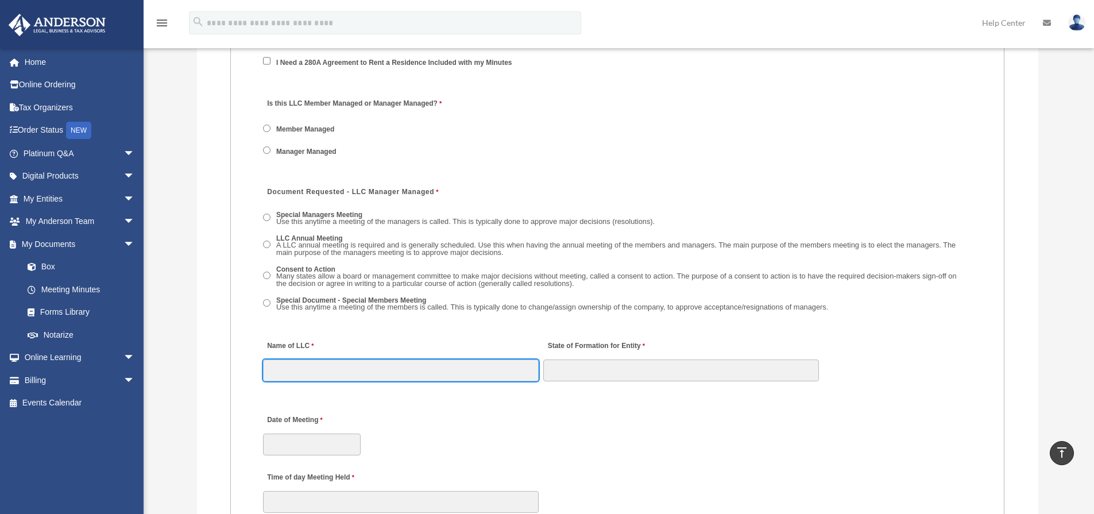
click at [341, 362] on input "Name of LLC" at bounding box center [401, 371] width 276 height 22
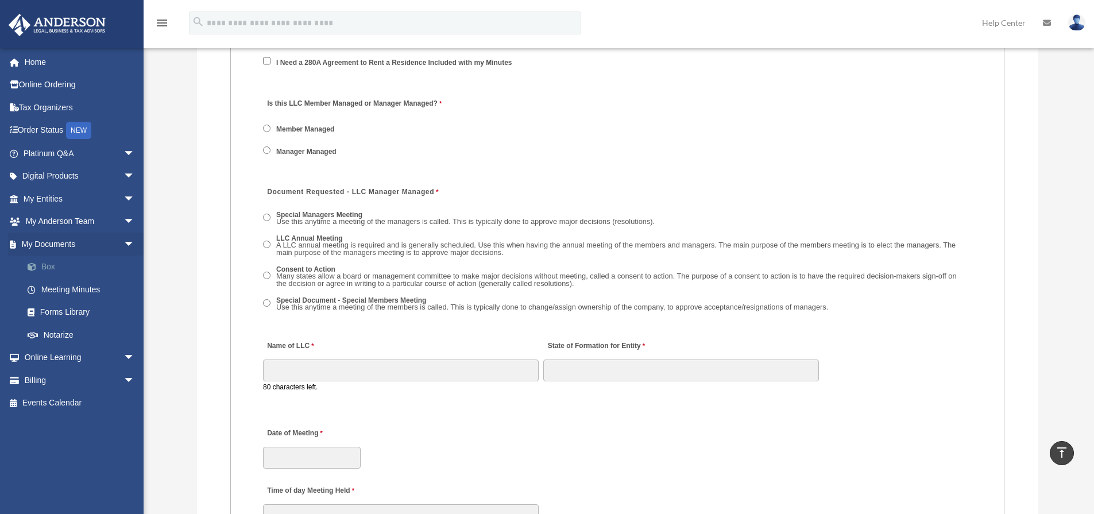
click at [56, 268] on link "Box" at bounding box center [84, 267] width 136 height 23
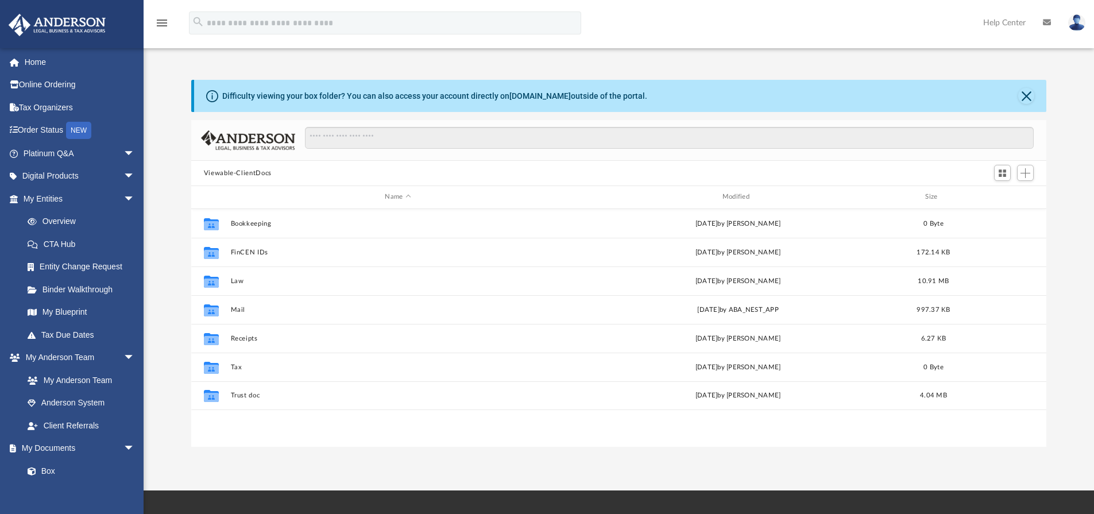
scroll to position [9, 9]
